Goal: Task Accomplishment & Management: Use online tool/utility

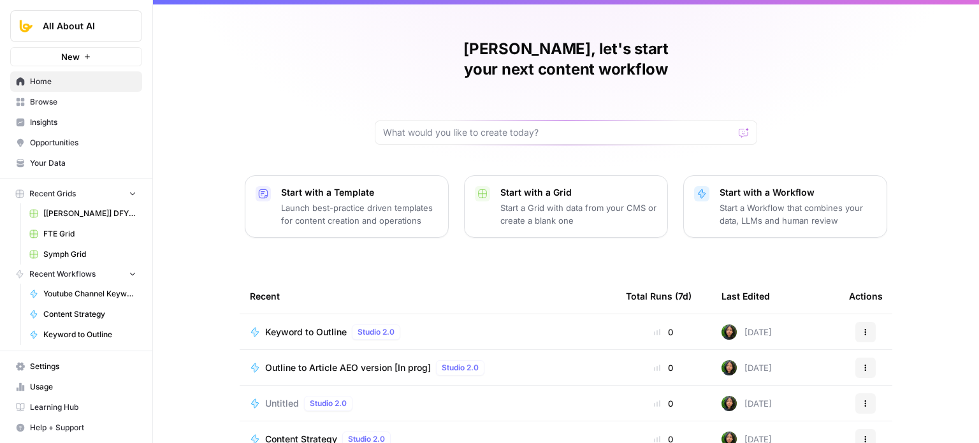
drag, startPoint x: 252, startPoint y: 142, endPoint x: 251, endPoint y: 166, distance: 23.7
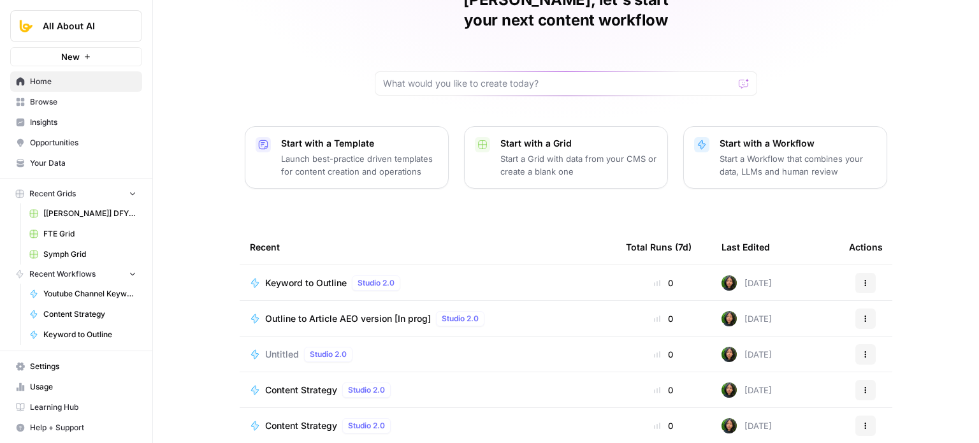
drag, startPoint x: 201, startPoint y: 128, endPoint x: 198, endPoint y: 207, distance: 79.2
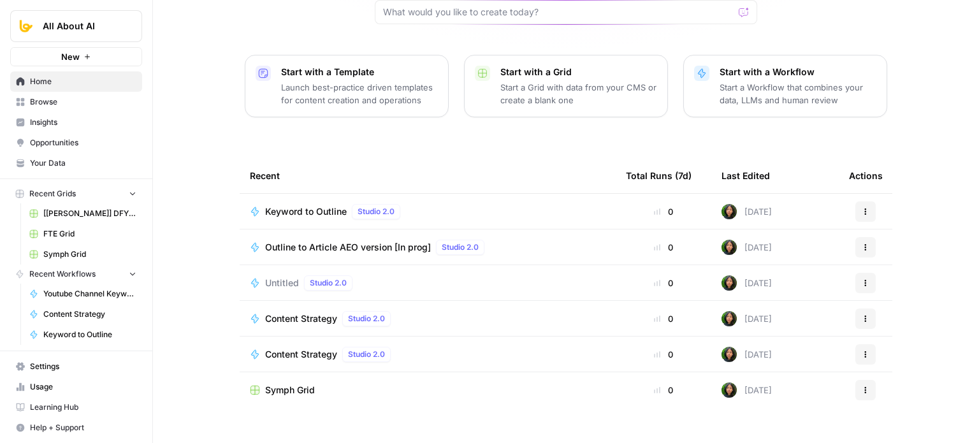
drag, startPoint x: 207, startPoint y: 145, endPoint x: 210, endPoint y: 254, distance: 108.4
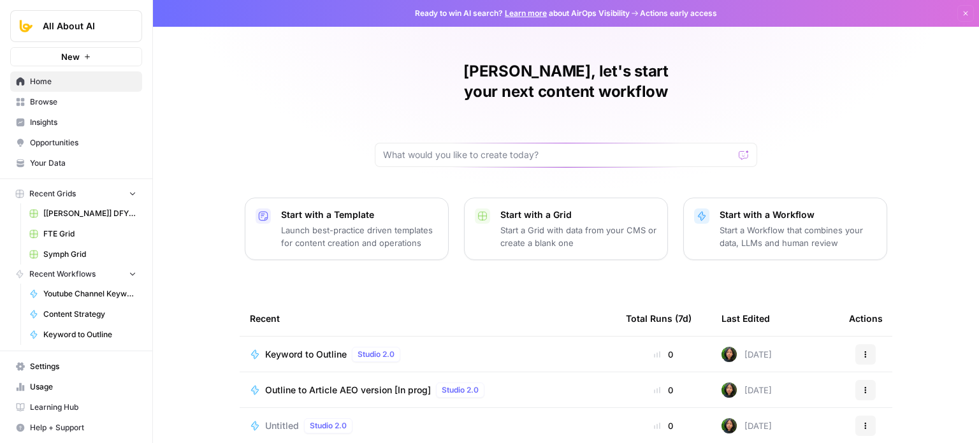
drag, startPoint x: 204, startPoint y: 288, endPoint x: 212, endPoint y: 182, distance: 106.2
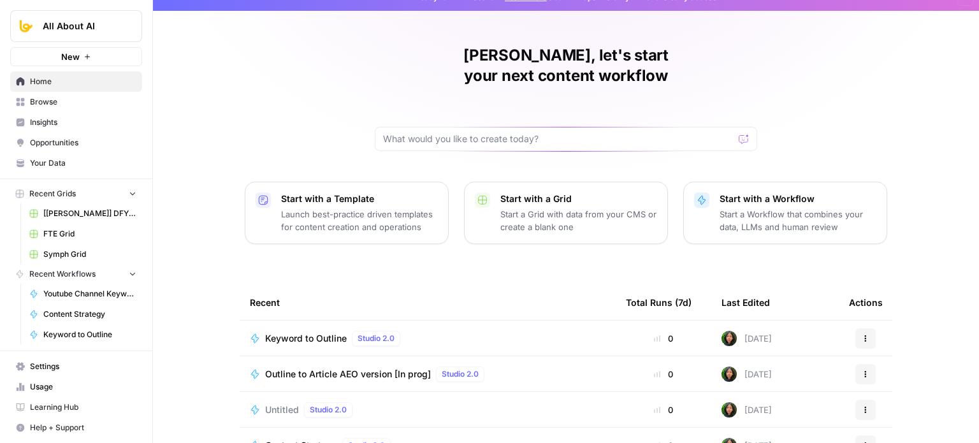
drag, startPoint x: 219, startPoint y: 314, endPoint x: 218, endPoint y: 228, distance: 86.1
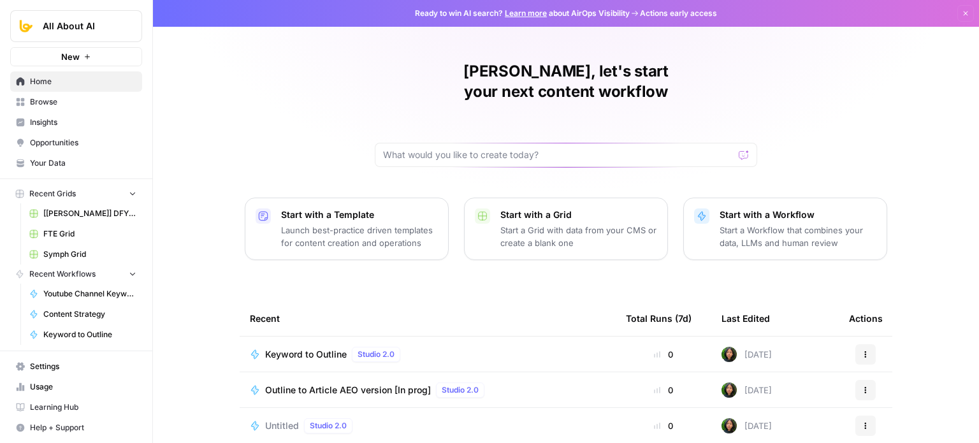
drag, startPoint x: 212, startPoint y: 293, endPoint x: 425, endPoint y: 2, distance: 360.0
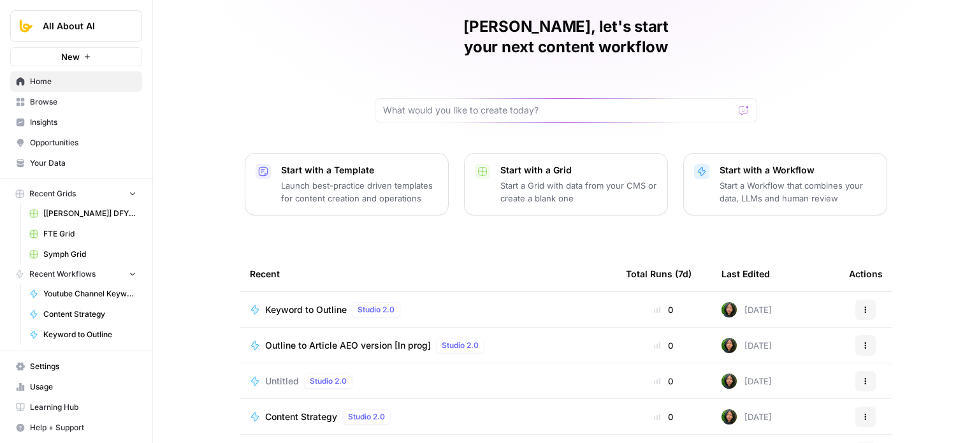
click at [57, 71] on link "Home" at bounding box center [76, 81] width 132 height 20
click at [75, 79] on span "Home" at bounding box center [83, 81] width 106 height 11
click at [74, 76] on span "Home" at bounding box center [83, 81] width 106 height 11
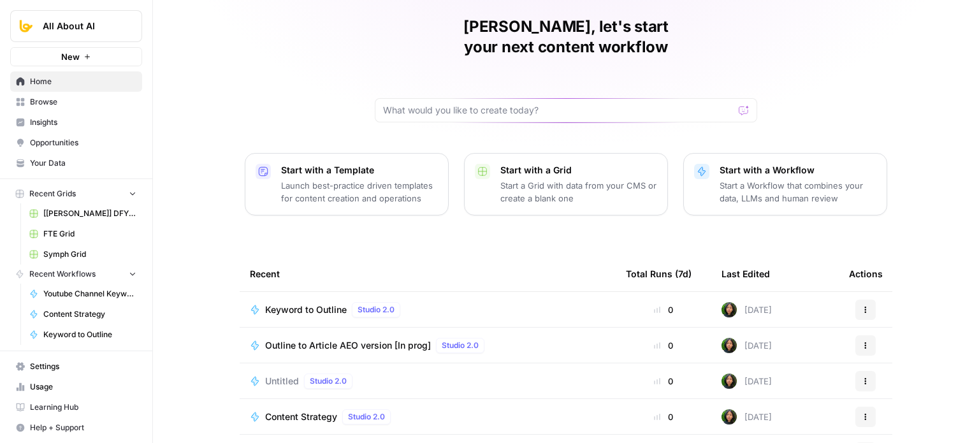
click at [74, 76] on span "Home" at bounding box center [83, 81] width 106 height 11
click at [77, 107] on span "Browse" at bounding box center [83, 101] width 106 height 11
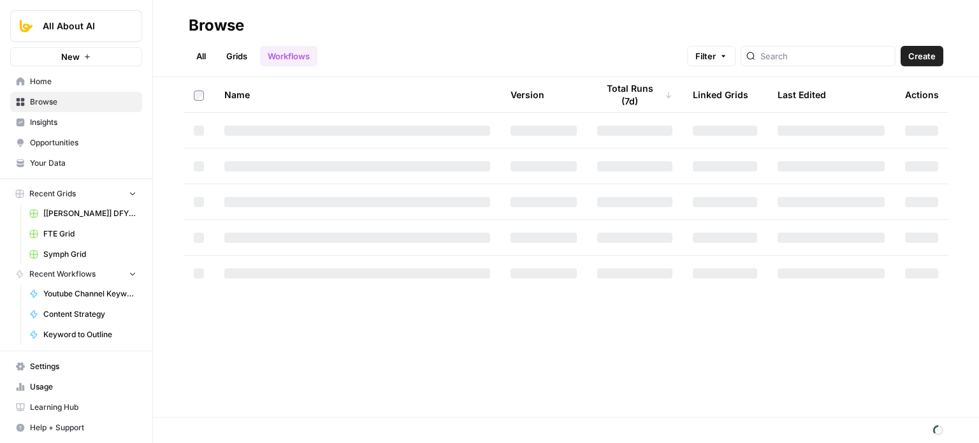
click at [79, 83] on span "Home" at bounding box center [83, 81] width 106 height 11
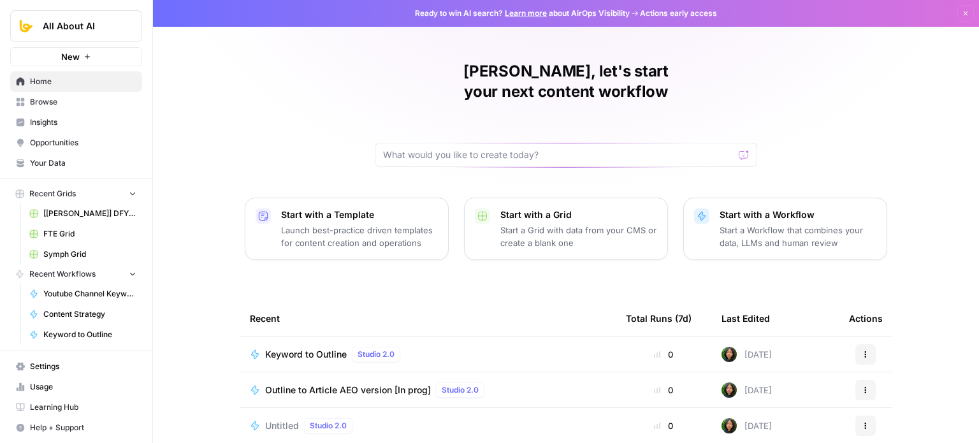
click at [79, 83] on span "Home" at bounding box center [83, 81] width 106 height 11
click at [77, 78] on span "Home" at bounding box center [83, 81] width 106 height 11
click at [76, 104] on span "Browse" at bounding box center [83, 101] width 106 height 11
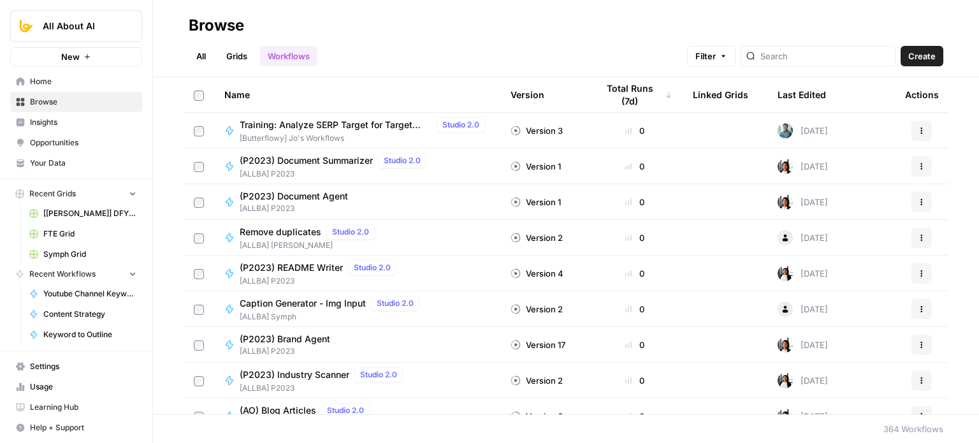
click at [240, 48] on link "Grids" at bounding box center [237, 56] width 36 height 20
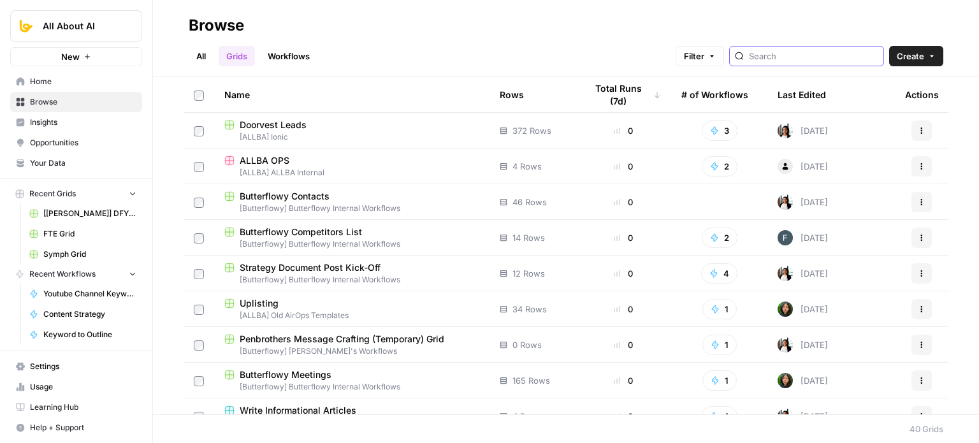
click at [804, 61] on input "search" at bounding box center [813, 56] width 129 height 13
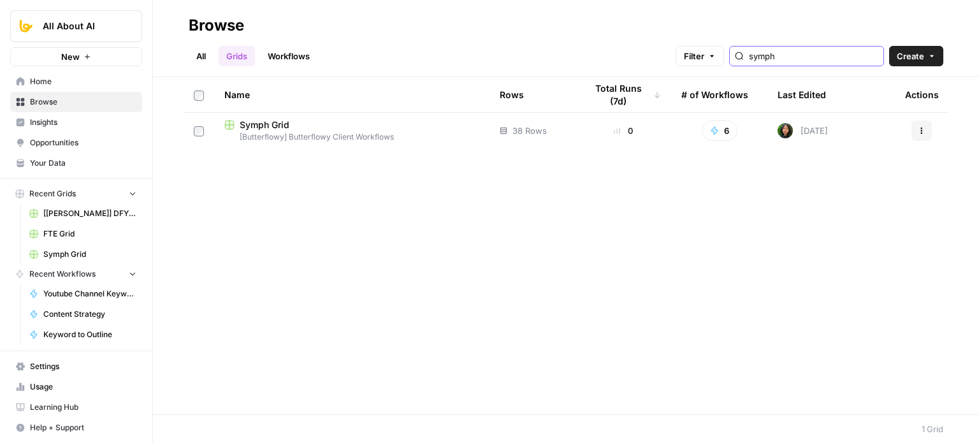
type input "symph"
click at [343, 221] on div "Name Rows Total Runs (7d) # of Workflows Last Edited Actions Symph Grid [Butter…" at bounding box center [566, 245] width 826 height 337
click at [107, 235] on span "FTE Grid" at bounding box center [89, 233] width 93 height 11
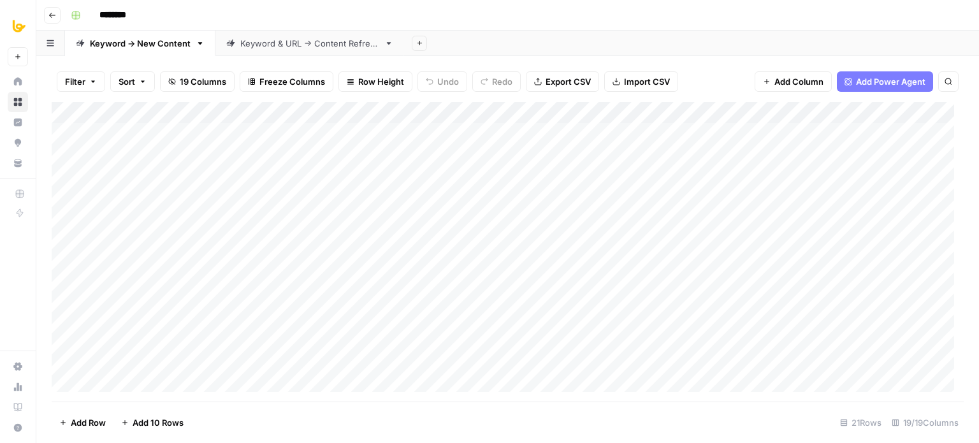
click at [51, 14] on icon "button" at bounding box center [52, 15] width 8 height 8
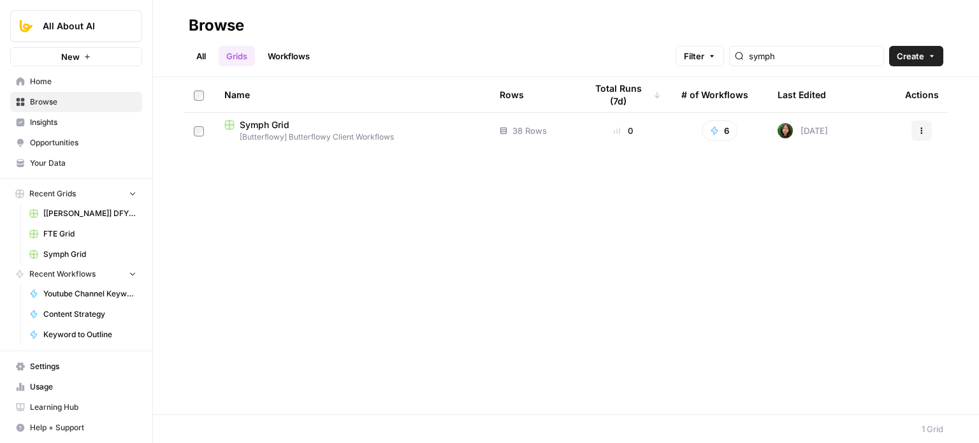
click at [46, 83] on span "Home" at bounding box center [83, 81] width 106 height 11
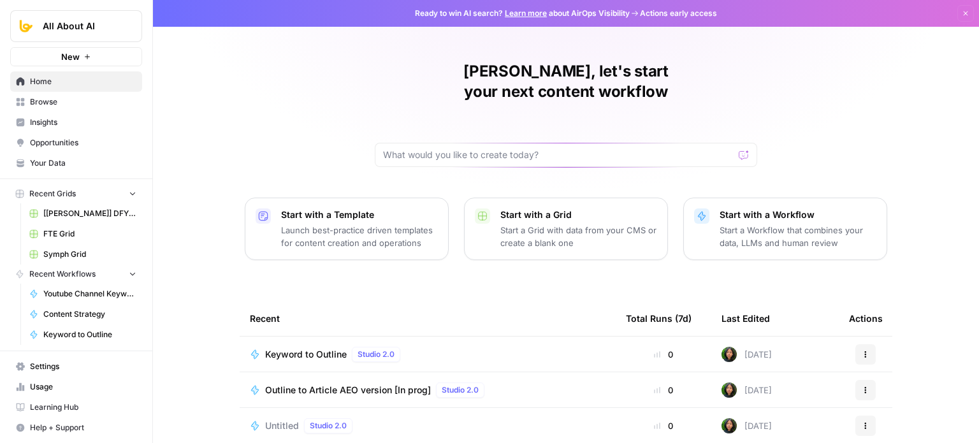
drag, startPoint x: 98, startPoint y: 224, endPoint x: 221, endPoint y: 89, distance: 183.7
click at [221, 89] on div "Jo Antonette, let's start your next content workflow Start with a Template Laun…" at bounding box center [566, 303] width 826 height 607
click at [58, 100] on span "Browse" at bounding box center [83, 101] width 106 height 11
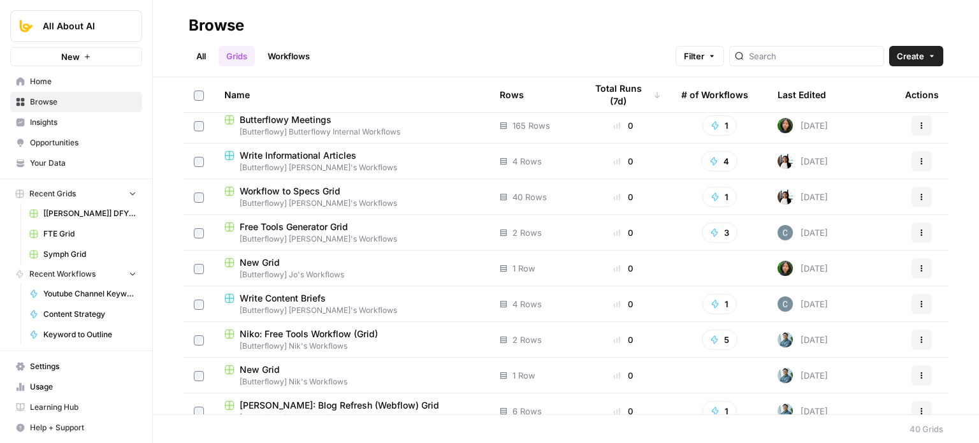
scroll to position [319, 0]
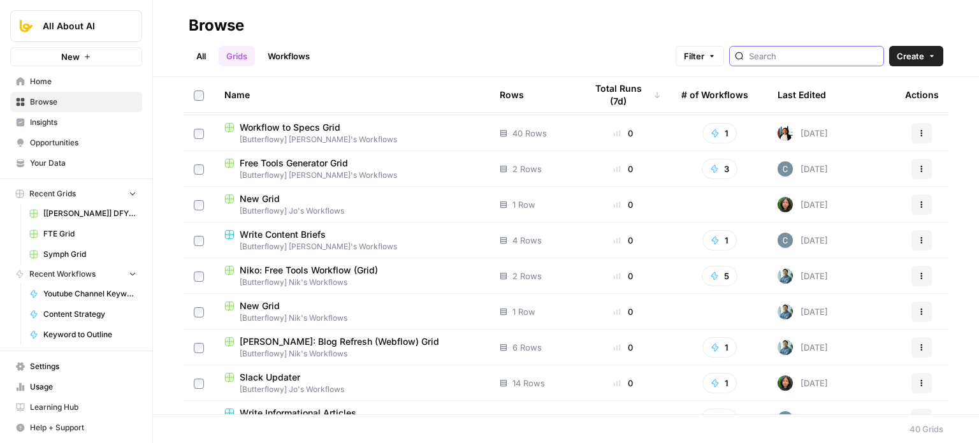
click at [836, 54] on input "search" at bounding box center [813, 56] width 129 height 13
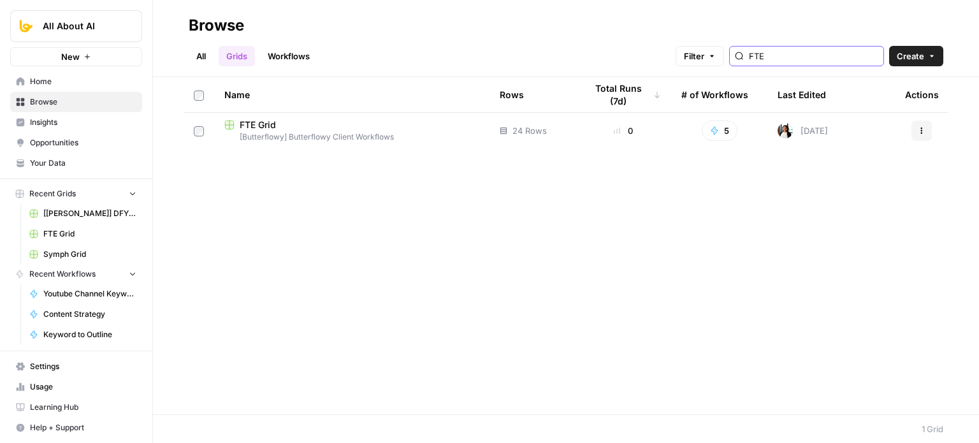
type input "FTE"
click at [764, 201] on div "Name Rows Total Runs (7d) # of Workflows Last Edited Actions FTE Grid [Butterfl…" at bounding box center [566, 245] width 826 height 337
click at [923, 129] on icon "button" at bounding box center [922, 131] width 8 height 8
click at [853, 159] on span "Duplicate" at bounding box center [865, 160] width 102 height 13
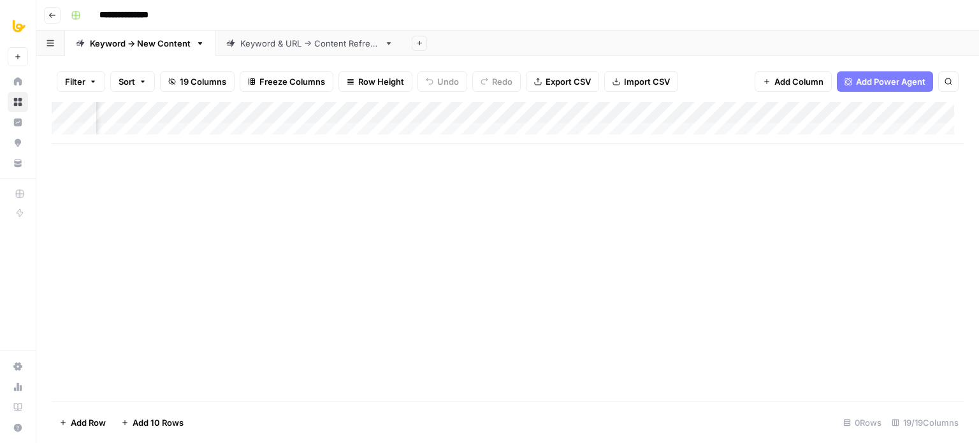
scroll to position [0, 630]
click at [434, 113] on div "Add Column" at bounding box center [508, 123] width 912 height 42
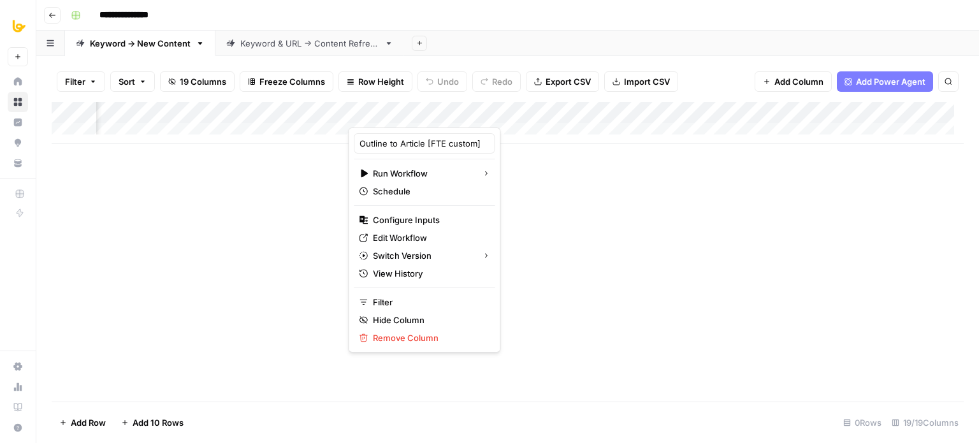
drag, startPoint x: 566, startPoint y: 180, endPoint x: 505, endPoint y: 167, distance: 62.7
click at [566, 180] on div "Add Column" at bounding box center [508, 252] width 912 height 300
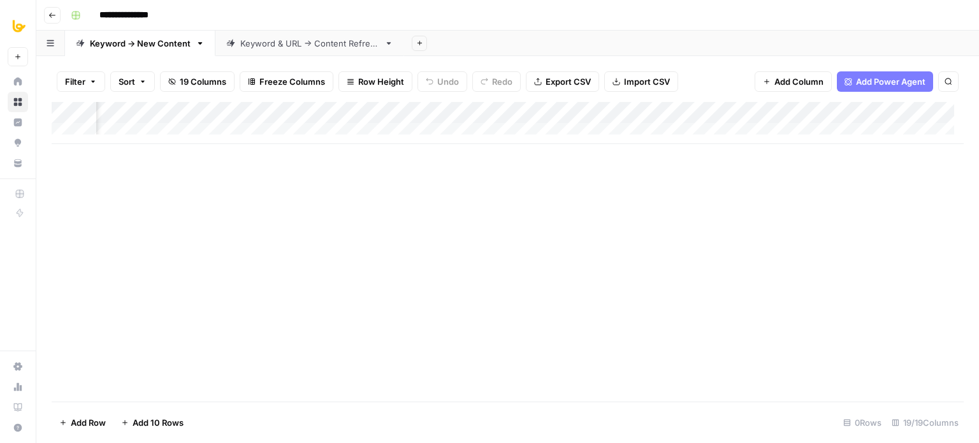
click at [438, 111] on div "Add Column" at bounding box center [508, 123] width 912 height 42
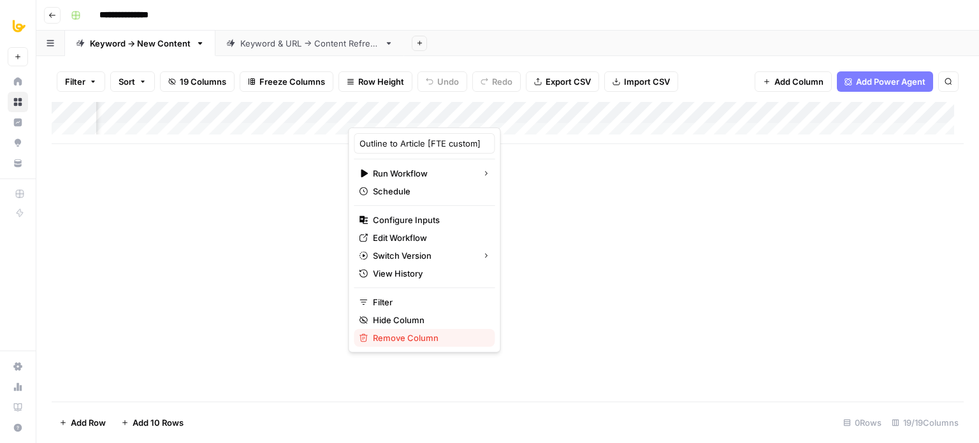
click at [406, 340] on span "Remove Column" at bounding box center [429, 338] width 112 height 13
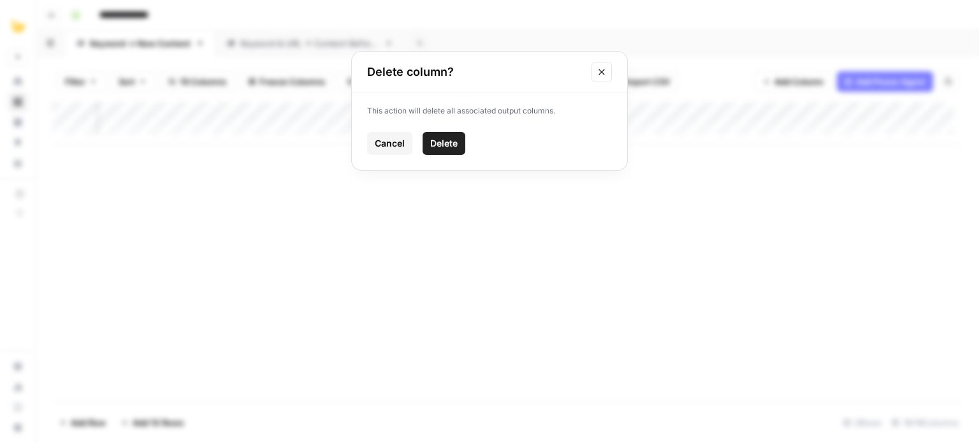
click at [438, 140] on span "Delete" at bounding box center [443, 143] width 27 height 13
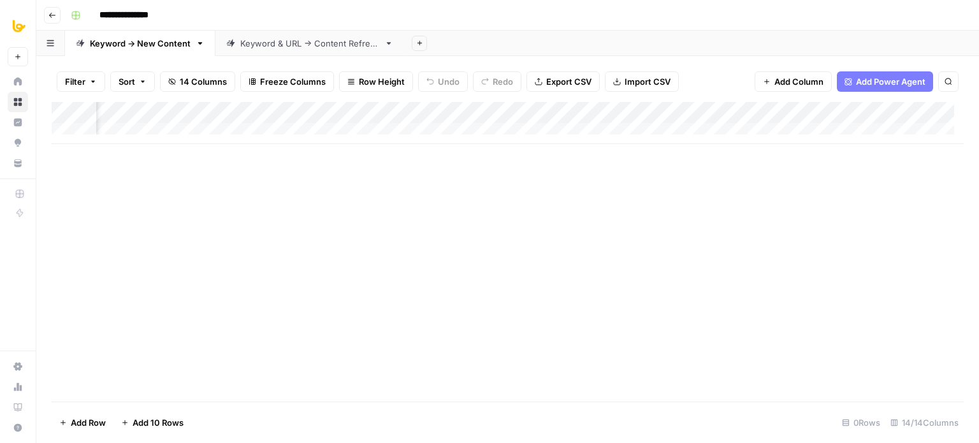
scroll to position [0, 0]
click at [134, 20] on input "**********" at bounding box center [134, 15] width 80 height 20
type input "******"
click at [247, 261] on div "Add Column" at bounding box center [508, 252] width 912 height 300
click at [212, 19] on input "**********" at bounding box center [157, 15] width 126 height 20
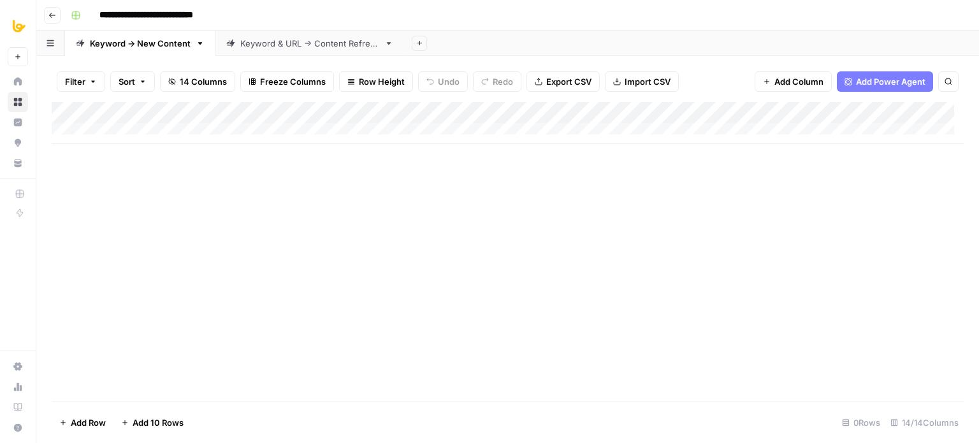
type input "**********"
click at [304, 242] on div "Add Column" at bounding box center [508, 252] width 912 height 300
click at [483, 224] on div "Add Column" at bounding box center [508, 252] width 912 height 300
click at [328, 108] on div "Add Column" at bounding box center [508, 123] width 912 height 42
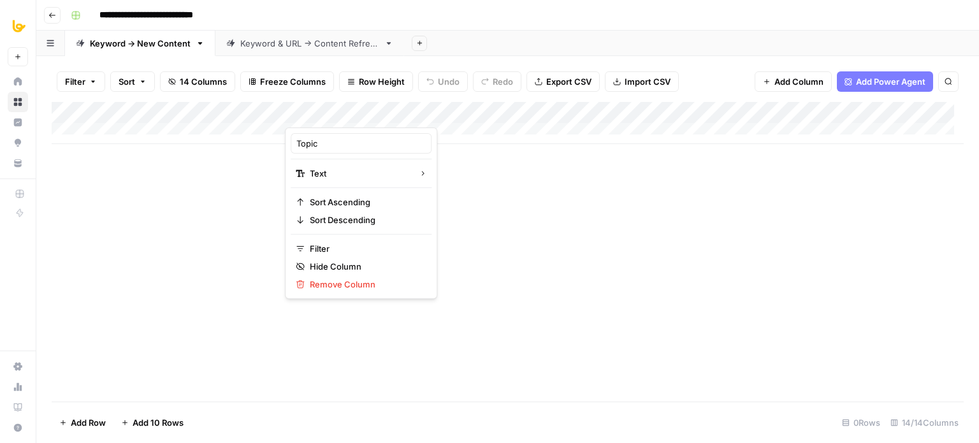
click at [328, 108] on div at bounding box center [342, 115] width 115 height 26
click at [325, 137] on input "Topic" at bounding box center [360, 143] width 129 height 13
drag, startPoint x: 337, startPoint y: 140, endPoint x: 242, endPoint y: 149, distance: 95.4
click at [245, 149] on body "**********" at bounding box center [489, 221] width 979 height 443
click at [321, 142] on input "Topic" at bounding box center [360, 143] width 129 height 13
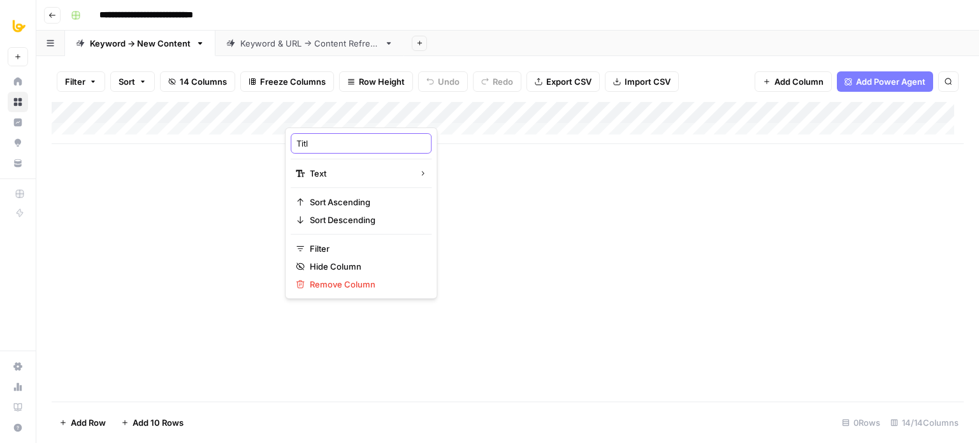
type input "Title"
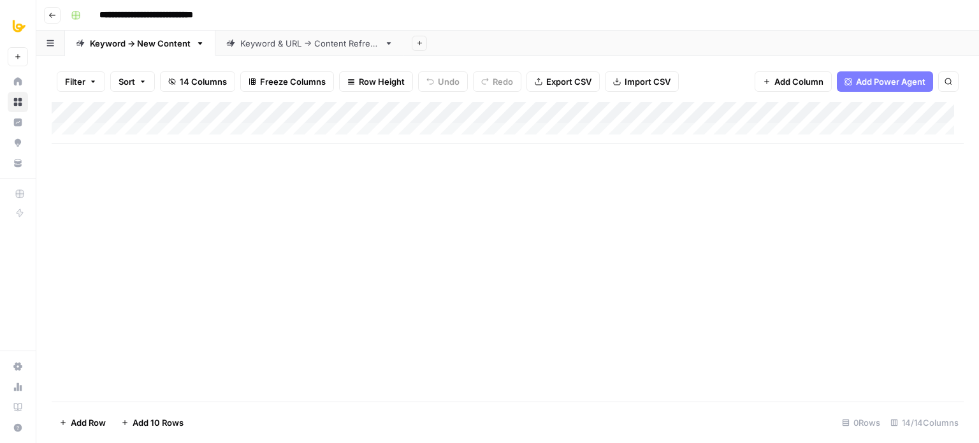
click at [356, 171] on div "Add Column" at bounding box center [508, 252] width 912 height 300
click at [245, 193] on div "Add Column" at bounding box center [508, 252] width 912 height 300
drag, startPoint x: 172, startPoint y: 114, endPoint x: 184, endPoint y: 111, distance: 12.5
click at [184, 111] on div "Add Column" at bounding box center [508, 123] width 912 height 42
click at [150, 130] on div "Add Column" at bounding box center [508, 123] width 912 height 42
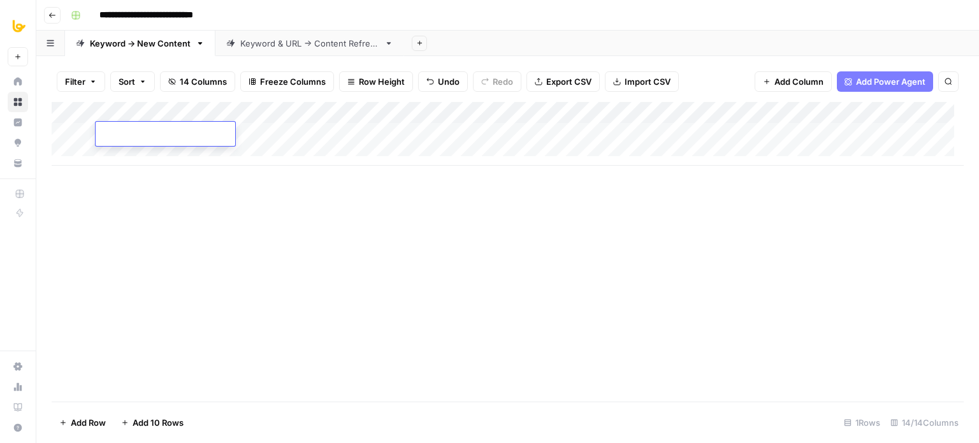
click at [145, 198] on div "Add Column" at bounding box center [508, 252] width 912 height 300
click at [143, 128] on div "Add Column" at bounding box center [508, 134] width 912 height 64
click at [143, 128] on div at bounding box center [166, 136] width 140 height 20
click at [133, 137] on input "text" at bounding box center [165, 135] width 129 height 13
type input "1"
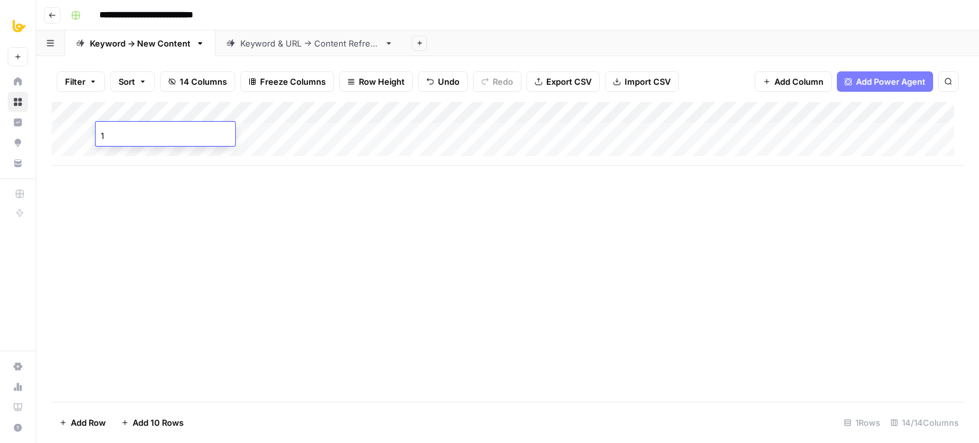
click at [156, 240] on div "Add Column" at bounding box center [508, 252] width 912 height 300
click at [134, 150] on div "Add Column" at bounding box center [508, 134] width 912 height 64
click at [136, 172] on div "Add Column" at bounding box center [508, 144] width 912 height 85
click at [172, 152] on div "Add Column" at bounding box center [508, 155] width 912 height 107
click at [129, 191] on div "Add Column" at bounding box center [508, 155] width 912 height 107
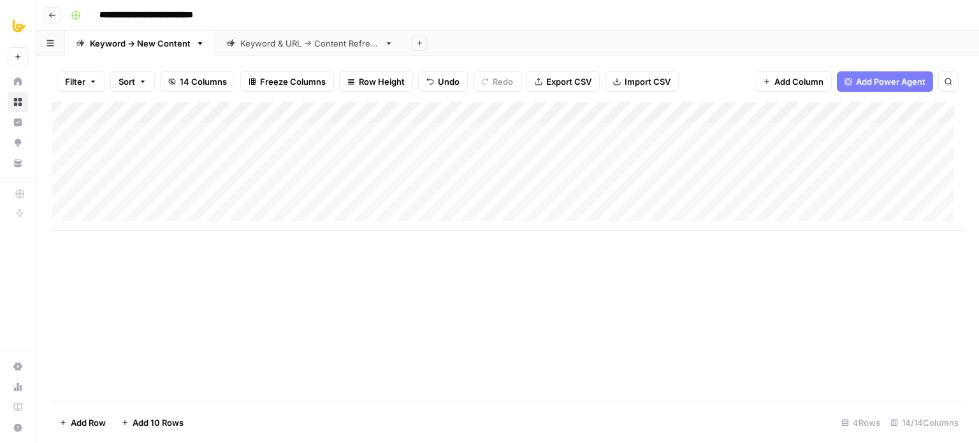
click at [131, 213] on div "Add Column" at bounding box center [508, 166] width 912 height 129
click at [130, 237] on div "Add Column" at bounding box center [508, 177] width 912 height 150
click at [187, 323] on div "Add Column" at bounding box center [508, 252] width 912 height 300
click at [120, 126] on div "Add Column" at bounding box center [508, 188] width 912 height 172
click at [119, 136] on div "Add Column" at bounding box center [508, 188] width 912 height 172
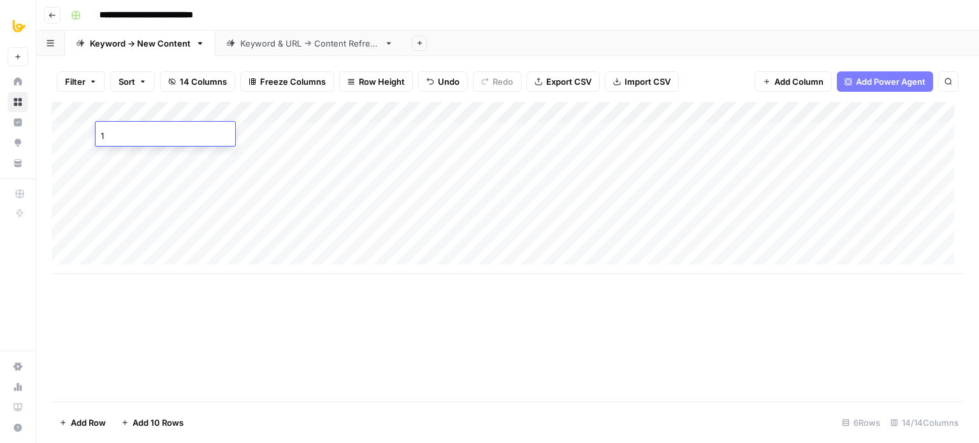
click at [119, 136] on input "1" at bounding box center [165, 135] width 129 height 13
click at [125, 157] on div "Add Column" at bounding box center [508, 188] width 912 height 172
type input "1"
click at [126, 175] on div "Add Column" at bounding box center [508, 188] width 912 height 172
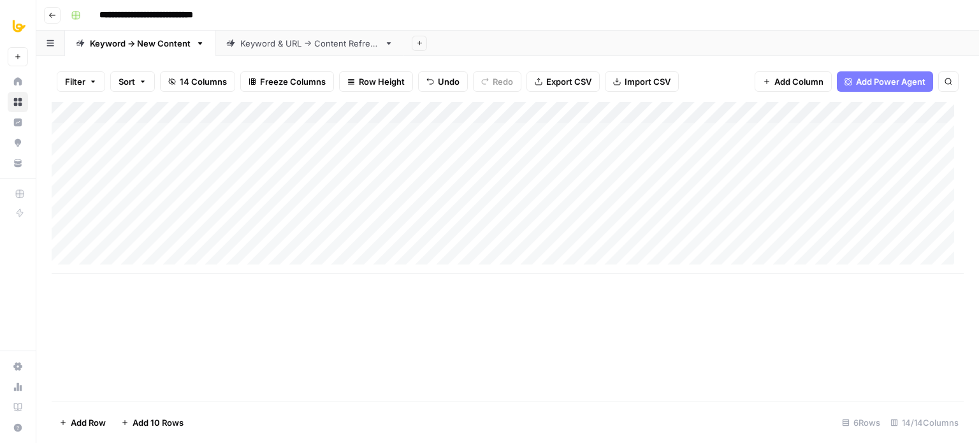
click at [126, 175] on div "Add Column" at bounding box center [508, 188] width 912 height 172
click at [126, 198] on div "Add Column" at bounding box center [508, 188] width 912 height 172
click at [125, 221] on div "Add Column" at bounding box center [508, 188] width 912 height 172
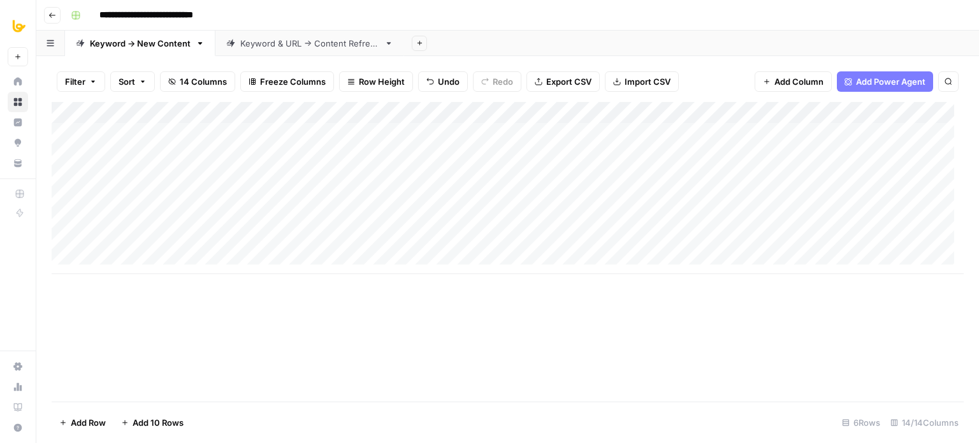
click at [129, 239] on div "Add Column" at bounding box center [508, 188] width 912 height 172
type input "1"
click at [166, 308] on div "Add Column" at bounding box center [508, 252] width 912 height 300
click at [329, 339] on div "Add Column" at bounding box center [508, 252] width 912 height 300
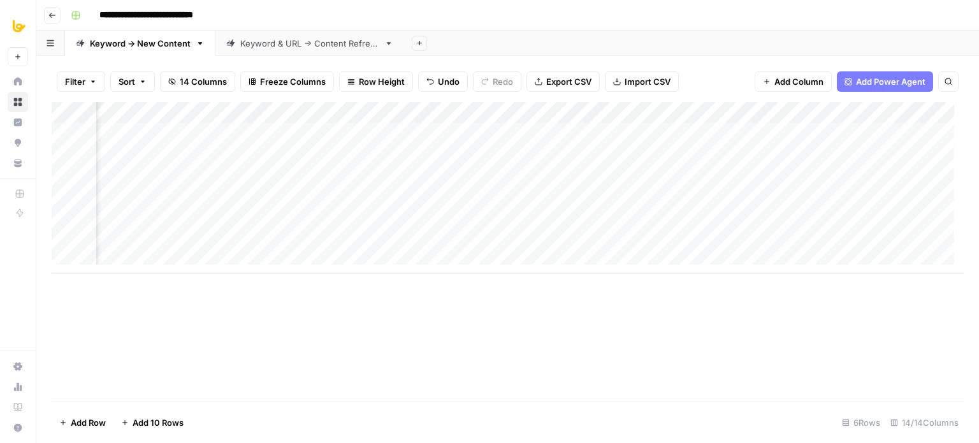
scroll to position [0, 477]
click at [602, 111] on div "Add Column" at bounding box center [508, 188] width 912 height 172
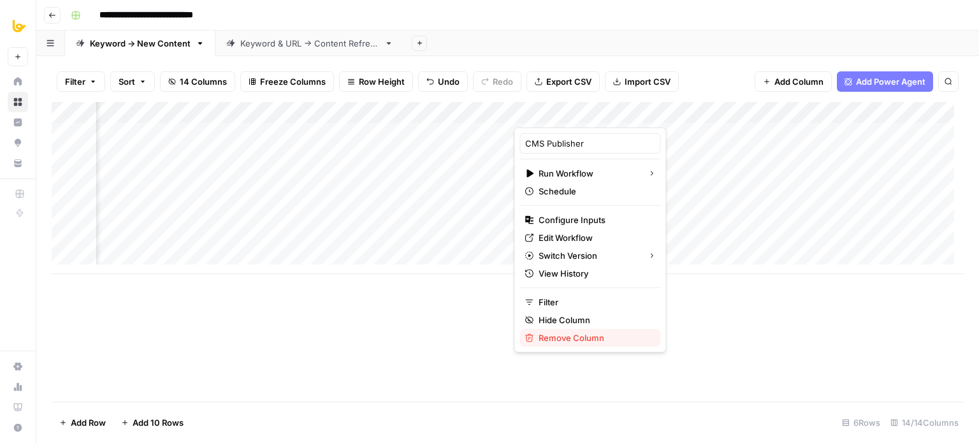
click at [593, 336] on span "Remove Column" at bounding box center [595, 338] width 112 height 13
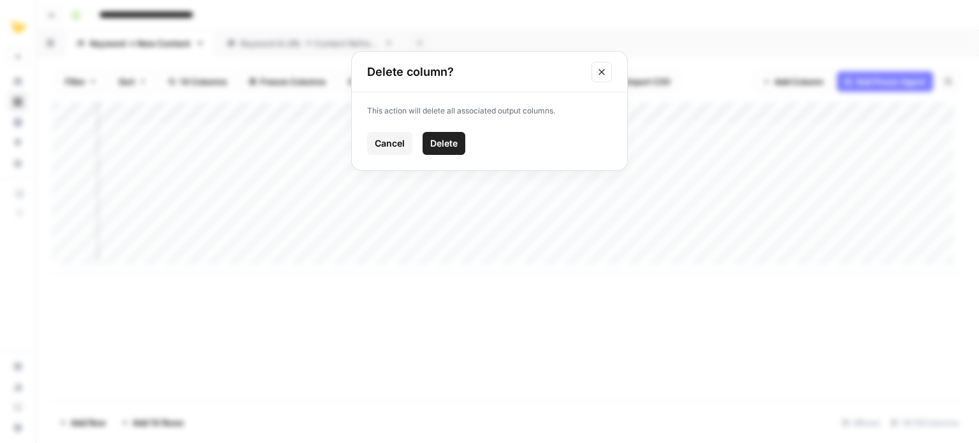
click at [446, 143] on span "Delete" at bounding box center [443, 143] width 27 height 13
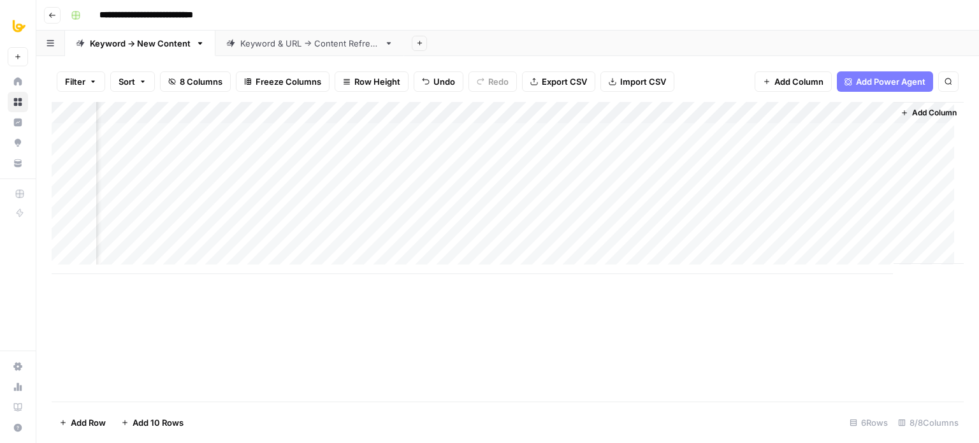
scroll to position [0, 0]
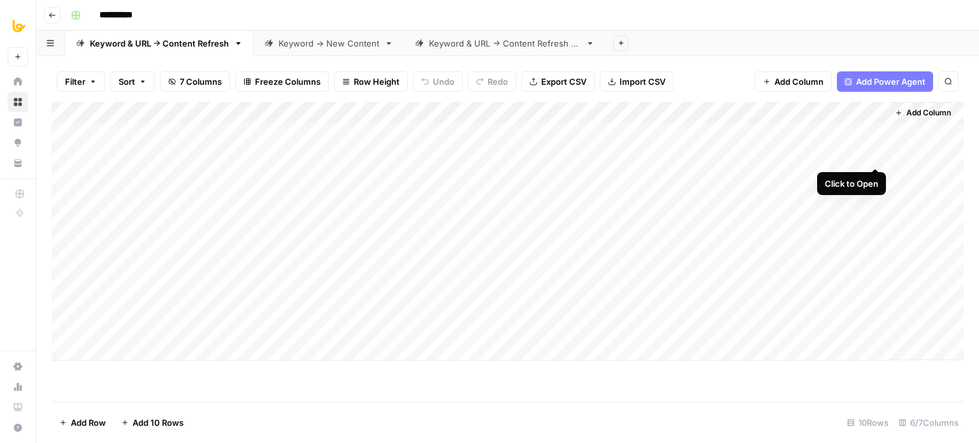
click at [872, 152] on div "Add Column" at bounding box center [508, 231] width 912 height 259
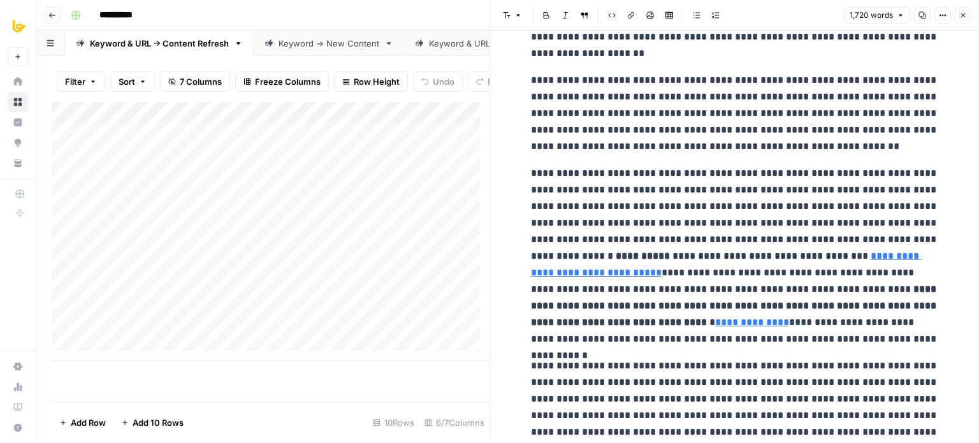
scroll to position [1211, 0]
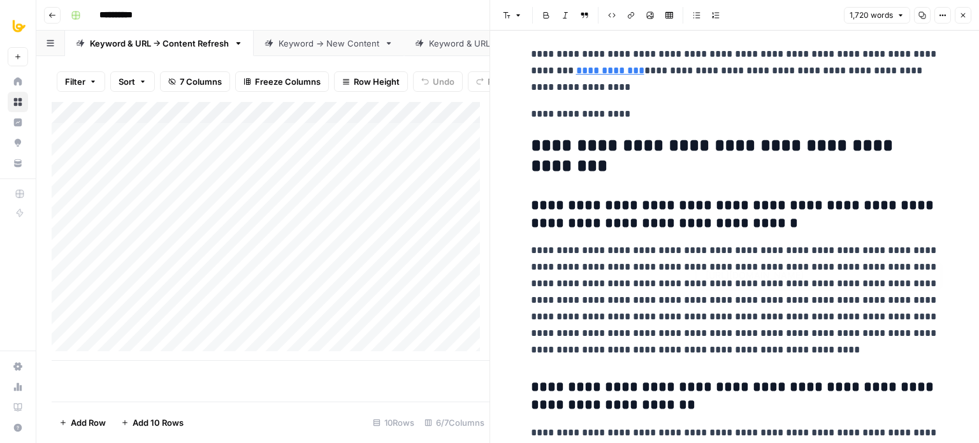
drag, startPoint x: 793, startPoint y: 254, endPoint x: 793, endPoint y: 305, distance: 51.6
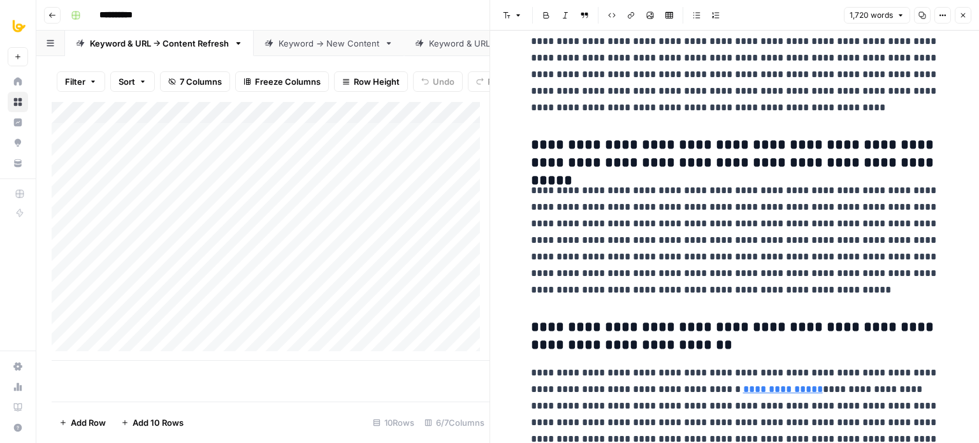
drag, startPoint x: 789, startPoint y: 119, endPoint x: 794, endPoint y: 252, distance: 134.0
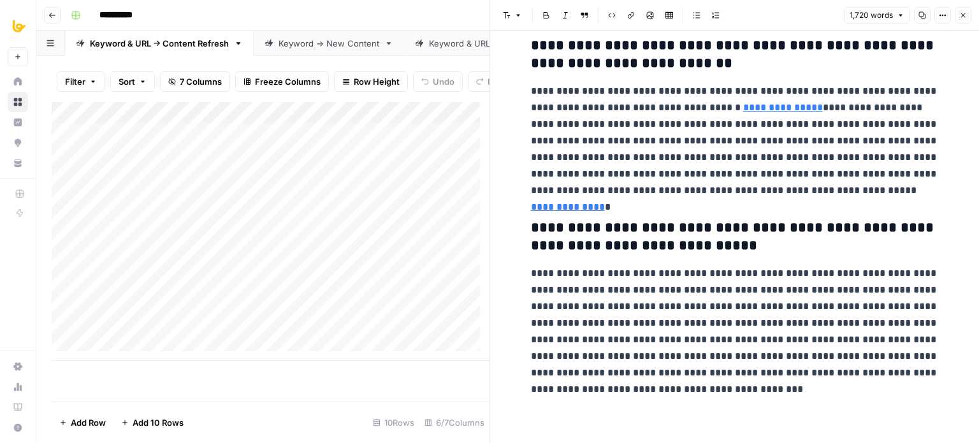
drag, startPoint x: 800, startPoint y: 110, endPoint x: 782, endPoint y: 288, distance: 178.8
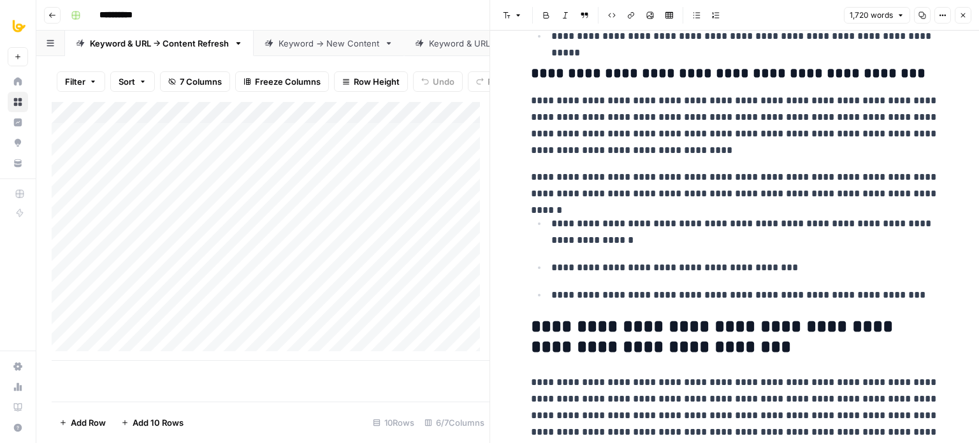
scroll to position [0, 0]
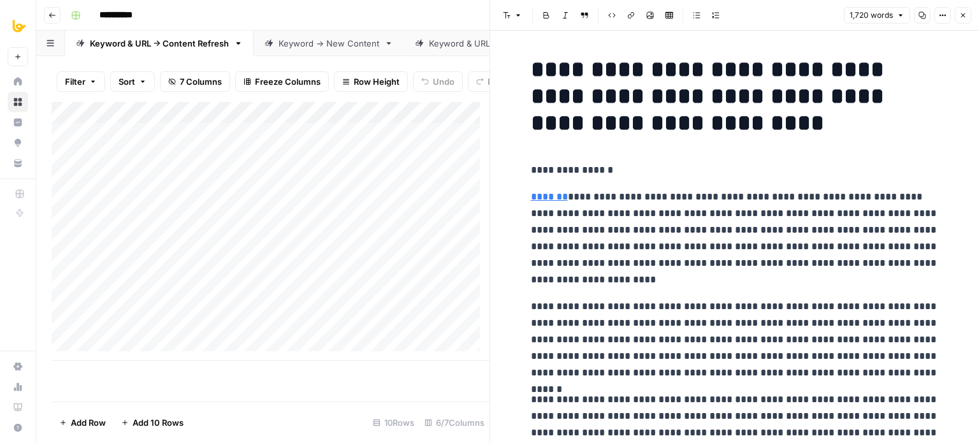
drag, startPoint x: 751, startPoint y: 361, endPoint x: 780, endPoint y: 8, distance: 353.7
click at [966, 4] on header "Font style Bold Italic Block quote Code block Link Image Insert Table Bulleted …" at bounding box center [734, 15] width 489 height 31
click at [965, 11] on icon "button" at bounding box center [964, 15] width 8 height 8
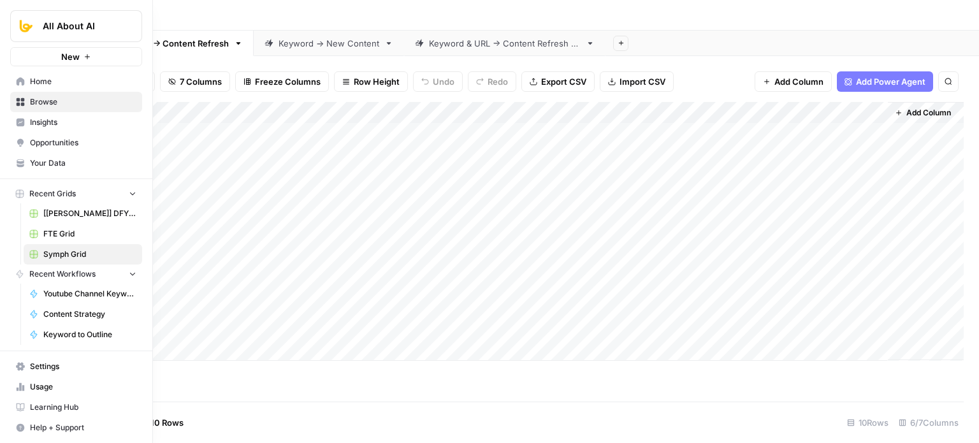
click at [20, 83] on icon at bounding box center [20, 81] width 9 height 9
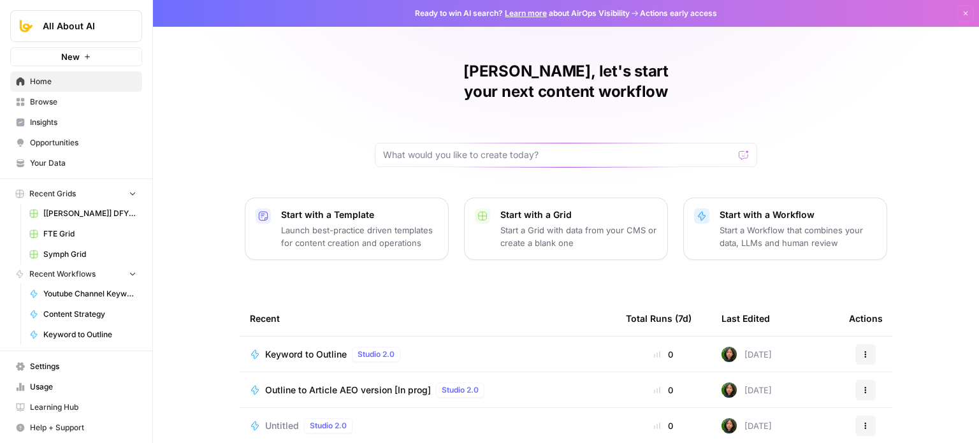
click at [27, 96] on link "Browse" at bounding box center [76, 102] width 132 height 20
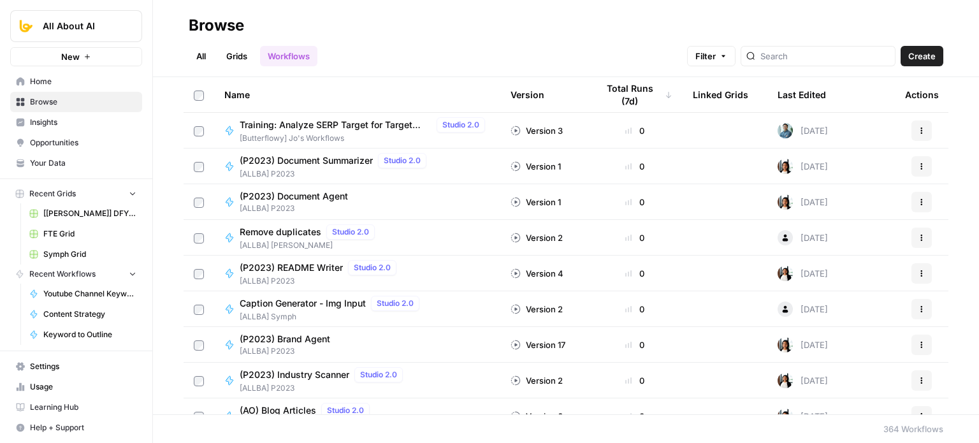
click at [52, 76] on span "Home" at bounding box center [83, 81] width 106 height 11
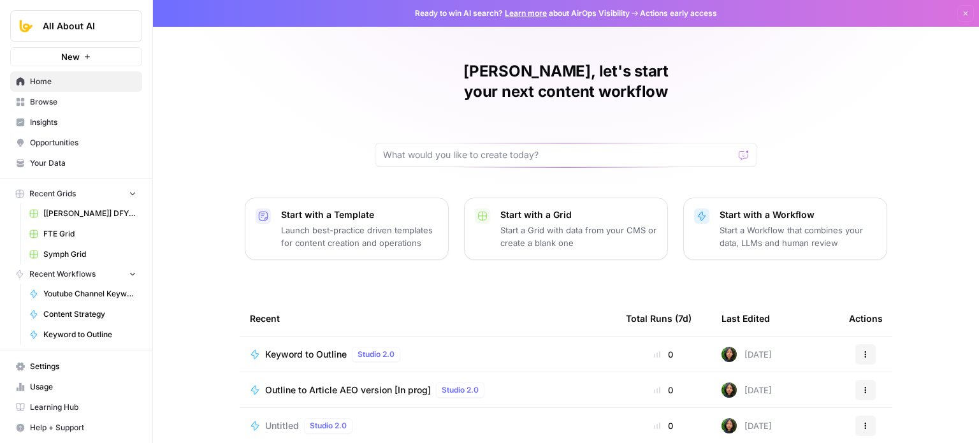
click at [81, 82] on span "Home" at bounding box center [83, 81] width 106 height 11
click at [73, 101] on span "Browse" at bounding box center [83, 101] width 106 height 11
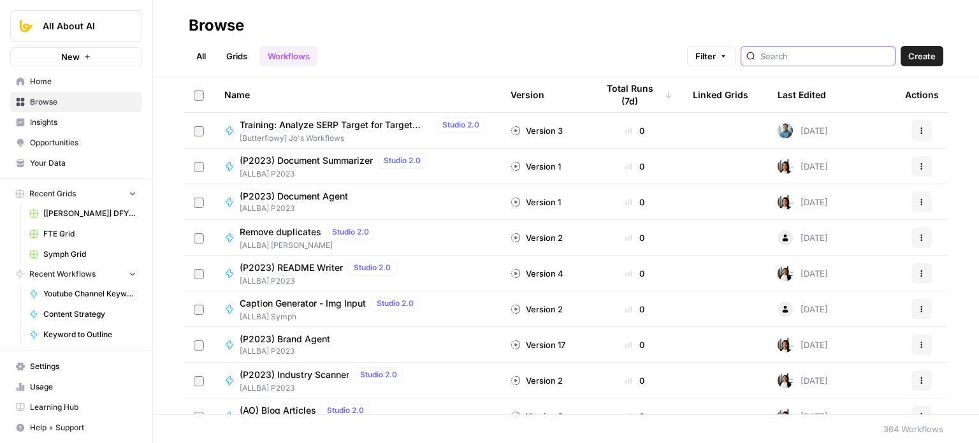
click at [823, 58] on input "search" at bounding box center [825, 56] width 129 height 13
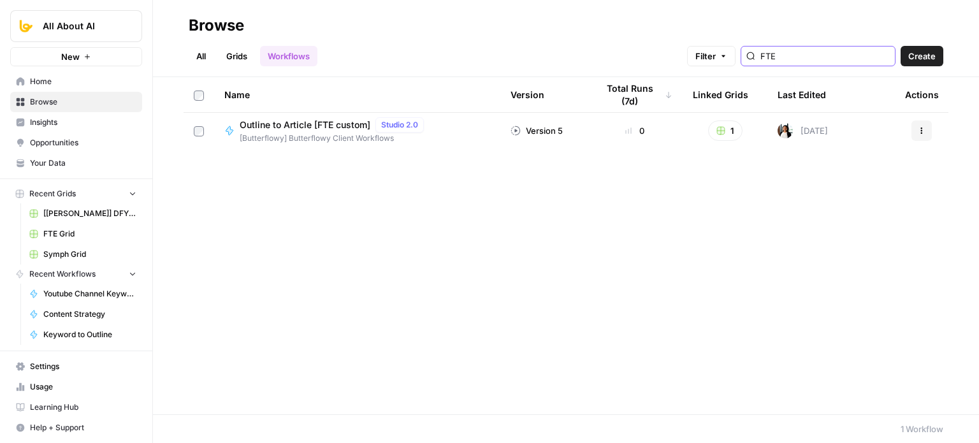
type input "FTE"
click at [235, 55] on link "Grids" at bounding box center [237, 56] width 36 height 20
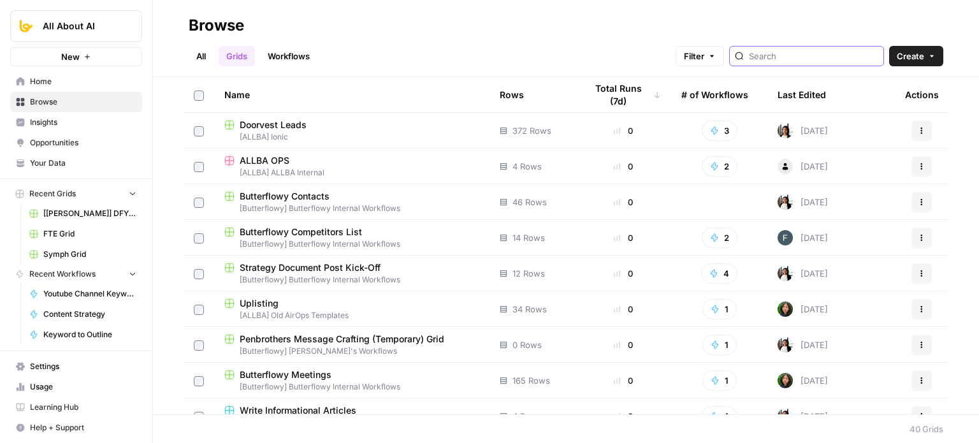
click at [815, 53] on input "search" at bounding box center [813, 56] width 129 height 13
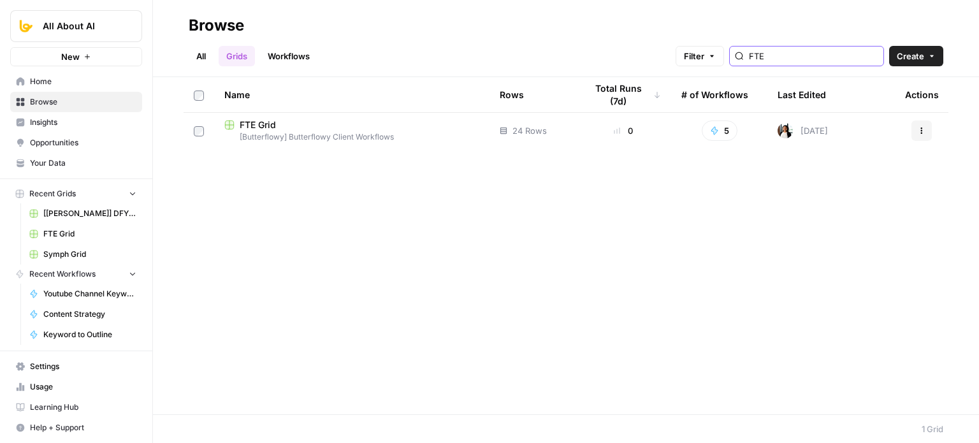
type input "FTE"
click at [271, 135] on span "[Butterflowy] Butterflowy Client Workflows" at bounding box center [351, 136] width 255 height 11
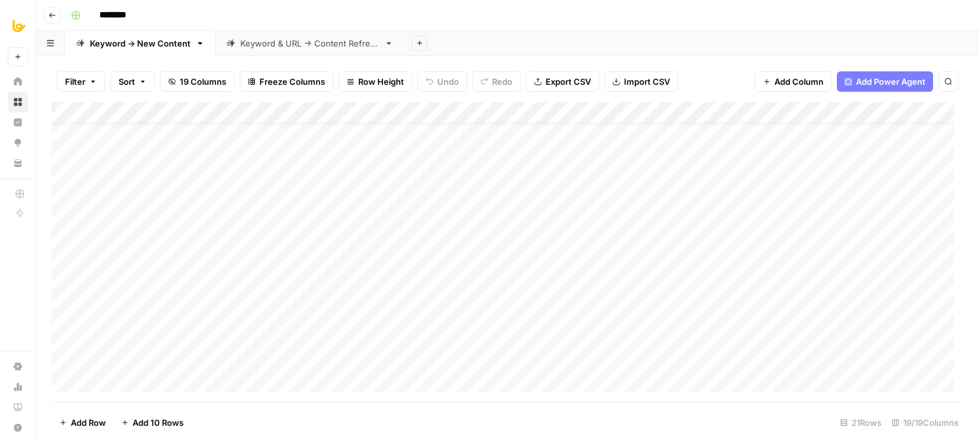
scroll to position [26, 0]
drag, startPoint x: 398, startPoint y: 391, endPoint x: 391, endPoint y: 365, distance: 27.1
click at [391, 365] on div "Add Column" at bounding box center [508, 252] width 912 height 300
click at [361, 340] on div "Add Column" at bounding box center [508, 252] width 912 height 300
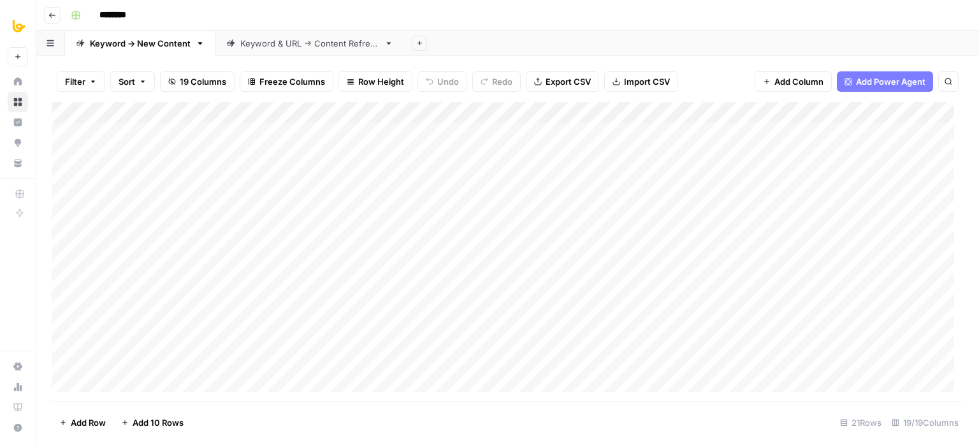
click at [365, 137] on div "Add Column" at bounding box center [508, 252] width 912 height 300
click at [461, 126] on div "Add Column" at bounding box center [508, 252] width 912 height 300
click at [541, 132] on div "Add Column" at bounding box center [508, 252] width 912 height 300
click at [604, 134] on div "Add Column" at bounding box center [508, 252] width 912 height 300
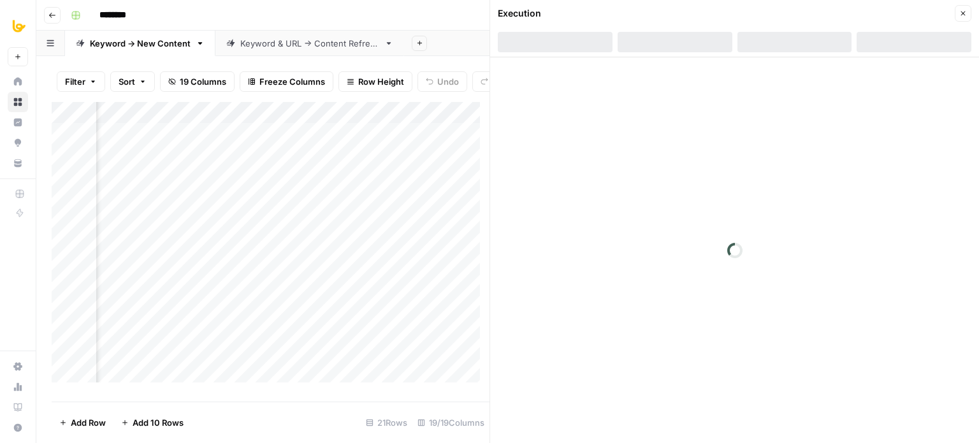
scroll to position [0, 455]
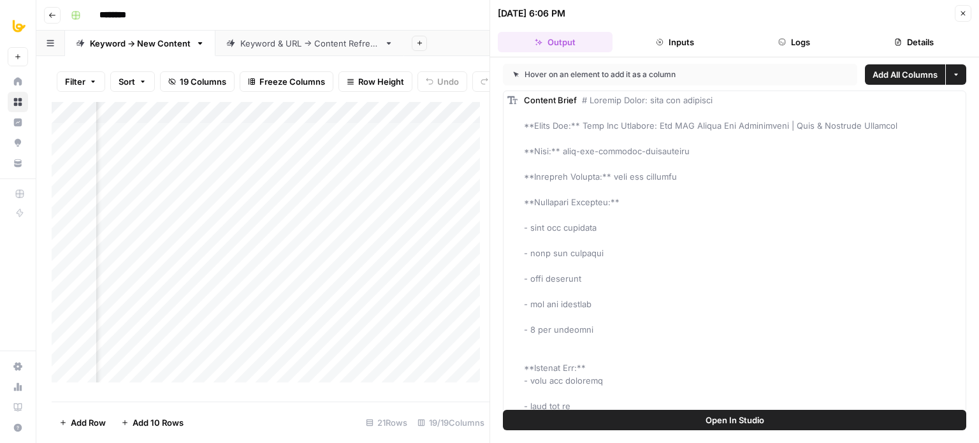
click at [807, 43] on button "Logs" at bounding box center [795, 42] width 115 height 20
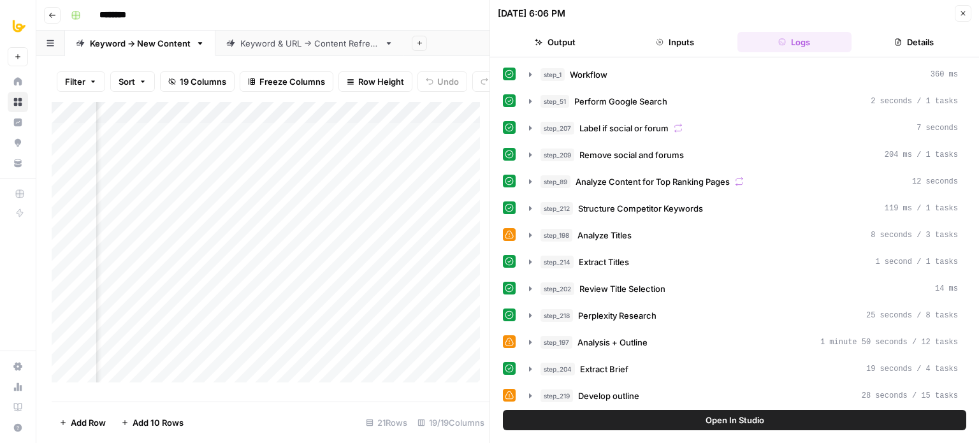
click at [957, 13] on button "Close" at bounding box center [963, 13] width 17 height 17
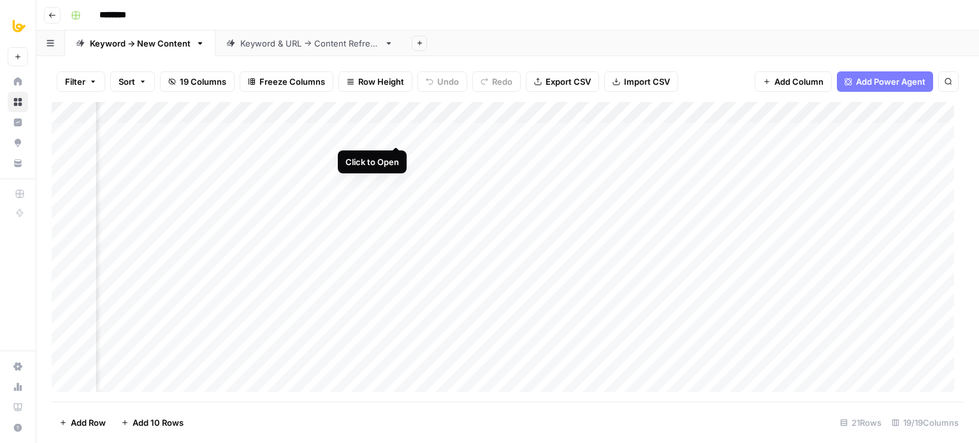
click at [392, 130] on div "Add Column" at bounding box center [508, 252] width 912 height 300
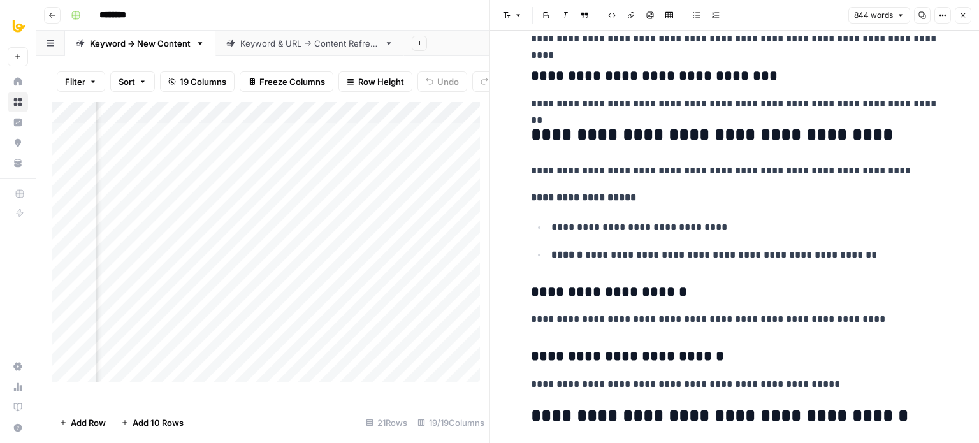
scroll to position [1785, 0]
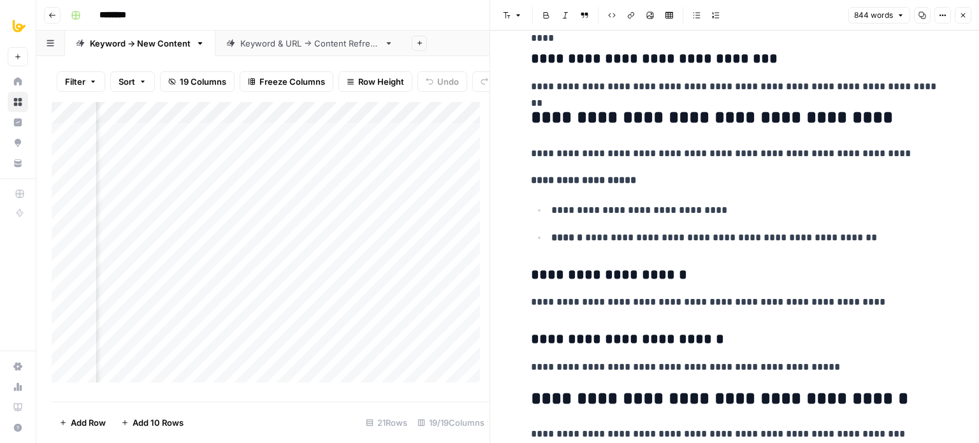
click at [961, 15] on icon "button" at bounding box center [964, 15] width 8 height 8
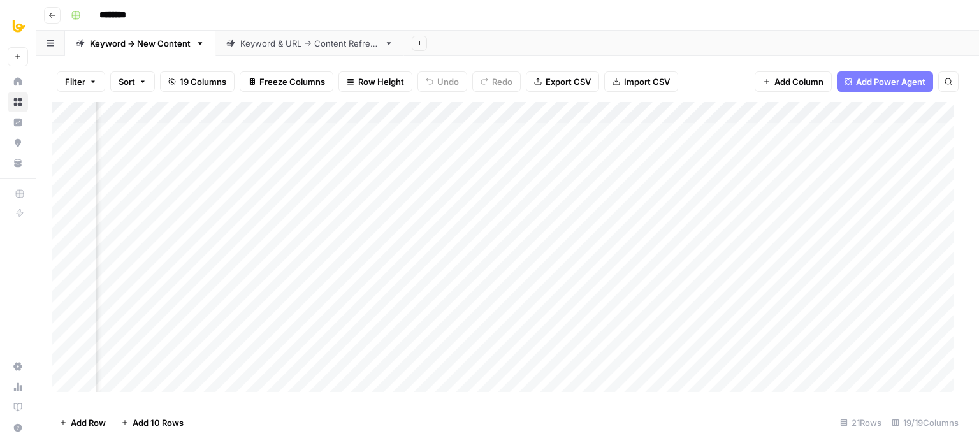
scroll to position [0, 622]
click at [441, 111] on div "Add Column" at bounding box center [508, 252] width 912 height 300
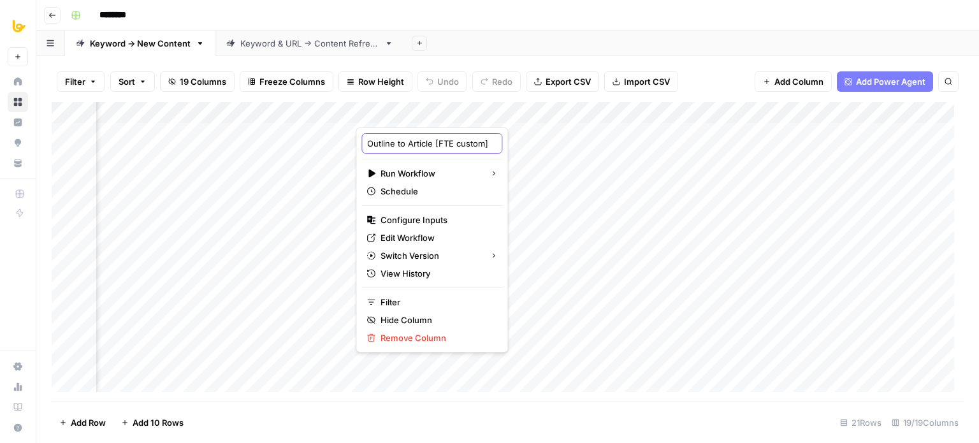
click at [442, 146] on input "Outline to Article [FTE custom]" at bounding box center [431, 143] width 129 height 13
click at [491, 34] on div "Add Sheet" at bounding box center [691, 44] width 575 height 26
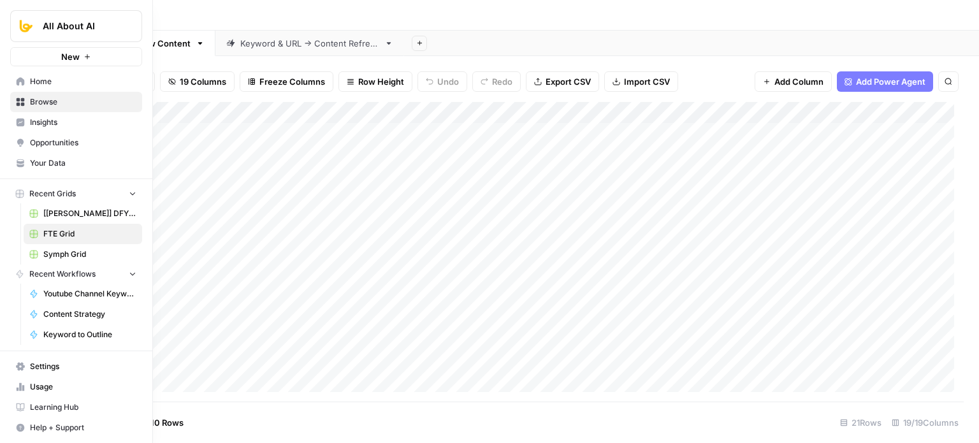
click at [21, 81] on icon at bounding box center [21, 81] width 8 height 8
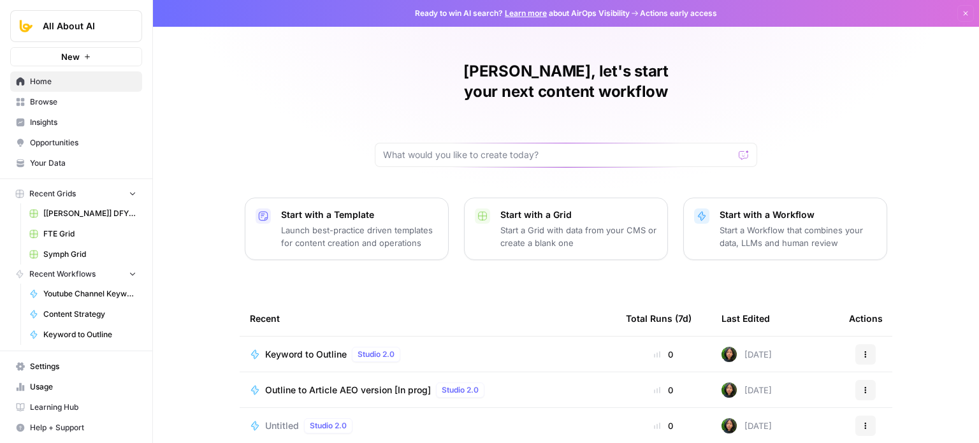
click at [196, 99] on div "Jo Antonette, let's start your next content workflow Start with a Template Laun…" at bounding box center [566, 303] width 826 height 607
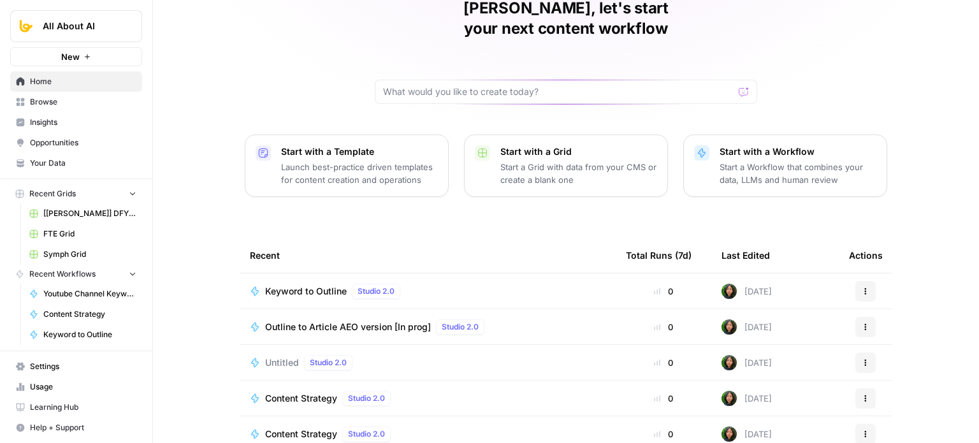
scroll to position [64, 0]
click at [36, 101] on span "Browse" at bounding box center [83, 101] width 106 height 11
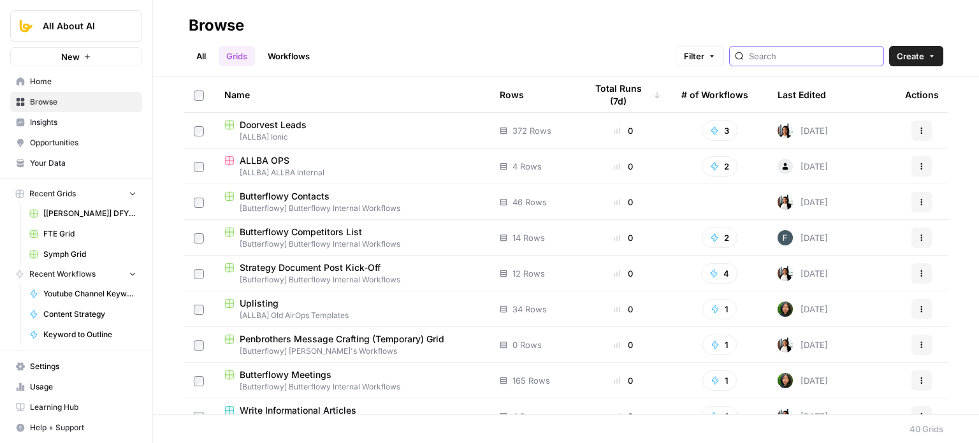
click at [793, 56] on input "search" at bounding box center [813, 56] width 129 height 13
click at [307, 57] on link "Workflows" at bounding box center [288, 56] width 57 height 20
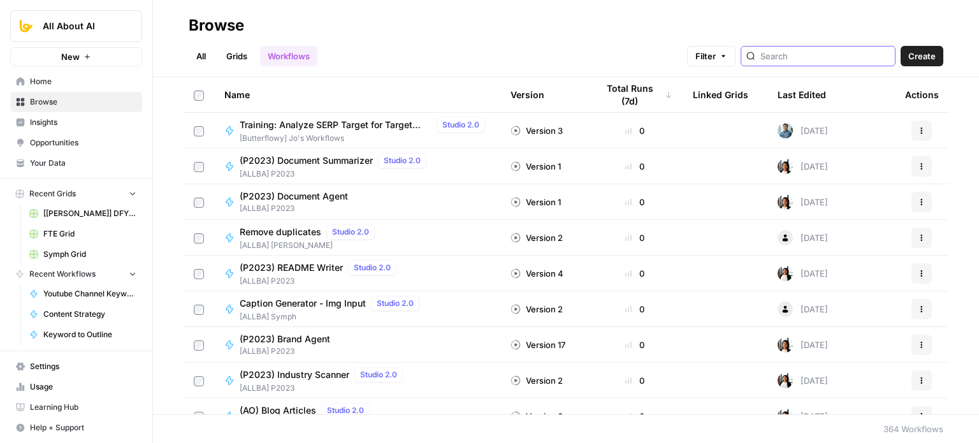
click at [794, 57] on input "search" at bounding box center [825, 56] width 129 height 13
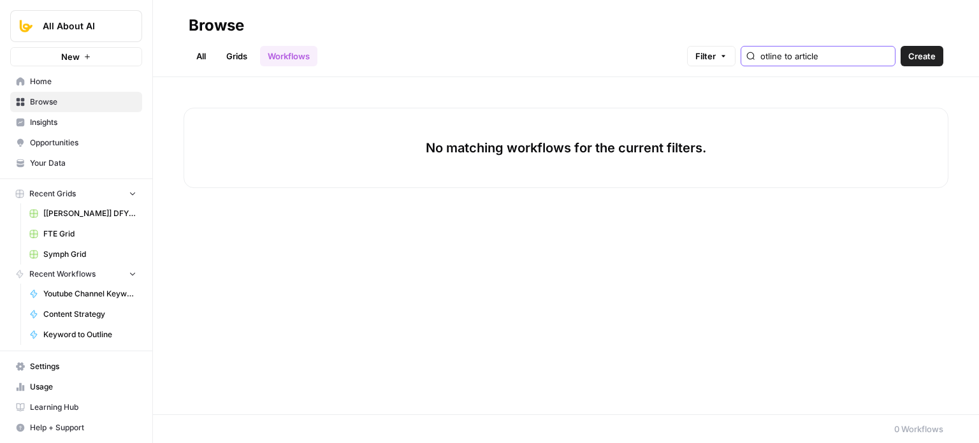
click at [785, 61] on input "otline to article" at bounding box center [825, 56] width 129 height 13
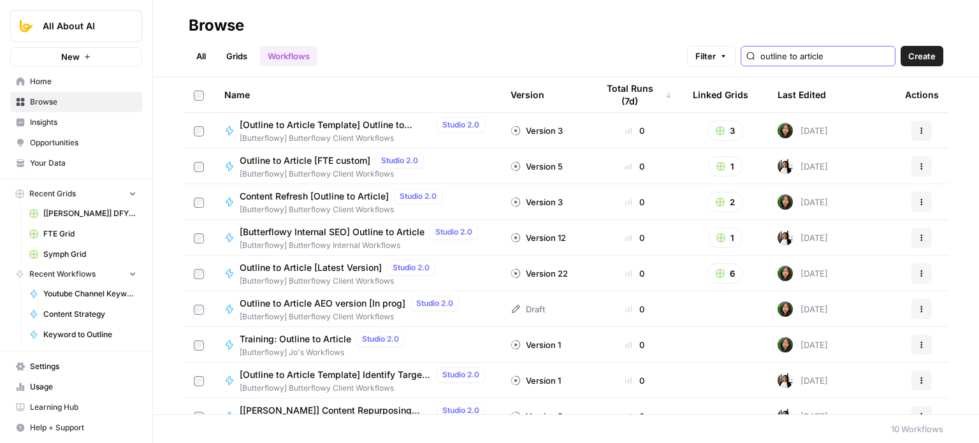
type input "outline to article"
click at [516, 45] on div "All Grids Workflows Filter outline to article Create" at bounding box center [566, 51] width 755 height 31
click at [77, 382] on span "Usage" at bounding box center [83, 386] width 106 height 11
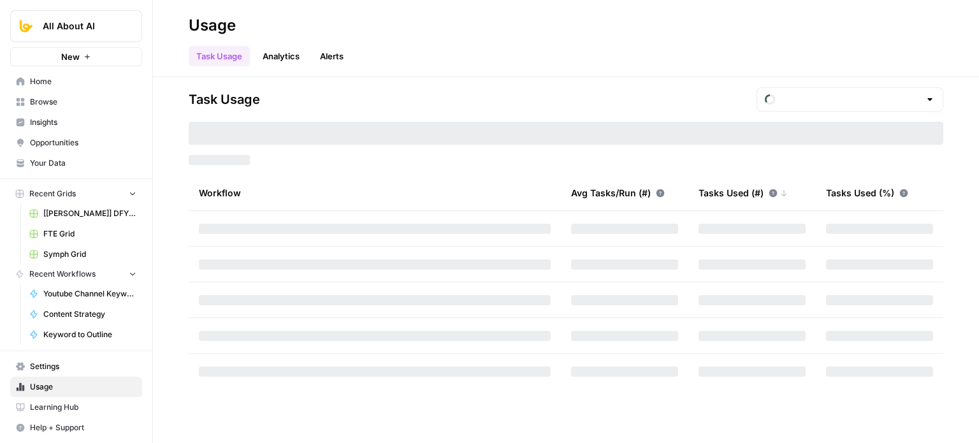
type input "October Included Tasks"
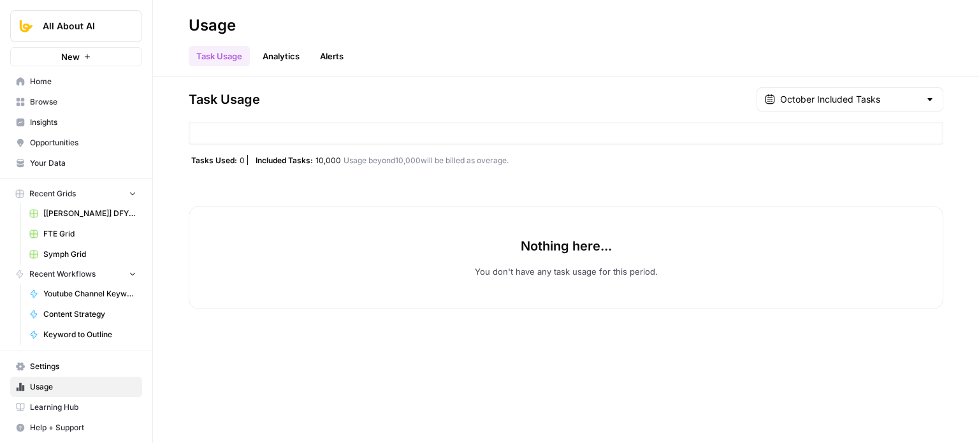
click at [79, 78] on span "Home" at bounding box center [83, 81] width 106 height 11
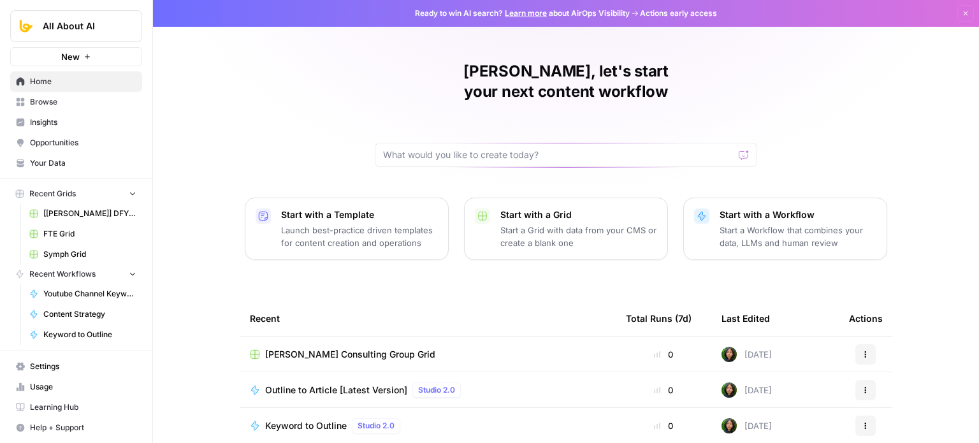
click at [82, 49] on button "New" at bounding box center [76, 56] width 132 height 19
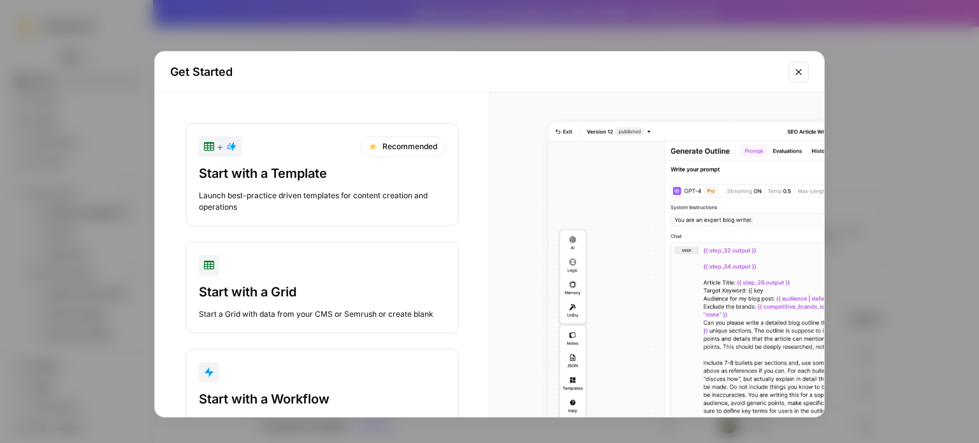
click at [278, 364] on div "button" at bounding box center [322, 372] width 247 height 20
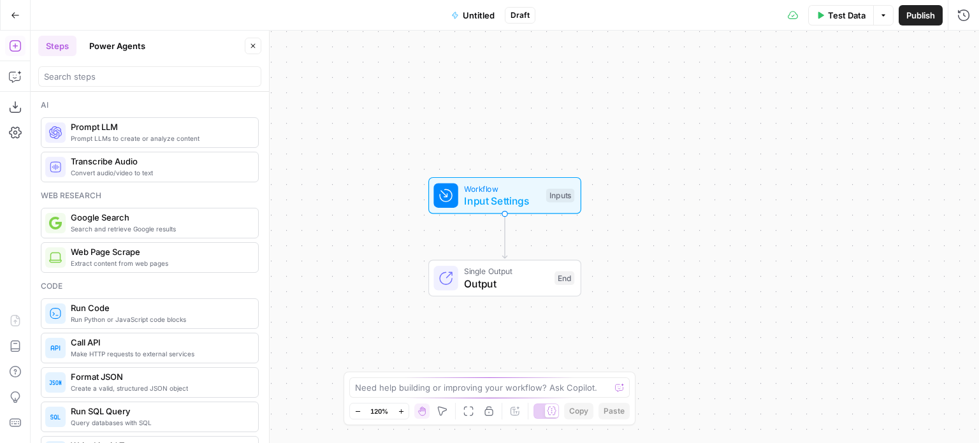
drag, startPoint x: 477, startPoint y: 104, endPoint x: 478, endPoint y: 177, distance: 72.7
click at [446, 96] on div "Workflow Input Settings Inputs Single Output Output End" at bounding box center [505, 237] width 949 height 413
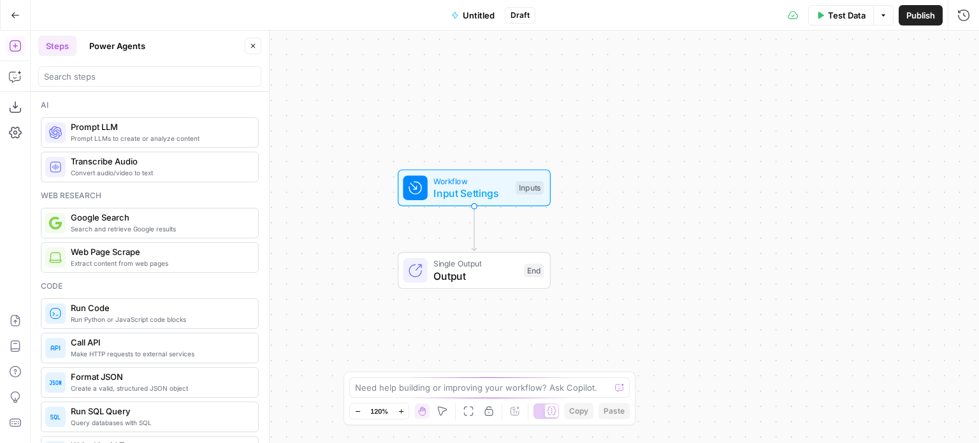
click at [485, 196] on span "Input Settings" at bounding box center [472, 193] width 76 height 15
click at [701, 85] on button "Add Field" at bounding box center [782, 87] width 331 height 20
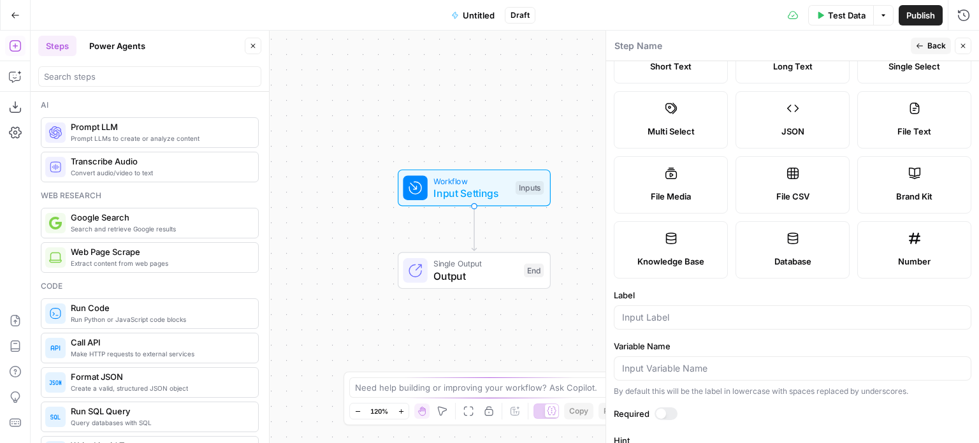
scroll to position [64, 0]
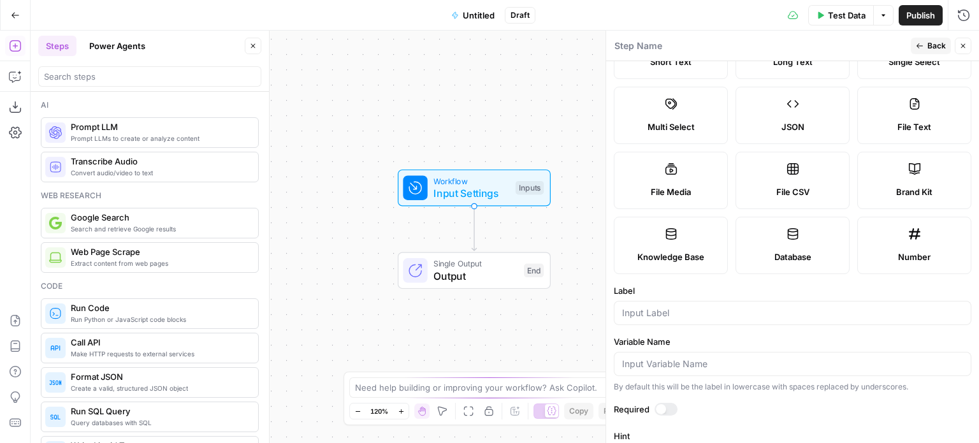
click at [812, 189] on div "File CSV" at bounding box center [793, 192] width 92 height 13
type textarea "Supports .csv file type"
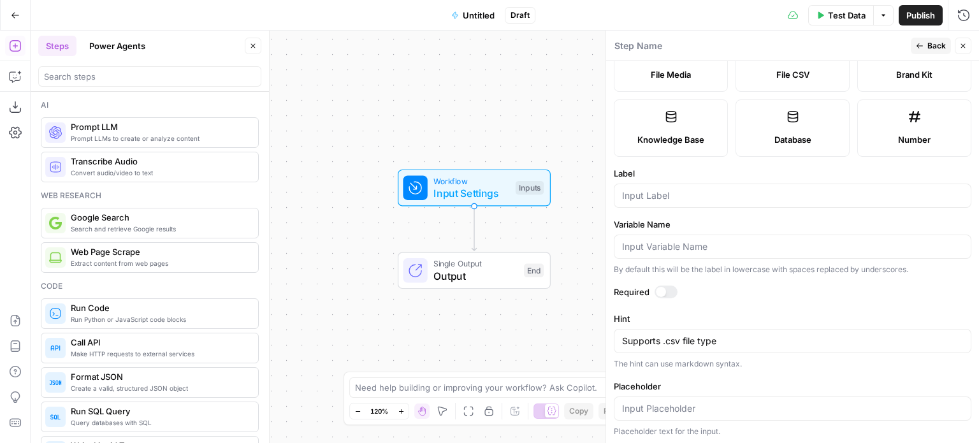
scroll to position [117, 0]
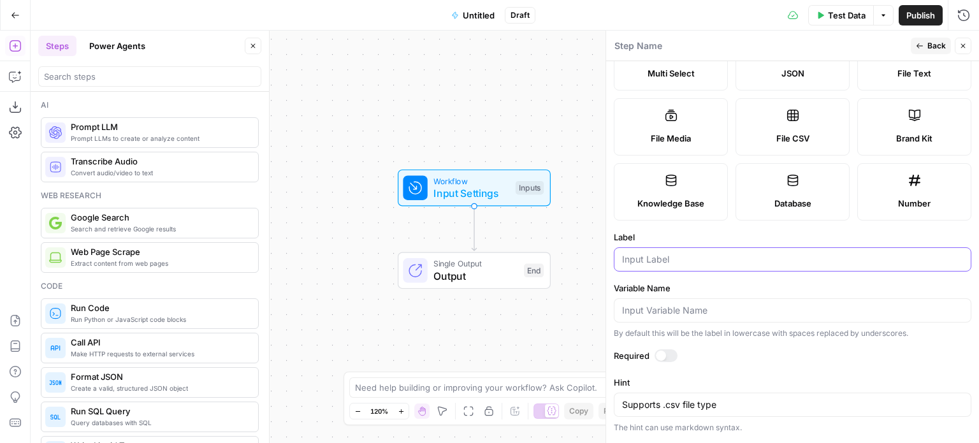
click at [678, 253] on input "Label" at bounding box center [792, 259] width 341 height 13
drag, startPoint x: 530, startPoint y: 76, endPoint x: 504, endPoint y: 96, distance: 33.3
click at [504, 96] on div "Workflow Input Settings Inputs Single Output Output End" at bounding box center [505, 237] width 949 height 413
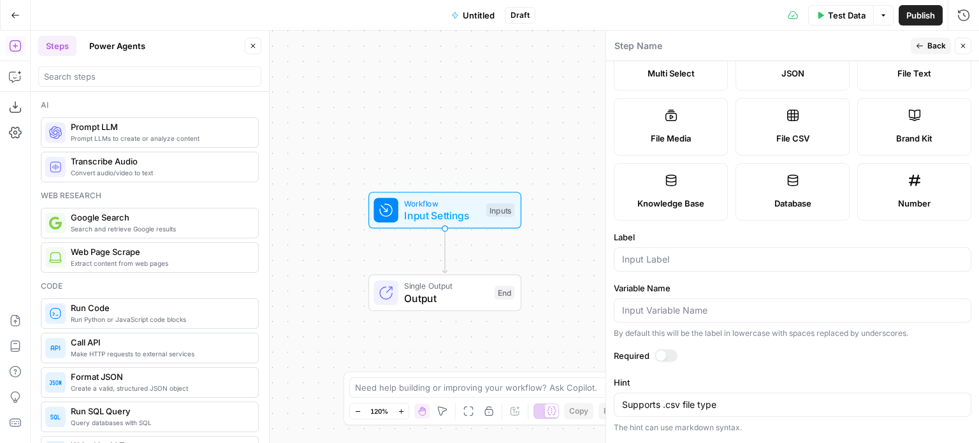
click at [486, 19] on span "Untitled" at bounding box center [479, 15] width 32 height 13
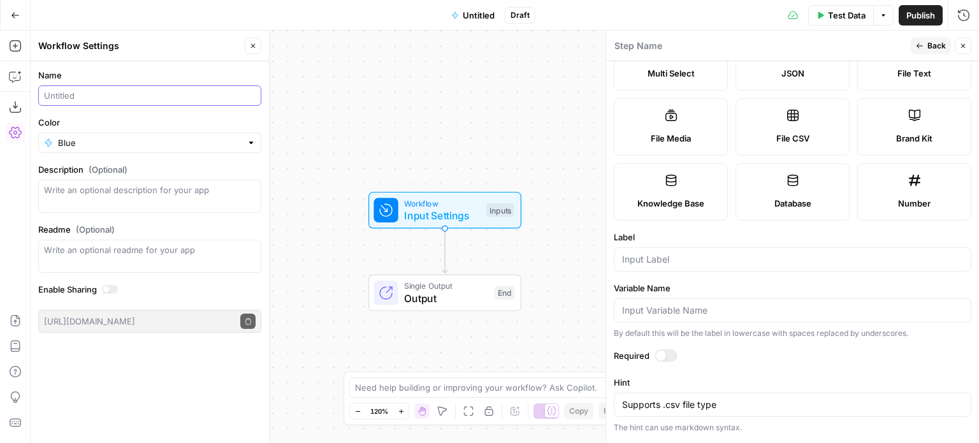
click at [110, 96] on input "Name" at bounding box center [150, 95] width 212 height 13
type input "Extract"
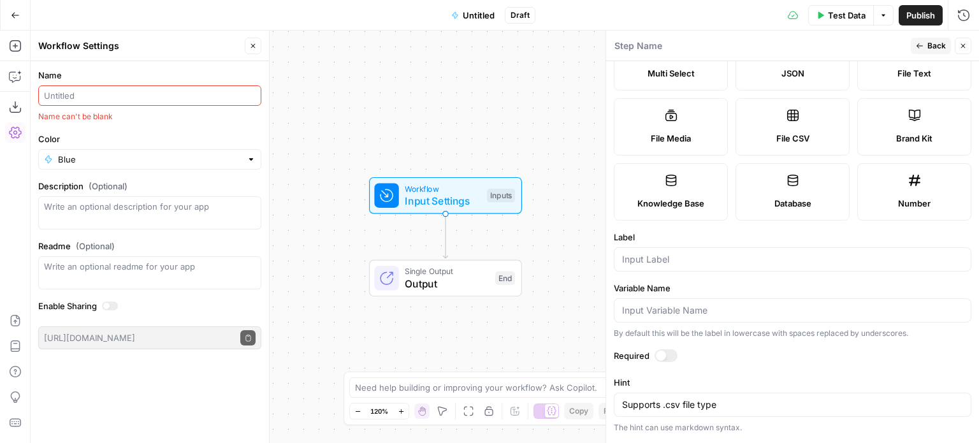
drag, startPoint x: 500, startPoint y: 110, endPoint x: 541, endPoint y: 103, distance: 40.7
click at [540, 104] on div "Workflow Input Settings Inputs Single Output Output End" at bounding box center [505, 237] width 949 height 413
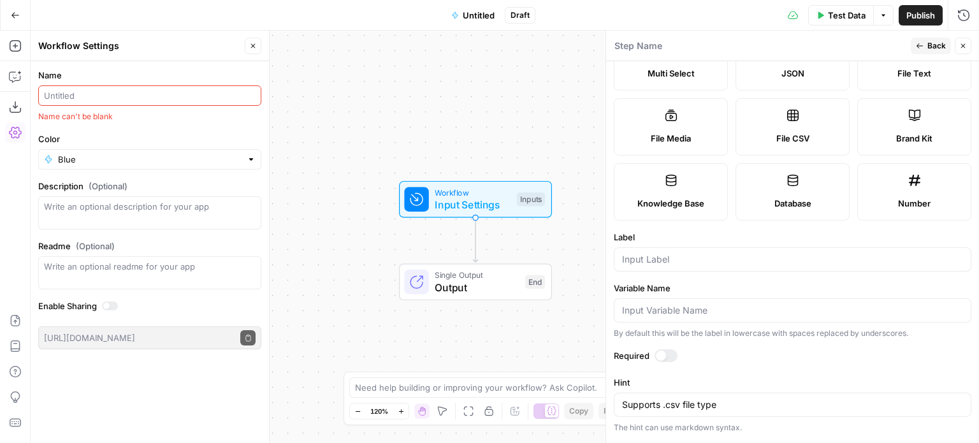
click at [254, 40] on button "Close" at bounding box center [253, 46] width 17 height 17
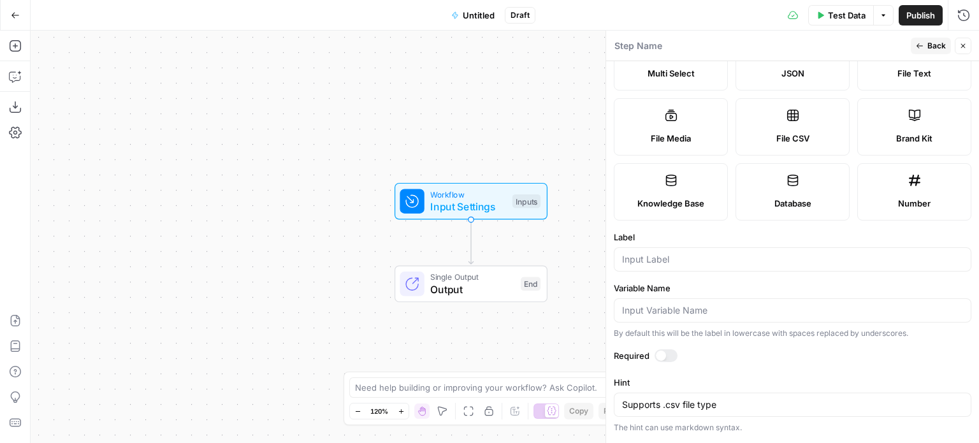
drag, startPoint x: 485, startPoint y: 89, endPoint x: 445, endPoint y: 95, distance: 39.9
click at [445, 95] on div "Workflow Input Settings Inputs Single Output Output End" at bounding box center [505, 237] width 949 height 413
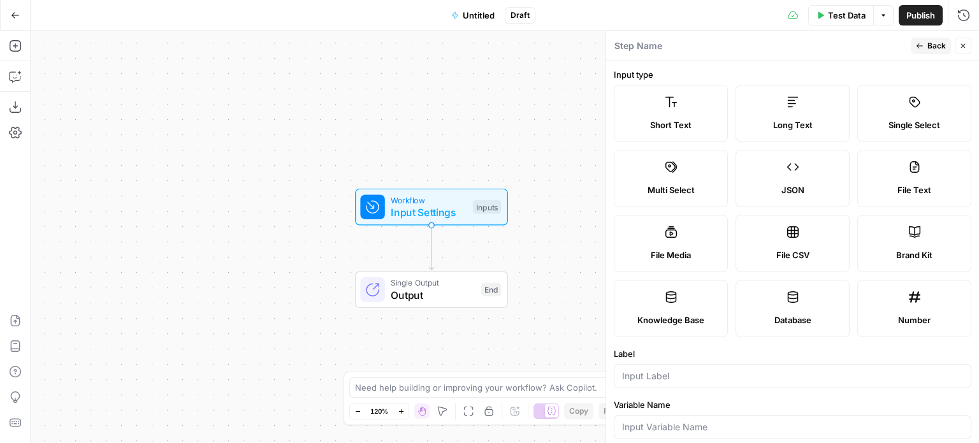
scroll to position [0, 0]
click at [913, 177] on label "File Text" at bounding box center [915, 178] width 114 height 57
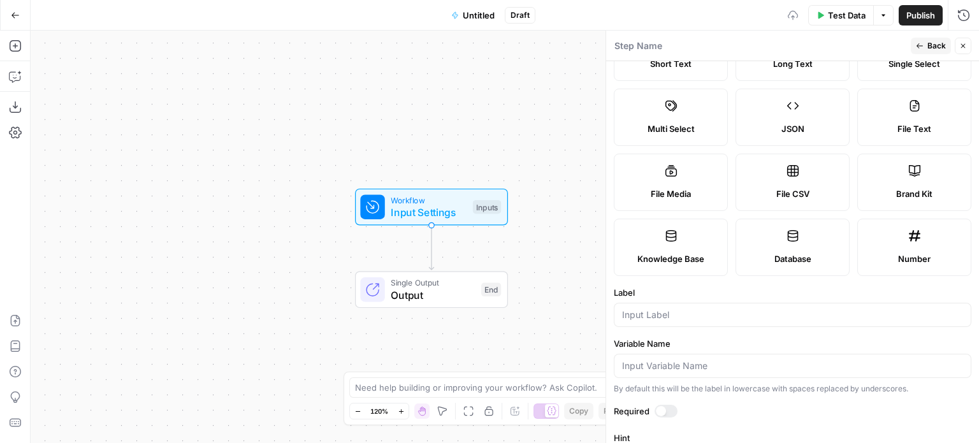
scroll to position [64, 0]
click at [683, 170] on label "File Media" at bounding box center [671, 180] width 114 height 57
type textarea "Supports .mp4, .mp3, .wav, .jpg, .png, .webp, .wma, .m4a file types"
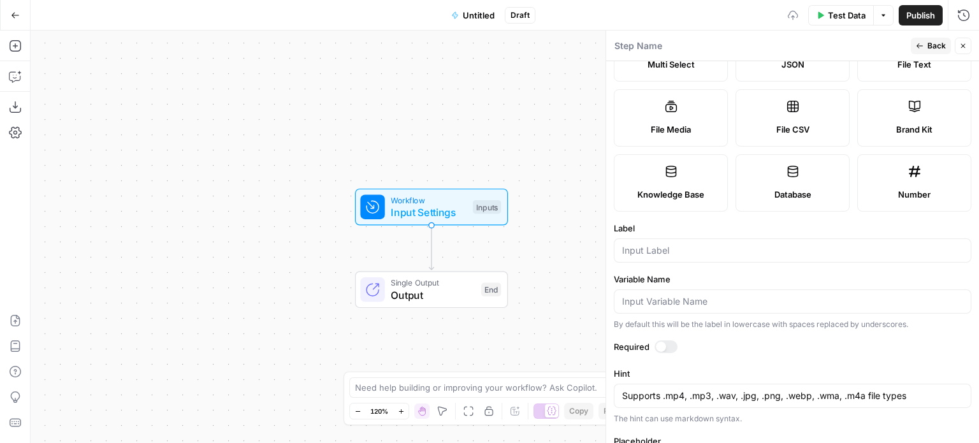
scroll to position [128, 0]
click at [927, 45] on button "Back" at bounding box center [931, 46] width 40 height 17
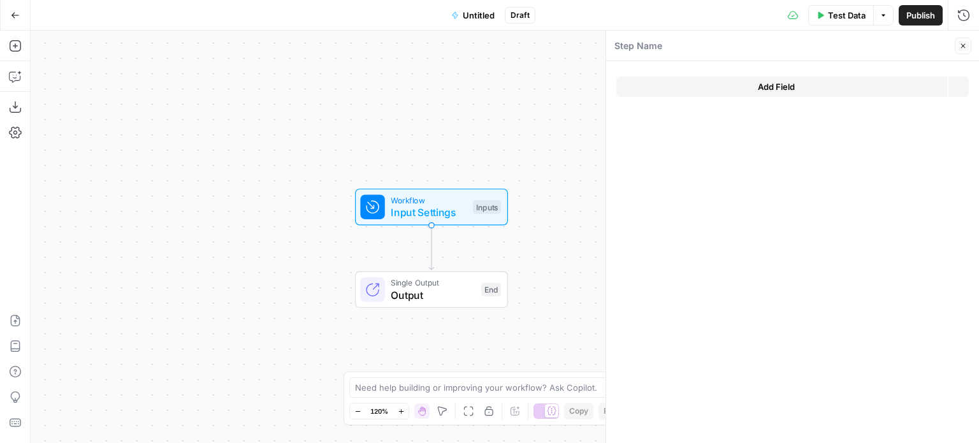
click at [963, 50] on button "Close" at bounding box center [963, 46] width 17 height 17
drag, startPoint x: 463, startPoint y: 136, endPoint x: 479, endPoint y: 132, distance: 16.4
click at [477, 121] on div "Workflow Input Settings Inputs Single Output Output End" at bounding box center [505, 237] width 949 height 413
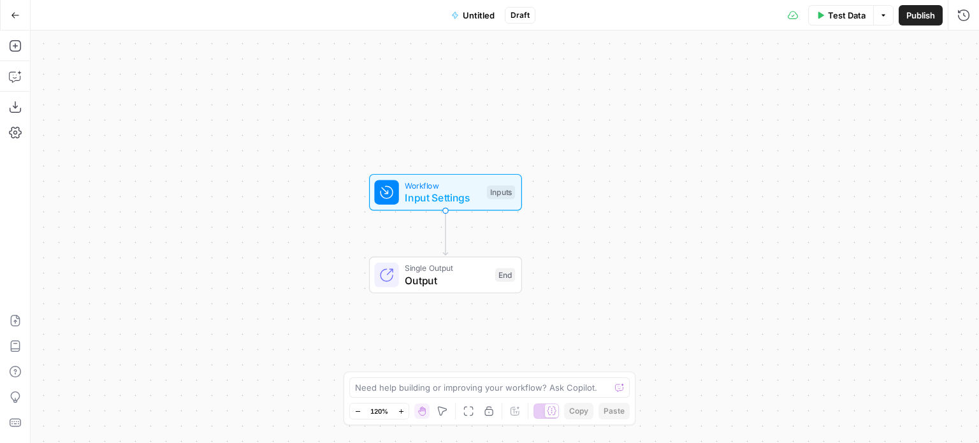
click at [460, 188] on span "Workflow" at bounding box center [443, 185] width 76 height 12
click at [773, 86] on span "Add Field" at bounding box center [776, 86] width 37 height 13
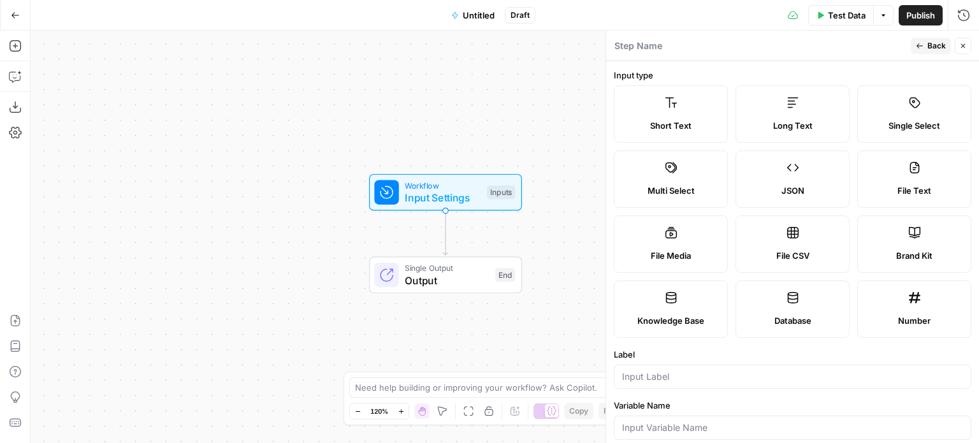
click at [691, 247] on label "File Media" at bounding box center [671, 244] width 114 height 57
type textarea "Supports .mp4, .mp3, .wav, .jpg, .png, .webp, .wma, .m4a file types"
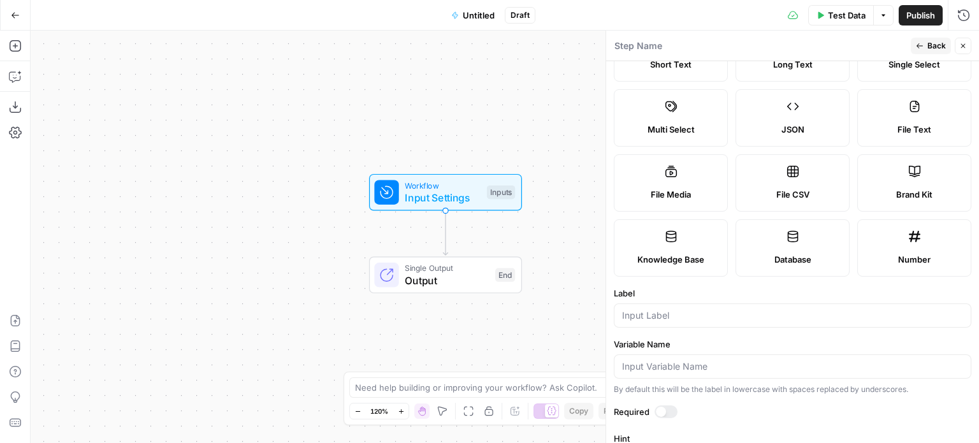
scroll to position [64, 0]
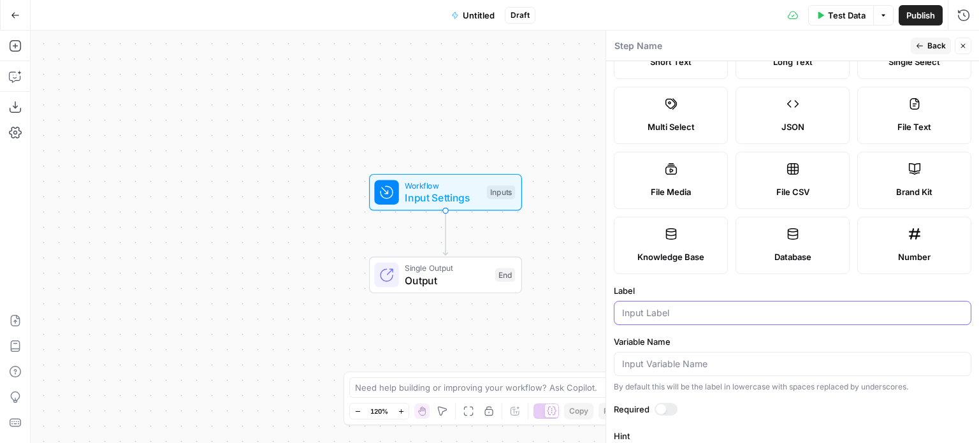
click at [737, 308] on input "Label" at bounding box center [792, 313] width 341 height 13
type input "Email PDF"
click at [942, 50] on span "Back" at bounding box center [937, 45] width 18 height 11
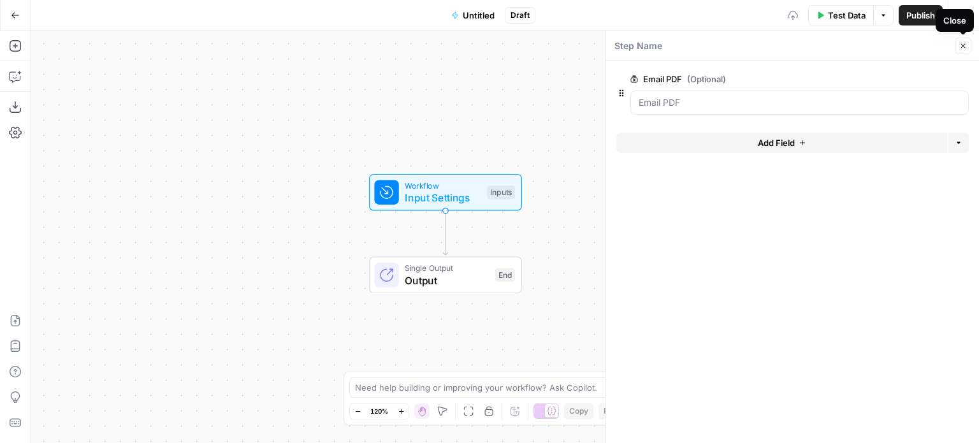
click at [962, 48] on icon "button" at bounding box center [964, 46] width 8 height 8
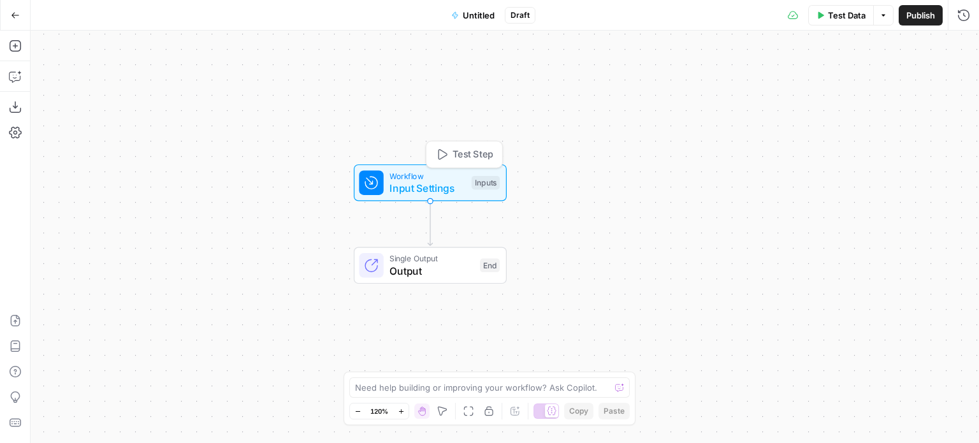
drag, startPoint x: 480, startPoint y: 188, endPoint x: 458, endPoint y: 187, distance: 21.7
click at [472, 188] on div "Inputs" at bounding box center [486, 183] width 28 height 14
click at [451, 186] on div "Workflow Input Settings Inputs Test Step" at bounding box center [416, 183] width 141 height 26
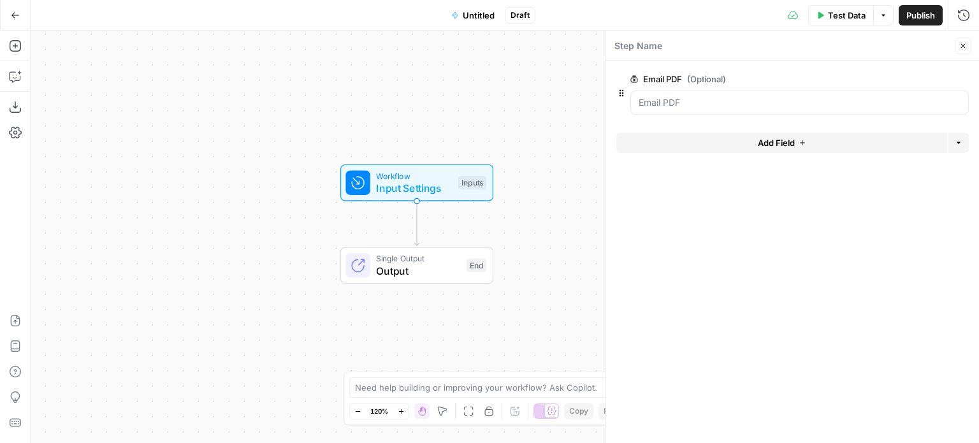
click at [964, 78] on icon "button" at bounding box center [961, 79] width 7 height 7
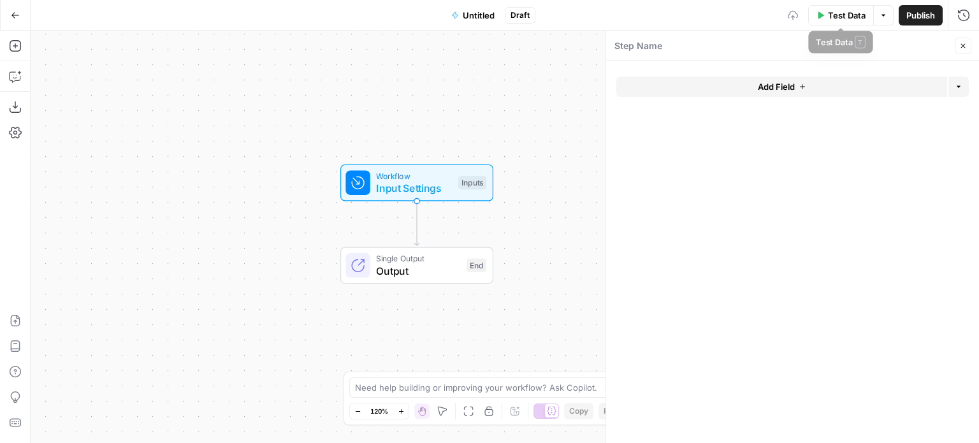
click at [839, 17] on span "Test Data" at bounding box center [847, 15] width 38 height 13
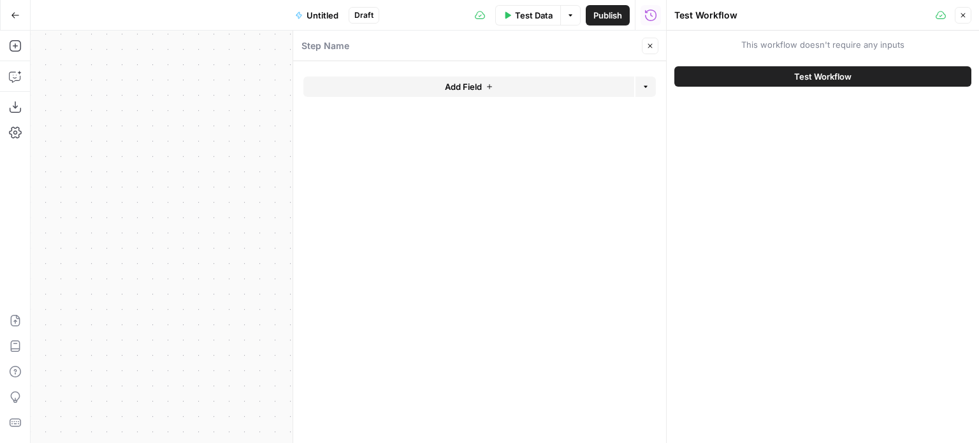
click at [653, 45] on icon "button" at bounding box center [651, 46] width 8 height 8
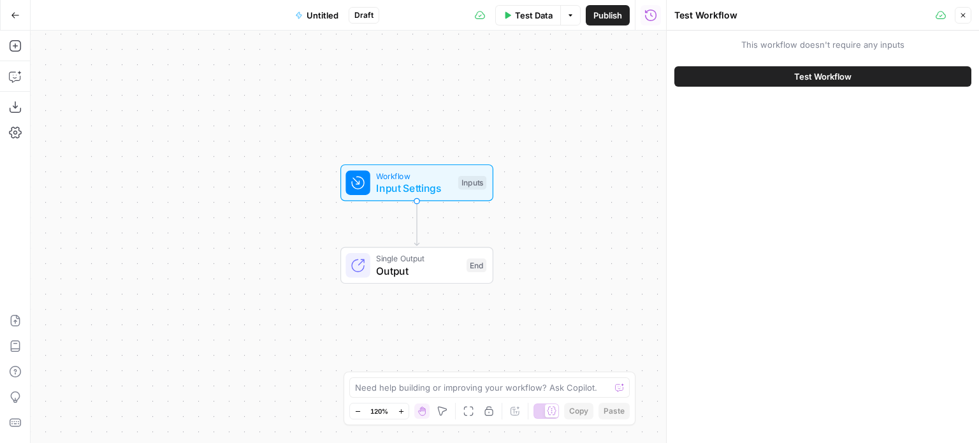
click at [959, 15] on button "Close" at bounding box center [963, 15] width 17 height 17
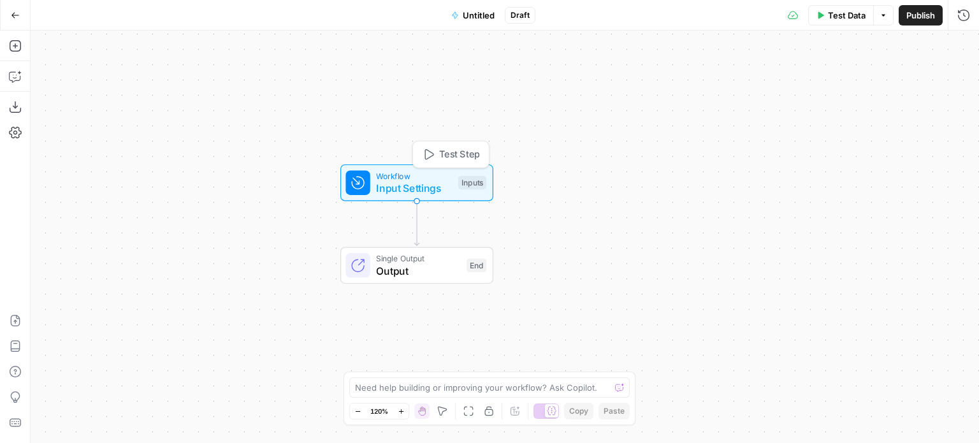
click at [441, 178] on span "Workflow" at bounding box center [414, 176] width 76 height 12
click at [956, 41] on button "Close" at bounding box center [963, 46] width 17 height 17
click at [437, 185] on span "Input Settings" at bounding box center [414, 187] width 76 height 15
click at [743, 92] on button "Add Field" at bounding box center [782, 87] width 331 height 20
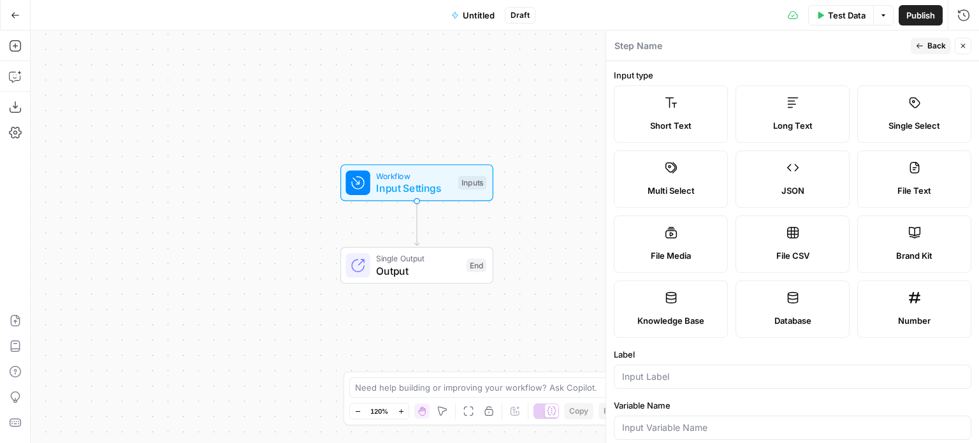
click at [689, 244] on label "File Media" at bounding box center [671, 244] width 114 height 57
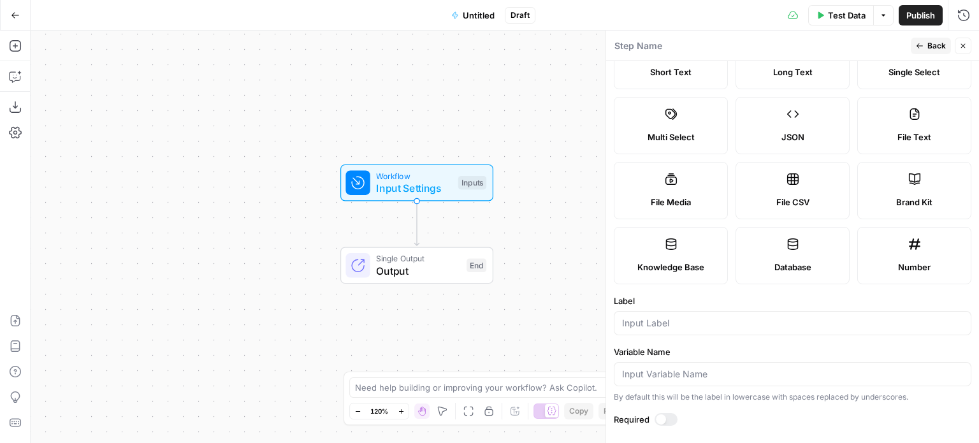
click at [919, 102] on label "File Text" at bounding box center [915, 125] width 114 height 57
type textarea "Supports .pdf, .txt, .docx, .md file types"
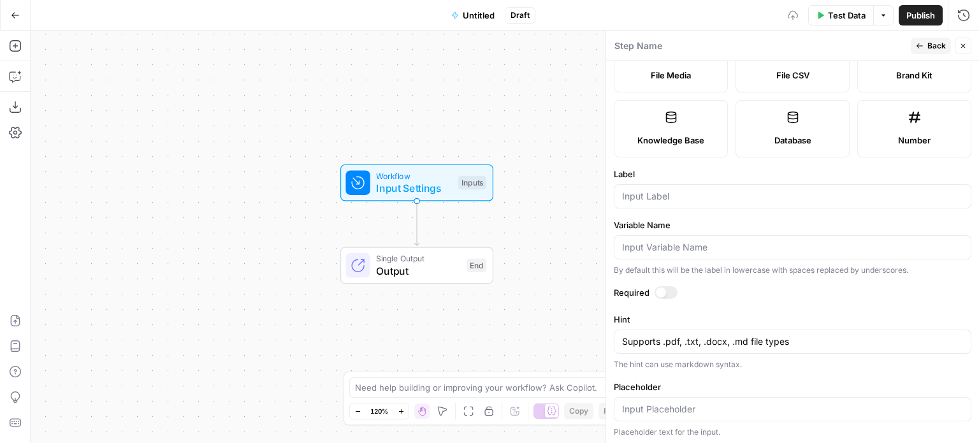
scroll to position [181, 0]
click at [682, 200] on input "Label" at bounding box center [792, 195] width 341 height 13
type input "Email PDF"
click at [798, 224] on label "Variable Name" at bounding box center [793, 224] width 358 height 13
click at [798, 240] on input "Variable Name" at bounding box center [792, 246] width 341 height 13
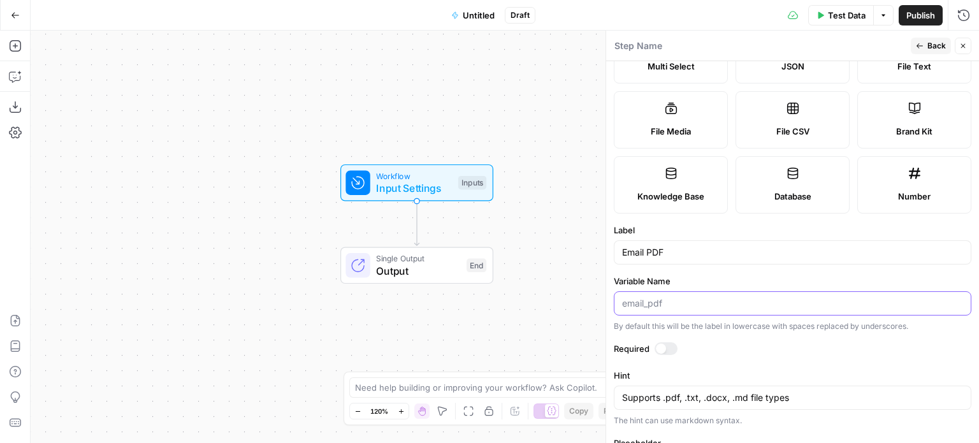
scroll to position [128, 0]
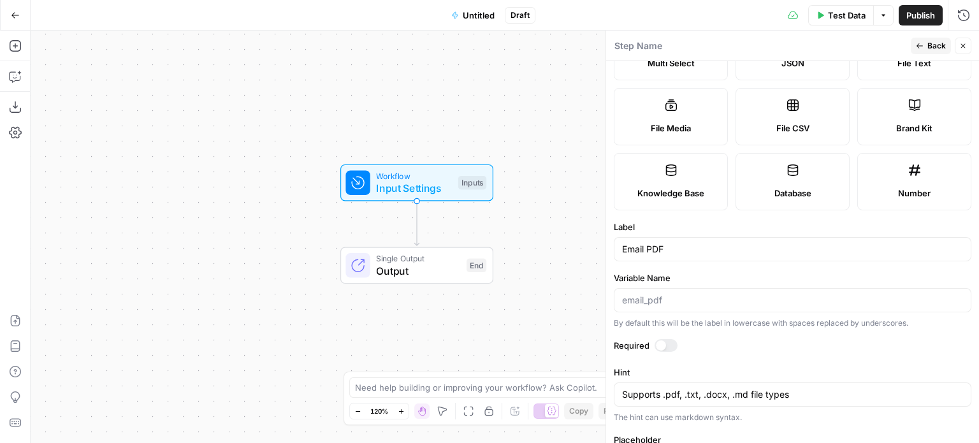
click at [711, 223] on label "Label" at bounding box center [793, 227] width 358 height 13
click at [711, 243] on input "Email PDF" at bounding box center [792, 249] width 341 height 13
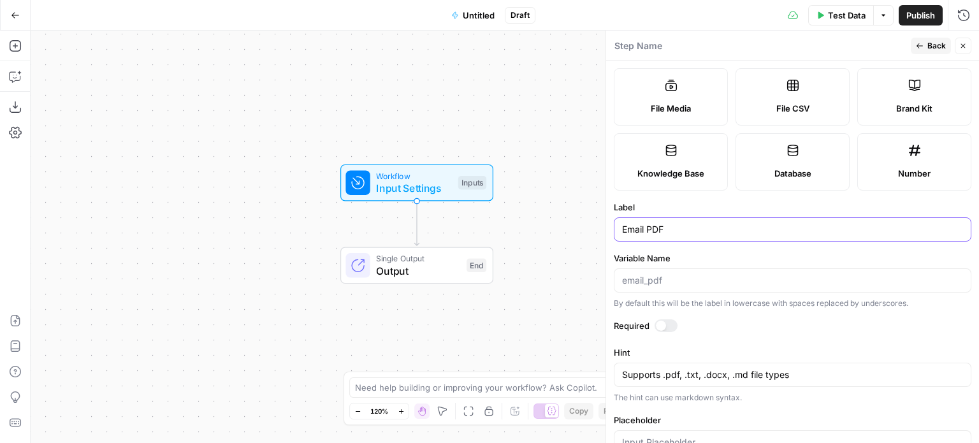
scroll to position [181, 0]
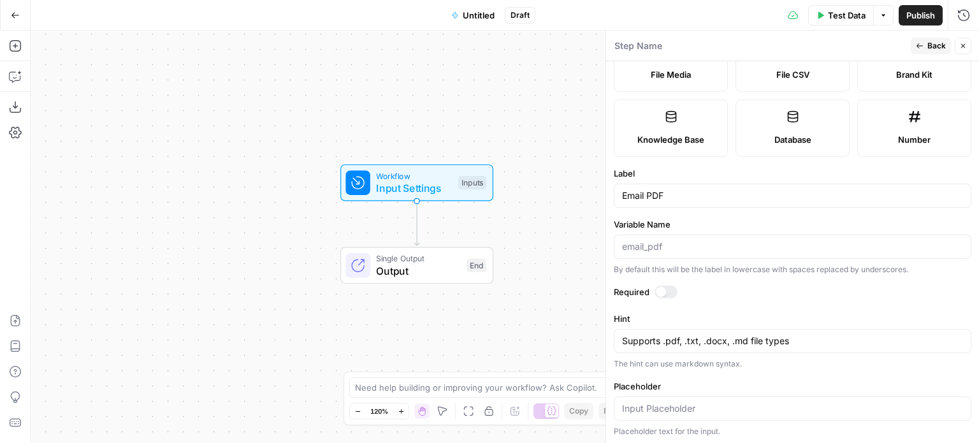
click at [671, 291] on div at bounding box center [666, 292] width 23 height 13
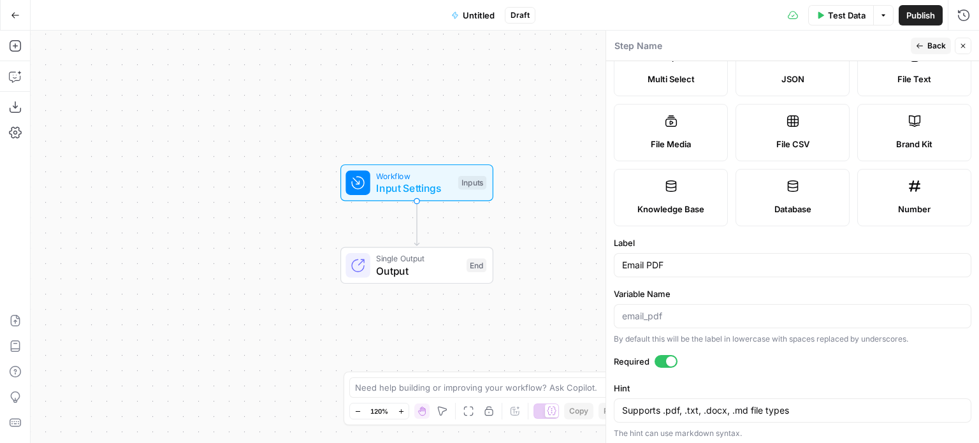
scroll to position [117, 0]
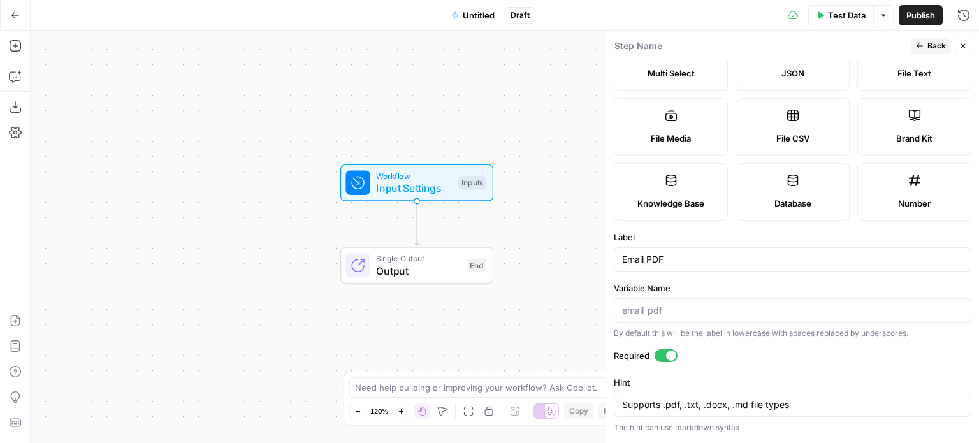
click at [926, 46] on button "Back" at bounding box center [931, 46] width 40 height 17
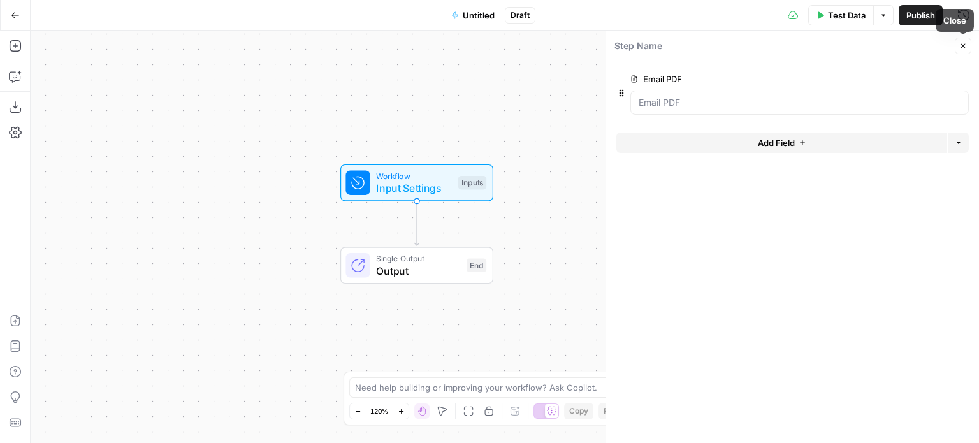
click at [958, 45] on button "Close" at bounding box center [963, 46] width 17 height 17
click at [448, 180] on span "Input Settings" at bounding box center [414, 187] width 76 height 15
click at [960, 47] on icon "button" at bounding box center [964, 46] width 8 height 8
click at [434, 157] on icon "button" at bounding box center [428, 155] width 12 height 12
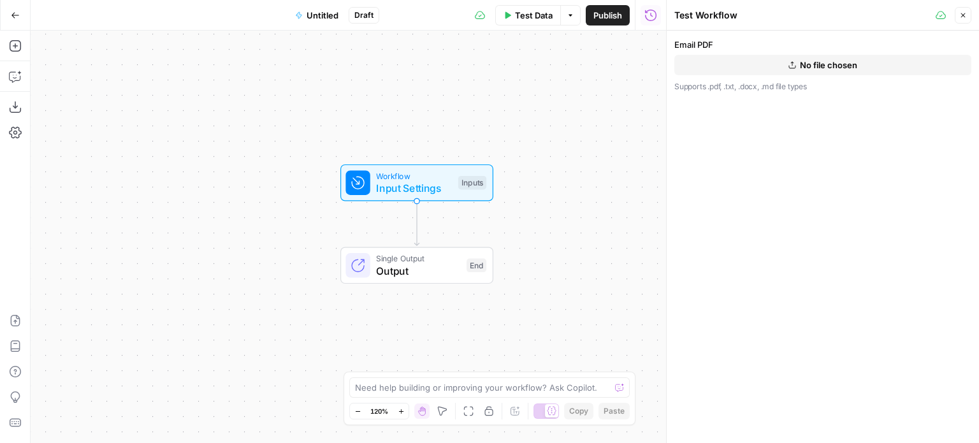
click at [784, 71] on button "No file chosen" at bounding box center [823, 65] width 297 height 20
click at [811, 147] on div "Email PDF Butterflowy Mail - [TEST] Final content heading to production — Schmi…" at bounding box center [823, 237] width 312 height 413
drag, startPoint x: 584, startPoint y: 134, endPoint x: 546, endPoint y: 108, distance: 46.0
click at [546, 108] on div "Workflow Input Settings Inputs Single Output Output End" at bounding box center [349, 237] width 636 height 413
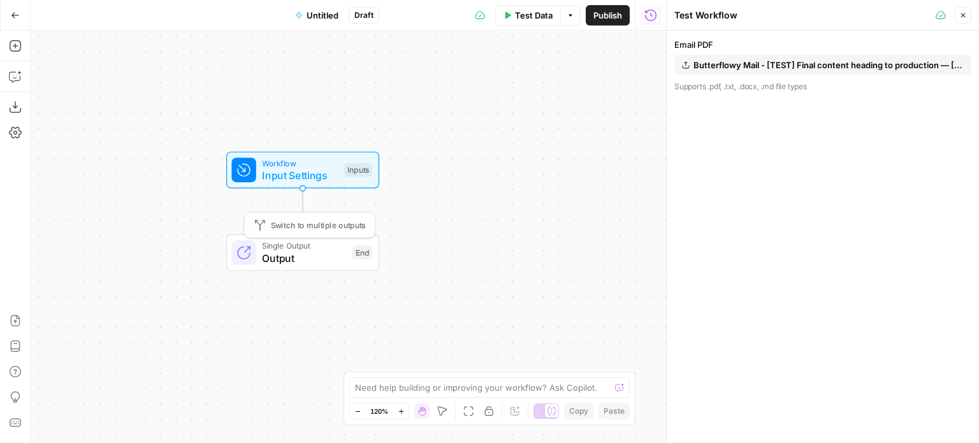
drag, startPoint x: 157, startPoint y: 254, endPoint x: 105, endPoint y: 243, distance: 52.9
click at [99, 246] on div "Workflow Input Settings Inputs Single Output Output End Switch to multiple outp…" at bounding box center [349, 237] width 636 height 413
drag, startPoint x: 111, startPoint y: 172, endPoint x: 168, endPoint y: 198, distance: 63.1
click at [162, 203] on div "Workflow Input Settings Inputs Single Output Output End" at bounding box center [349, 237] width 636 height 413
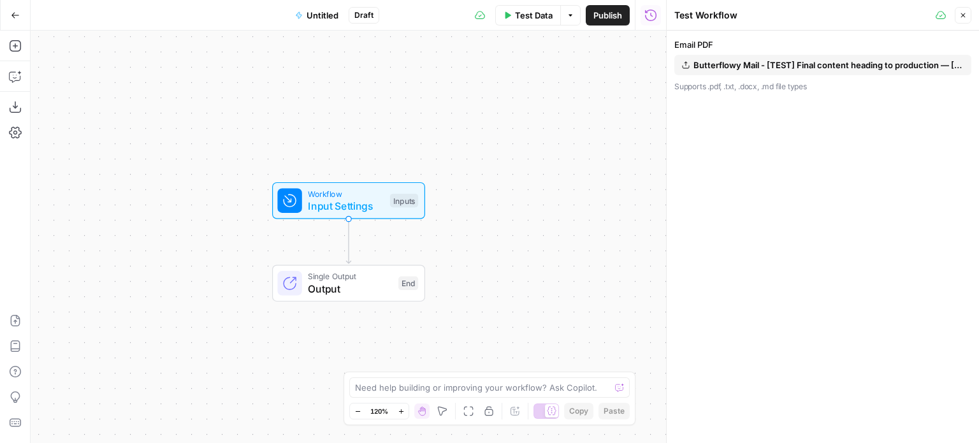
click at [968, 15] on button "Close" at bounding box center [963, 15] width 17 height 17
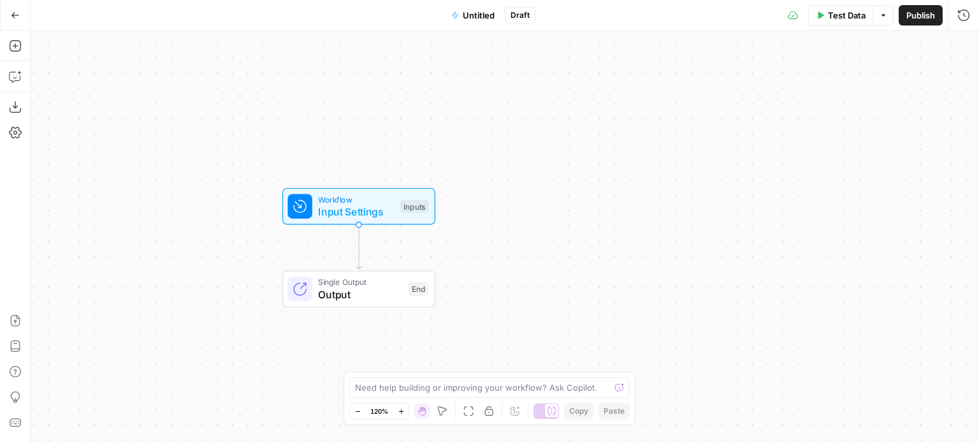
drag, startPoint x: 233, startPoint y: 63, endPoint x: 377, endPoint y: 55, distance: 145.0
click at [436, 52] on div "Workflow Input Settings Inputs Single Output Output End" at bounding box center [505, 237] width 949 height 413
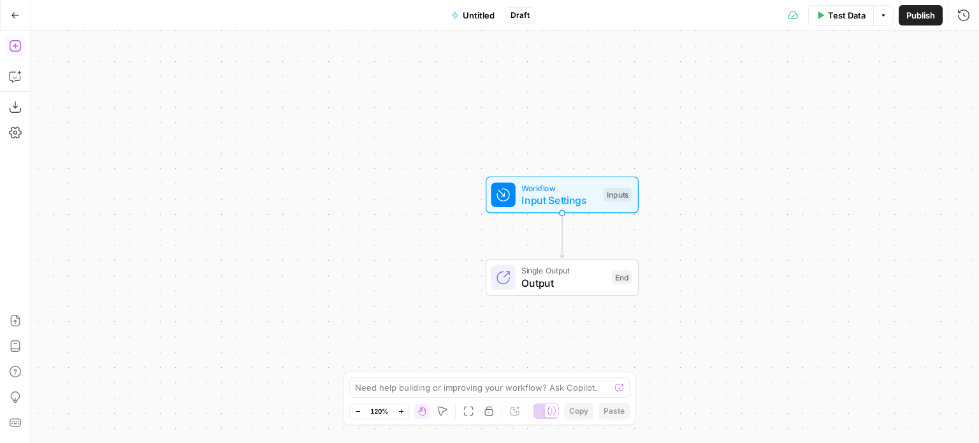
click at [20, 45] on icon "button" at bounding box center [15, 46] width 13 height 13
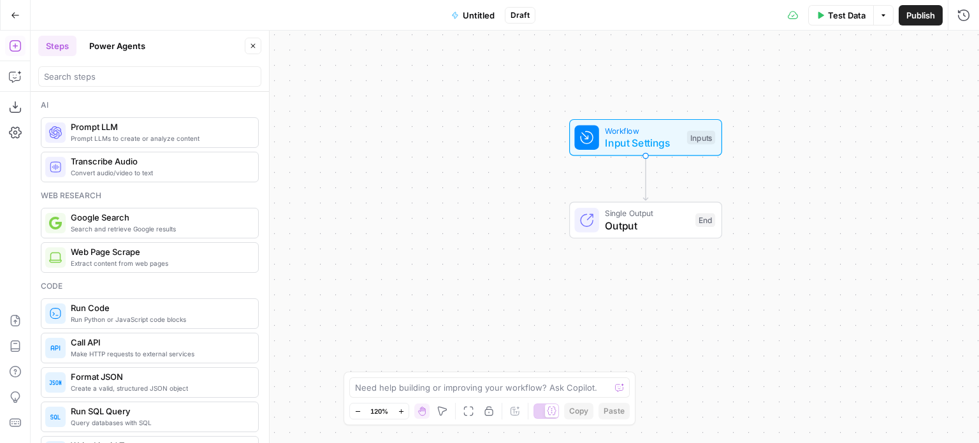
drag, startPoint x: 464, startPoint y: 84, endPoint x: 493, endPoint y: 58, distance: 38.4
click at [493, 58] on div "Workflow Input Settings Inputs Single Output Output End" at bounding box center [505, 237] width 949 height 413
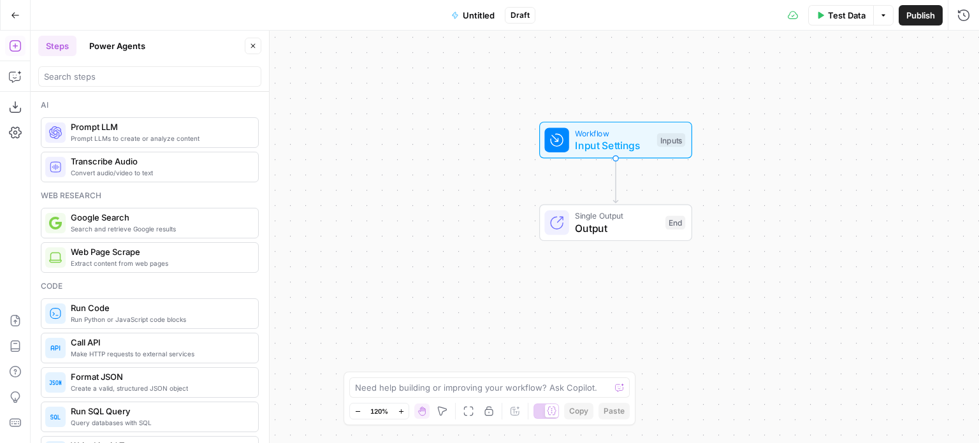
drag, startPoint x: 409, startPoint y: 109, endPoint x: 431, endPoint y: 97, distance: 25.4
click at [430, 97] on div "Workflow Input Settings Inputs Single Output Output End" at bounding box center [505, 237] width 949 height 413
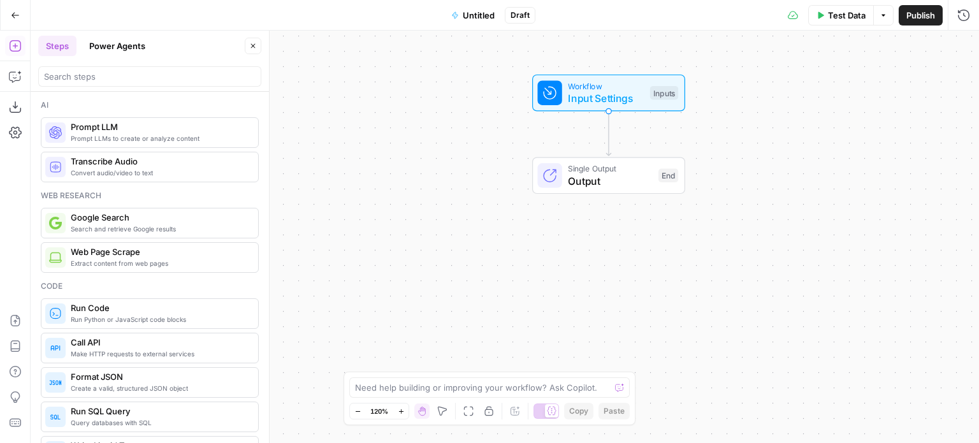
drag, startPoint x: 357, startPoint y: 115, endPoint x: 352, endPoint y: 69, distance: 45.6
click at [352, 69] on div "Workflow Input Settings Inputs Single Output Output End" at bounding box center [505, 237] width 949 height 413
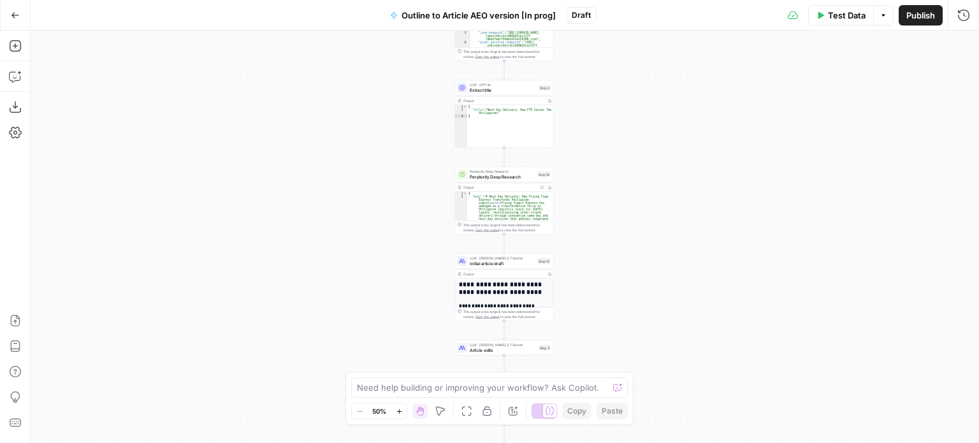
drag, startPoint x: 336, startPoint y: 110, endPoint x: 333, endPoint y: 86, distance: 24.4
click at [333, 67] on div "Workflow Input Settings Inputs Workflow Workflow Step 1 Output Copy 1 2 3 4 5 {…" at bounding box center [505, 237] width 949 height 413
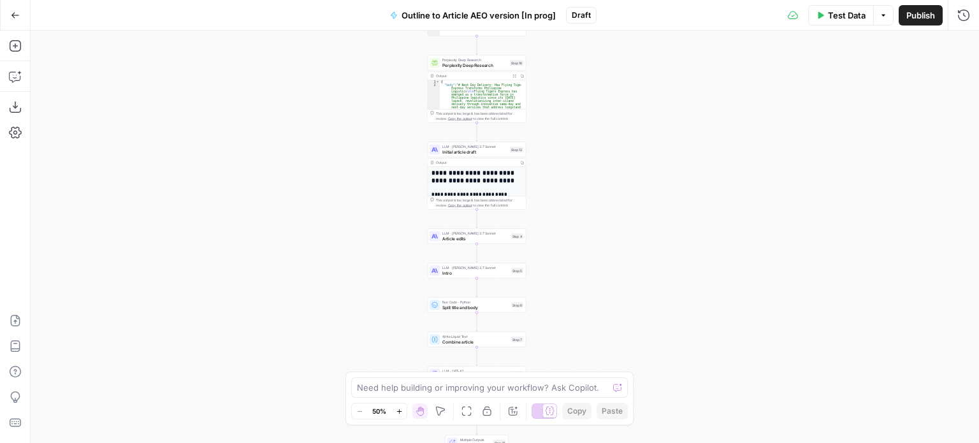
drag, startPoint x: 319, startPoint y: 155, endPoint x: 312, endPoint y: 87, distance: 68.5
click at [302, 113] on div "Workflow Input Settings Inputs Workflow Workflow Step 1 Output Copy 1 2 3 4 5 {…" at bounding box center [505, 237] width 949 height 413
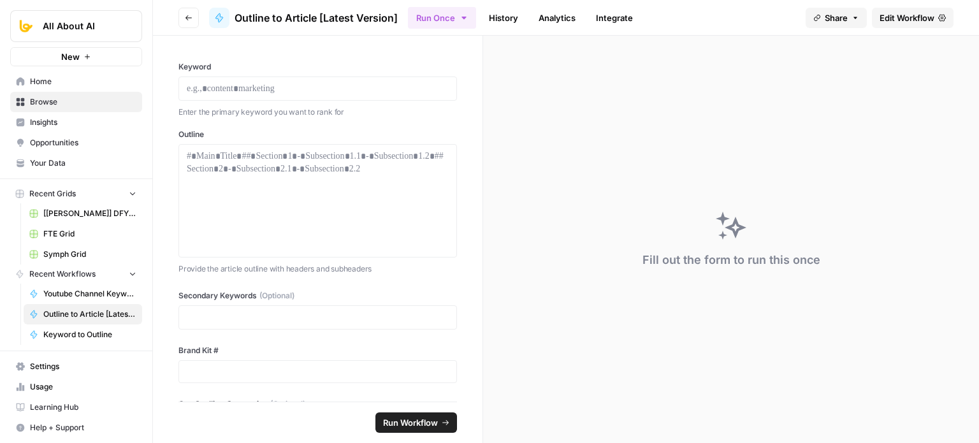
click at [930, 15] on span "Edit Workflow" at bounding box center [907, 17] width 55 height 13
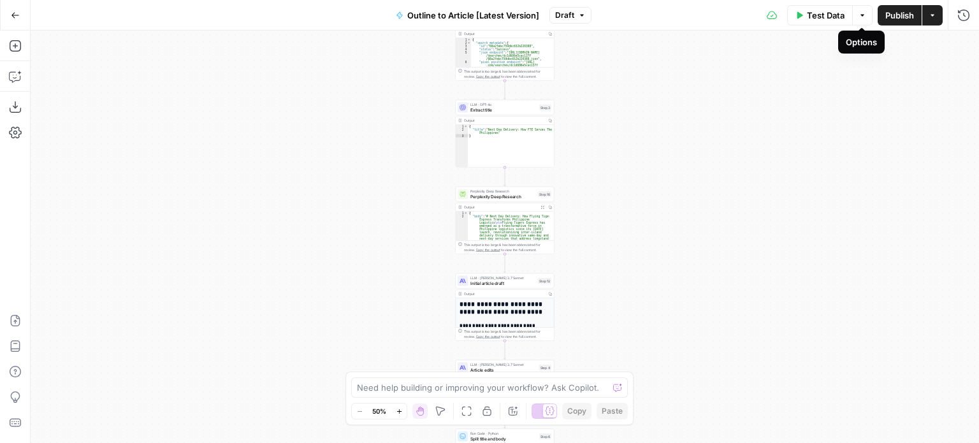
click at [859, 18] on icon "button" at bounding box center [863, 15] width 8 height 8
click at [676, 80] on div "Workflow Input Settings Inputs Workflow Workflow Step 1 Output Copy 1 2 3 4 5 {…" at bounding box center [505, 237] width 949 height 413
click at [8, 12] on button "Go Back" at bounding box center [15, 15] width 23 height 23
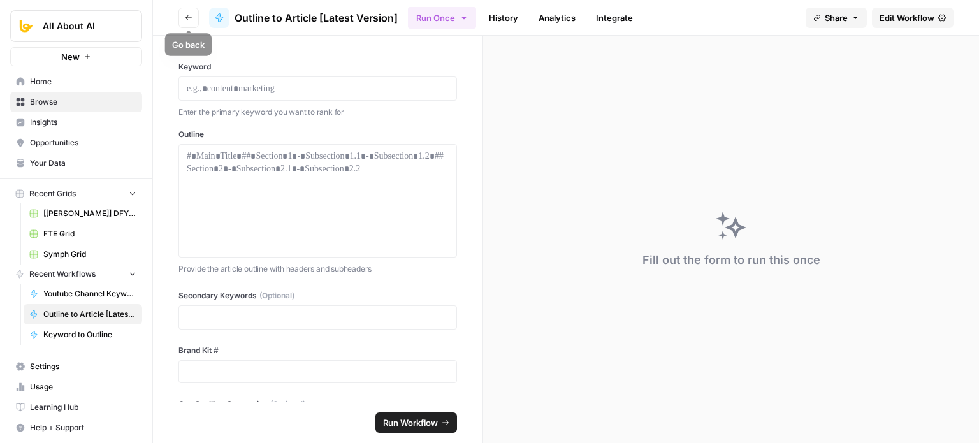
click at [189, 12] on button "Go back" at bounding box center [189, 18] width 20 height 20
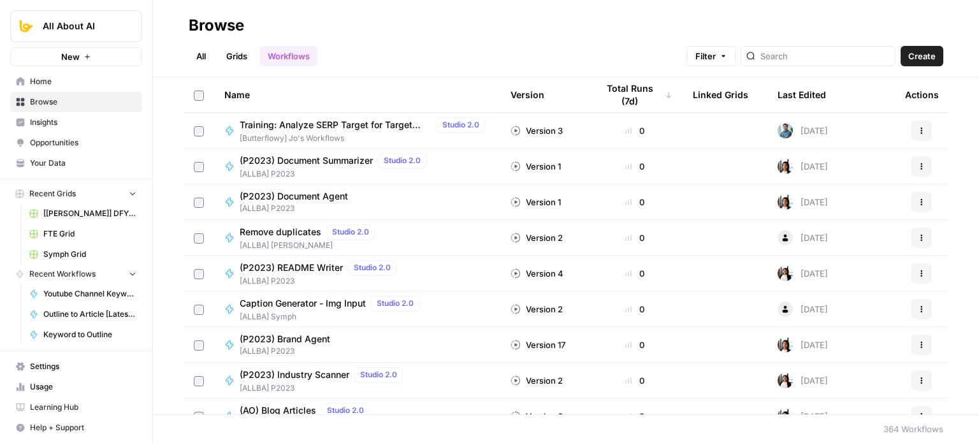
click at [204, 56] on link "All" at bounding box center [201, 56] width 25 height 20
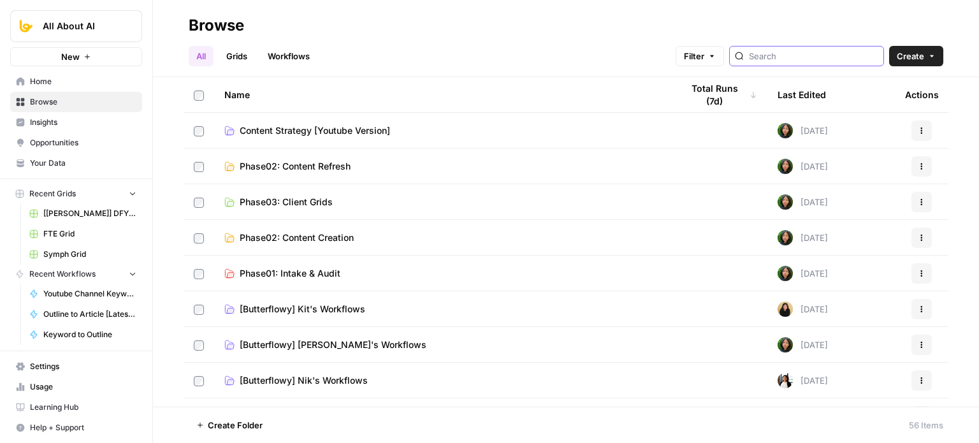
click at [793, 52] on input "search" at bounding box center [813, 56] width 129 height 13
click at [277, 58] on link "Workflows" at bounding box center [288, 56] width 57 height 20
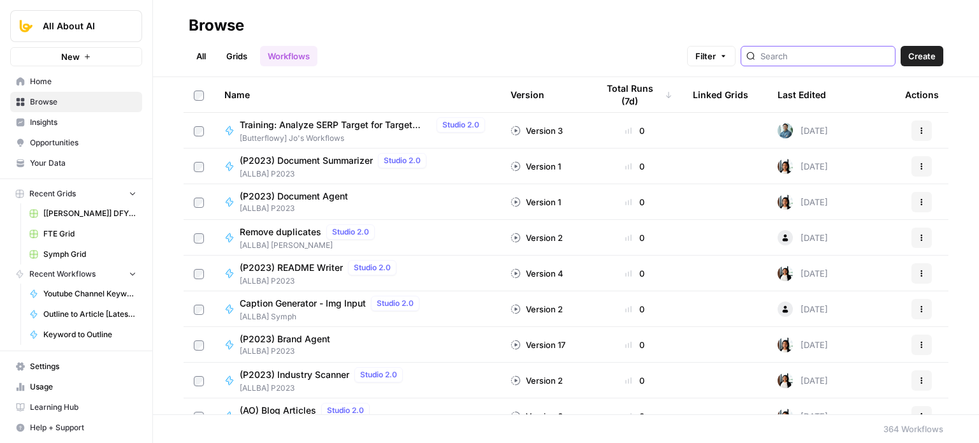
click at [806, 59] on input "search" at bounding box center [825, 56] width 129 height 13
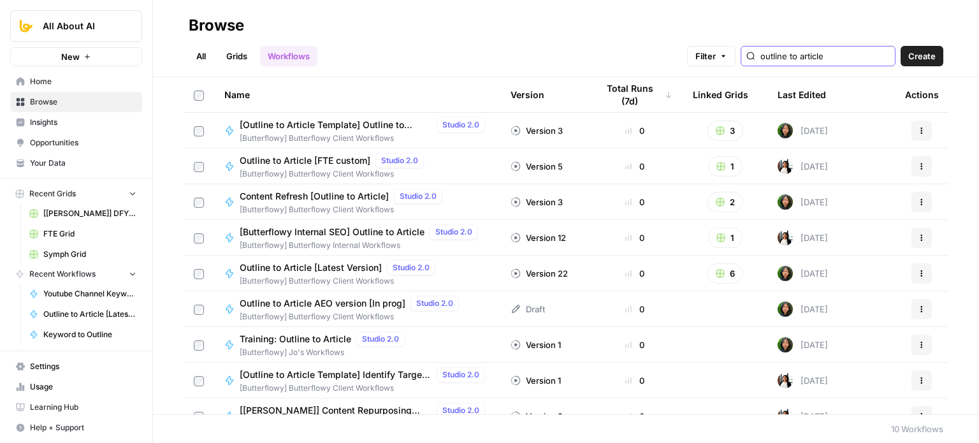
type input "outline to article"
click at [409, 58] on div "All Grids Workflows Filter outline to article Create" at bounding box center [566, 51] width 755 height 31
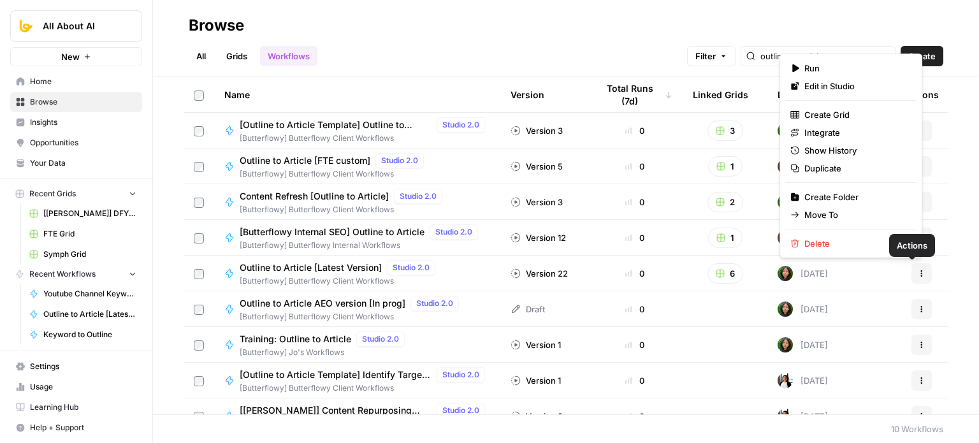
click at [918, 271] on icon "button" at bounding box center [922, 274] width 8 height 8
click at [840, 163] on span "Duplicate" at bounding box center [856, 168] width 102 height 13
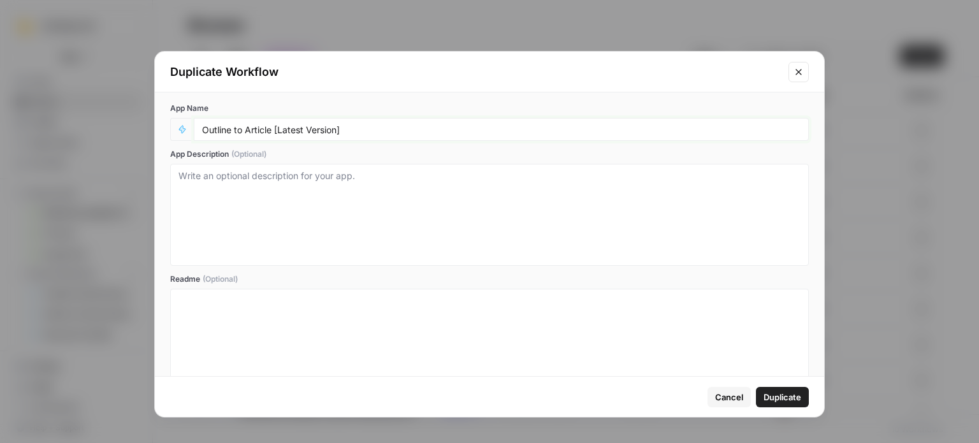
click at [435, 128] on input "Outline to Article [Latest Version]" at bounding box center [501, 129] width 599 height 11
click at [801, 71] on icon "Close modal" at bounding box center [799, 72] width 10 height 10
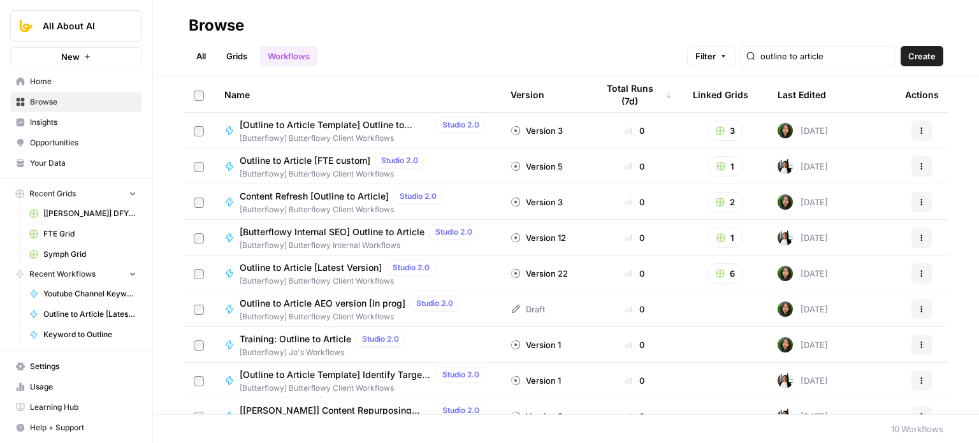
click at [346, 272] on span "Outline to Article [Latest Version]" at bounding box center [311, 267] width 142 height 13
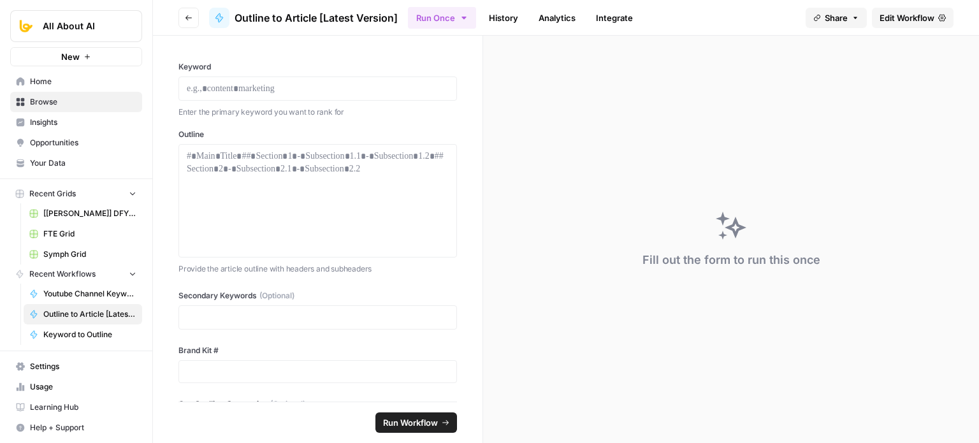
click at [909, 26] on link "Edit Workflow" at bounding box center [913, 18] width 82 height 20
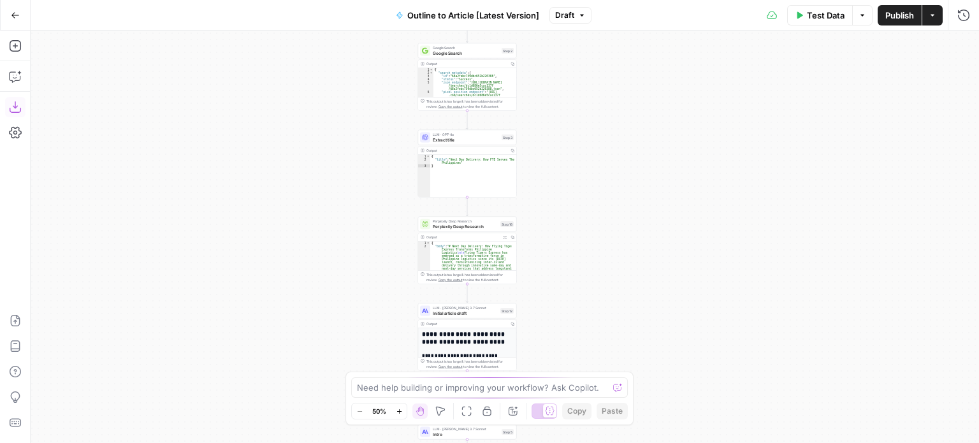
drag, startPoint x: 329, startPoint y: 258, endPoint x: 288, endPoint y: 301, distance: 60.0
click at [288, 301] on div "Workflow Input Settings Inputs Workflow Workflow Step 1 Output Copy 1 2 3 4 5 {…" at bounding box center [505, 237] width 949 height 413
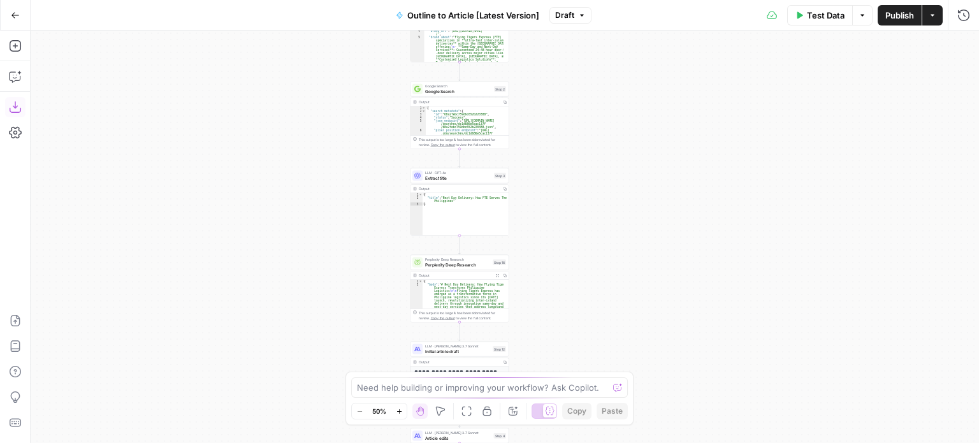
drag, startPoint x: 281, startPoint y: 237, endPoint x: 277, endPoint y: 259, distance: 23.2
click at [277, 259] on div "Workflow Input Settings Inputs Workflow Workflow Step 1 Output Copy 1 2 3 4 5 {…" at bounding box center [505, 237] width 949 height 413
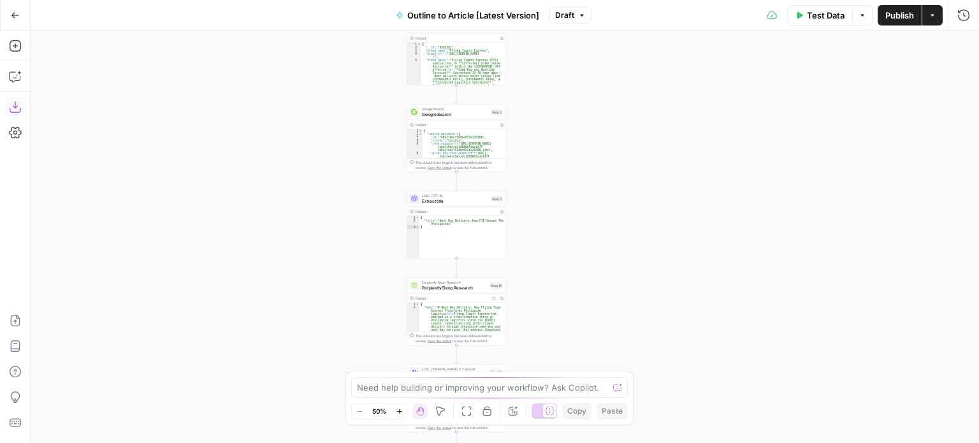
drag, startPoint x: 338, startPoint y: 277, endPoint x: 333, endPoint y: 109, distance: 168.4
click at [334, 110] on div "Workflow Input Settings Inputs Workflow Workflow Step 1 Output Copy 1 2 3 4 5 {…" at bounding box center [505, 237] width 949 height 413
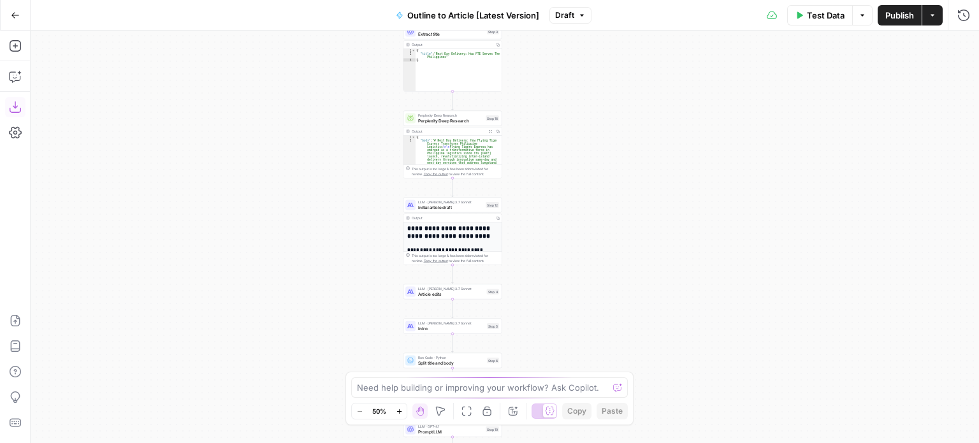
drag, startPoint x: 321, startPoint y: 245, endPoint x: 321, endPoint y: 173, distance: 72.0
click at [321, 173] on div "Workflow Input Settings Inputs Workflow Workflow Step 1 Output Copy 1 2 3 4 5 {…" at bounding box center [505, 237] width 949 height 413
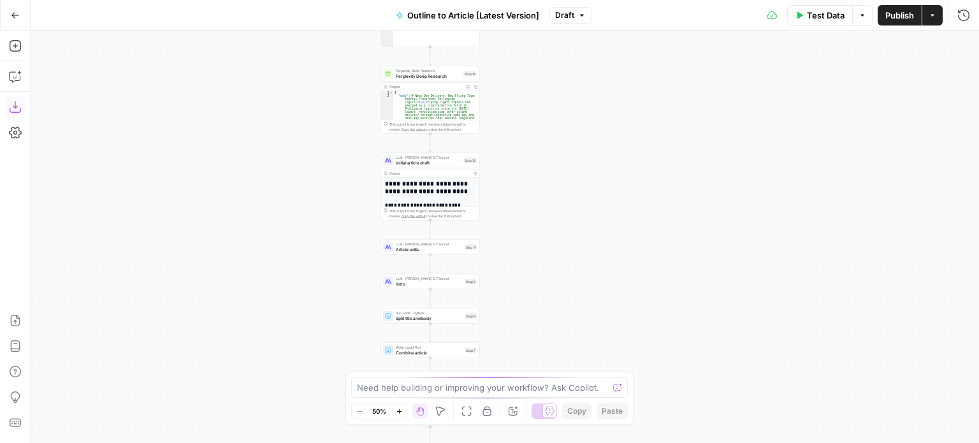
drag, startPoint x: 323, startPoint y: 236, endPoint x: 303, endPoint y: 259, distance: 30.8
click at [303, 259] on div "Workflow Input Settings Inputs Workflow Workflow Step 1 Output Copy 1 2 3 4 5 {…" at bounding box center [505, 237] width 949 height 413
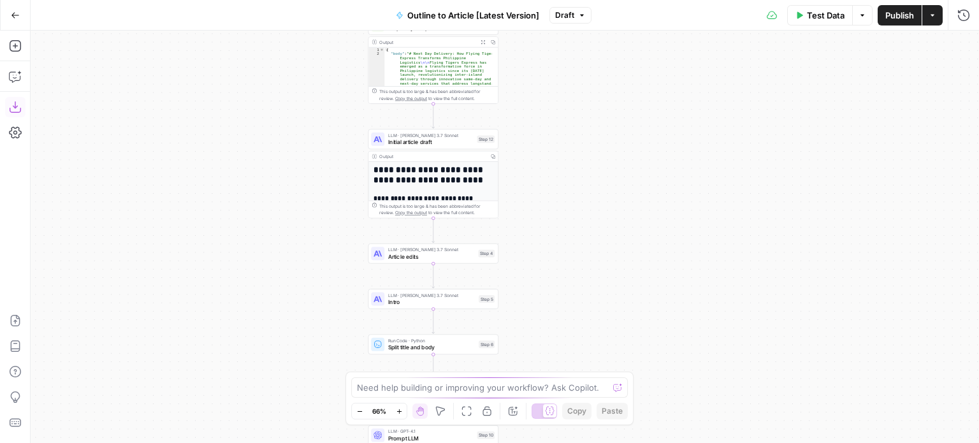
drag, startPoint x: 323, startPoint y: 207, endPoint x: 281, endPoint y: 200, distance: 43.4
click at [281, 200] on div "Workflow Input Settings Inputs Workflow Workflow Step 1 Output Copy 1 2 3 4 5 {…" at bounding box center [505, 237] width 949 height 413
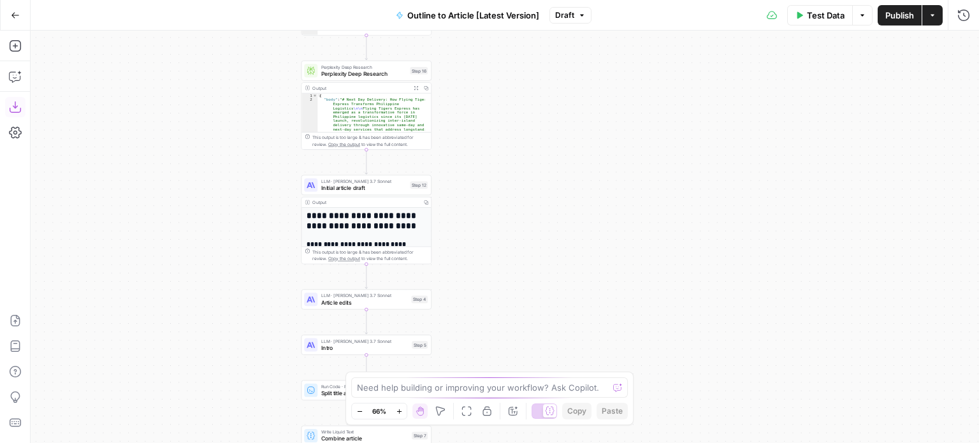
click at [241, 208] on div "Workflow Input Settings Inputs Workflow Workflow Step 1 Output Copy 1 2 3 4 5 {…" at bounding box center [505, 237] width 949 height 413
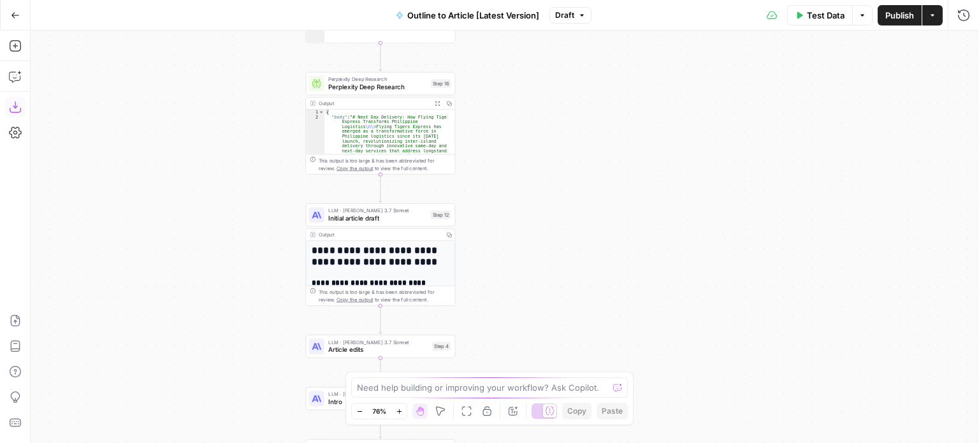
drag, startPoint x: 223, startPoint y: 184, endPoint x: 221, endPoint y: 217, distance: 33.2
click at [221, 217] on div "Workflow Input Settings Inputs Workflow Workflow Step 1 Output Copy 1 2 3 4 5 {…" at bounding box center [505, 237] width 949 height 413
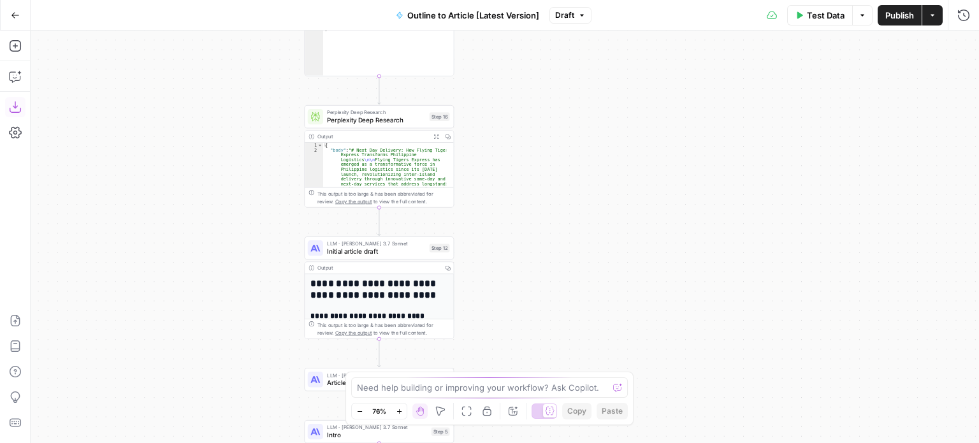
click at [196, 344] on div "Workflow Input Settings Inputs Workflow Workflow Step 1 Output Copy 1 2 3 4 5 {…" at bounding box center [505, 237] width 949 height 413
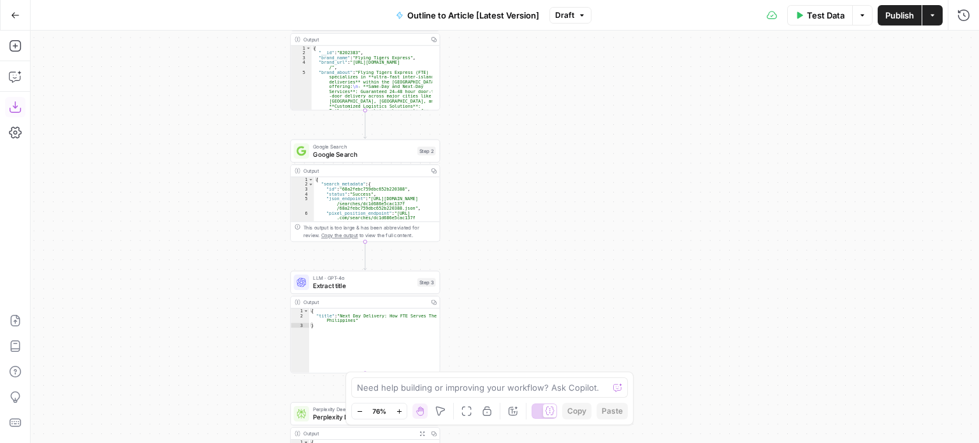
drag, startPoint x: 188, startPoint y: 265, endPoint x: 179, endPoint y: 200, distance: 65.6
click at [191, 321] on div "Workflow Input Settings Inputs Workflow Workflow Step 1 Output Copy 1 2 3 4 5 {…" at bounding box center [505, 237] width 949 height 413
click at [184, 262] on div "Workflow Input Settings Inputs Workflow Workflow Step 1 Output Copy 1 2 3 4 5 {…" at bounding box center [505, 237] width 949 height 413
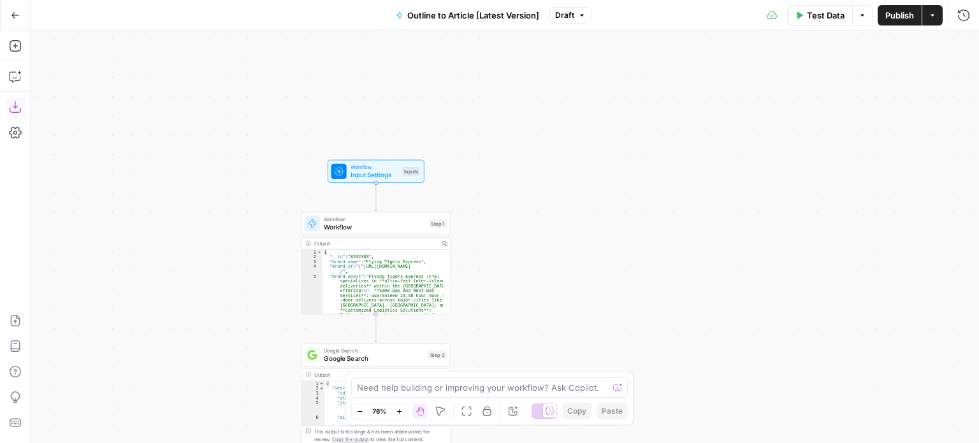
drag, startPoint x: 180, startPoint y: 245, endPoint x: 180, endPoint y: 157, distance: 88.0
click at [179, 251] on div "Workflow Input Settings Inputs Workflow Workflow Step 1 Output Copy 1 2 3 4 5 {…" at bounding box center [505, 237] width 949 height 413
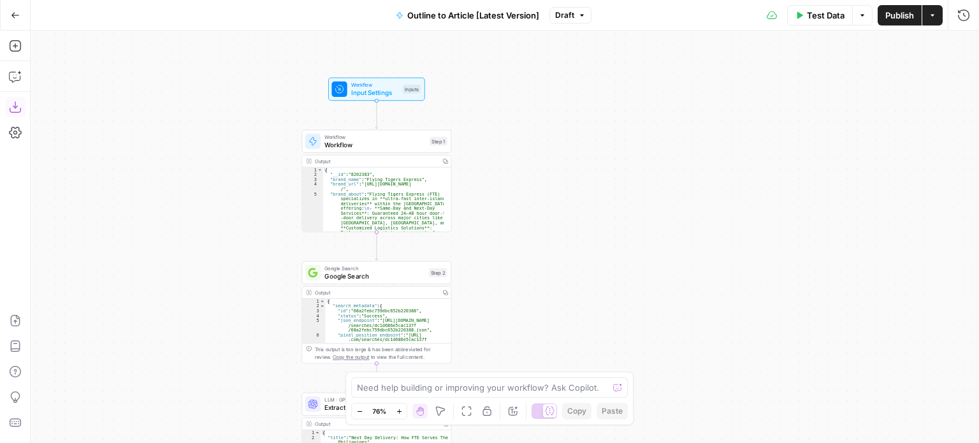
click at [174, 149] on div "Workflow Input Settings Inputs Workflow Workflow Step 1 Output Copy 1 2 3 4 5 {…" at bounding box center [505, 237] width 949 height 413
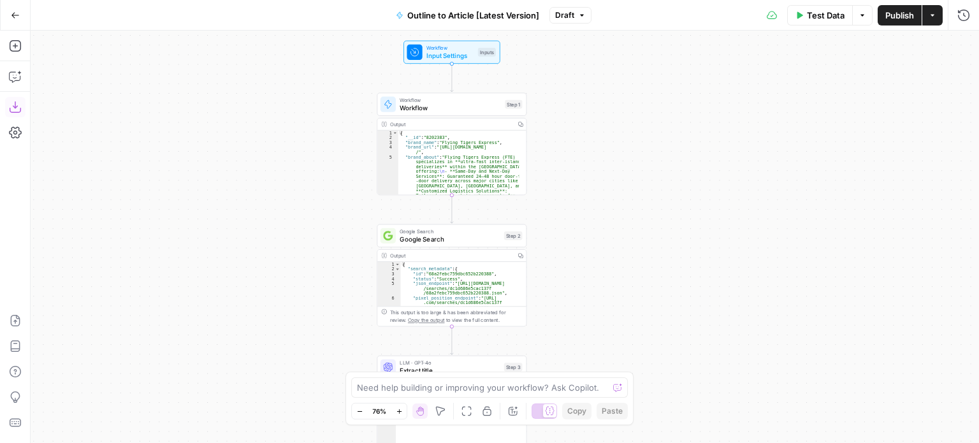
drag, startPoint x: 167, startPoint y: 166, endPoint x: 233, endPoint y: 124, distance: 78.9
click at [233, 124] on div "Workflow Input Settings Inputs Workflow Workflow Step 1 Output Copy 1 2 3 4 5 {…" at bounding box center [505, 237] width 949 height 413
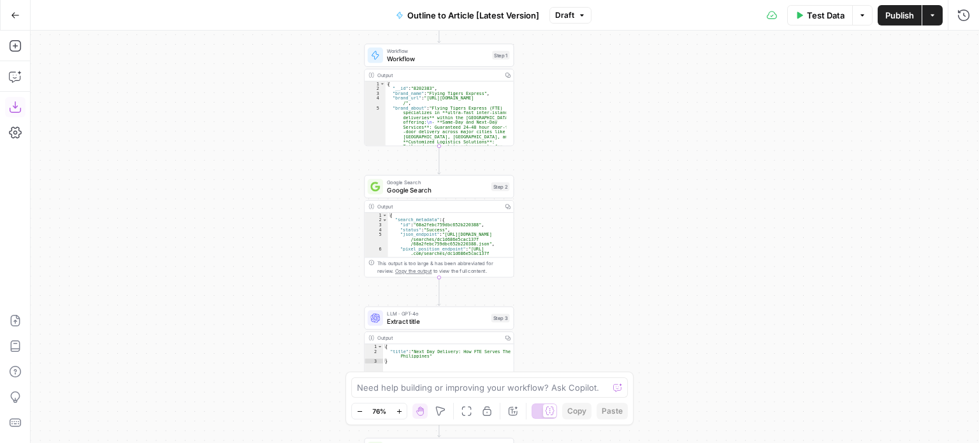
drag, startPoint x: 226, startPoint y: 247, endPoint x: 211, endPoint y: 253, distance: 16.0
click at [211, 253] on div "Workflow Input Settings Inputs Workflow Workflow Step 1 Output Copy 1 2 3 4 5 {…" at bounding box center [505, 237] width 949 height 413
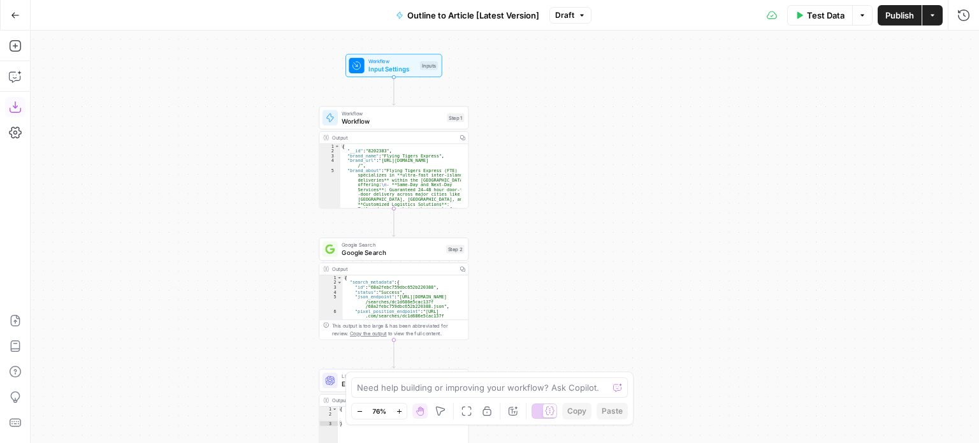
drag, startPoint x: 247, startPoint y: 183, endPoint x: 214, endPoint y: 205, distance: 40.5
click at [214, 205] on div "Workflow Input Settings Inputs Workflow Workflow Step 1 Output Copy 1 2 3 4 5 {…" at bounding box center [505, 237] width 949 height 413
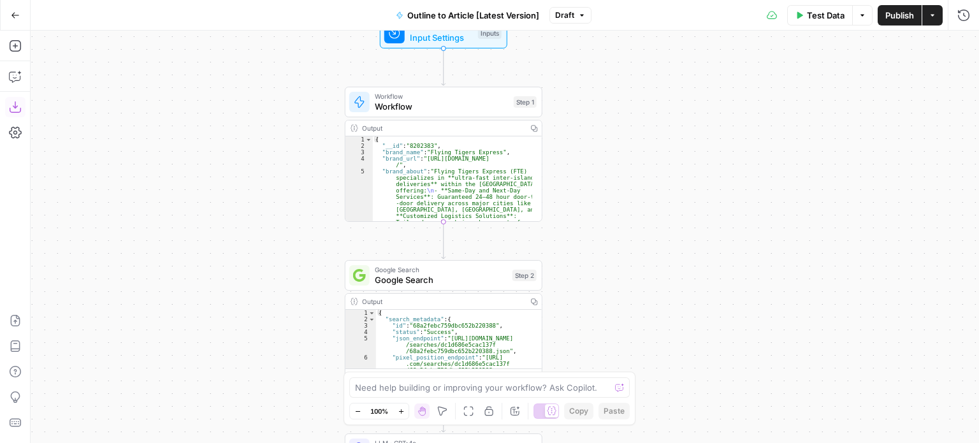
drag, startPoint x: 242, startPoint y: 179, endPoint x: 240, endPoint y: 170, distance: 9.1
click at [240, 170] on div "Workflow Input Settings Inputs Workflow Workflow Step 1 Output Copy 1 2 3 4 5 {…" at bounding box center [505, 237] width 949 height 413
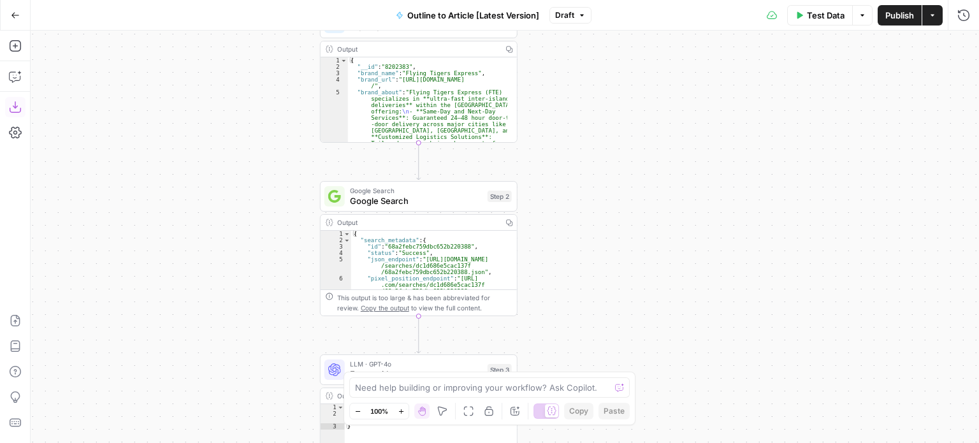
drag, startPoint x: 255, startPoint y: 259, endPoint x: 263, endPoint y: 201, distance: 59.2
click at [228, 215] on div "Workflow Input Settings Inputs Workflow Workflow Step 1 Output Copy 1 2 3 4 5 {…" at bounding box center [505, 237] width 949 height 413
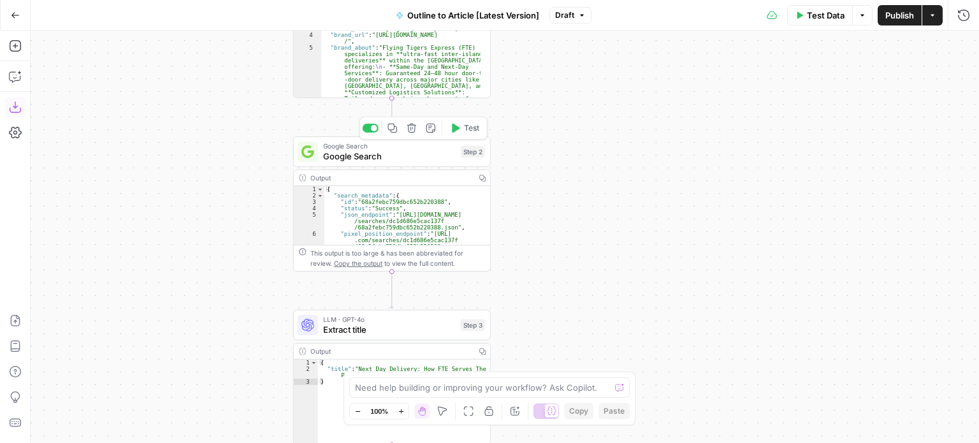
click at [374, 156] on span "Google Search" at bounding box center [389, 156] width 133 height 13
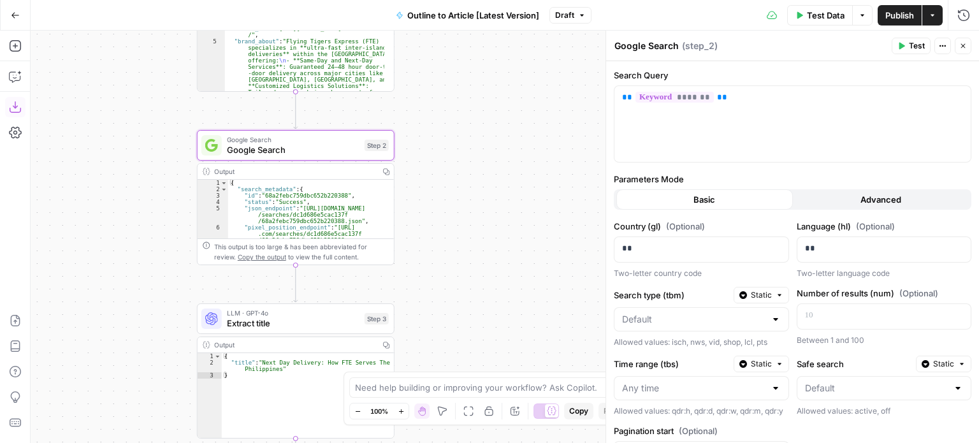
drag, startPoint x: 158, startPoint y: 211, endPoint x: 162, endPoint y: 182, distance: 28.9
click at [162, 182] on div "Workflow Input Settings Inputs Workflow Workflow Step 1 Output Copy 1 2 3 4 5 {…" at bounding box center [505, 237] width 949 height 413
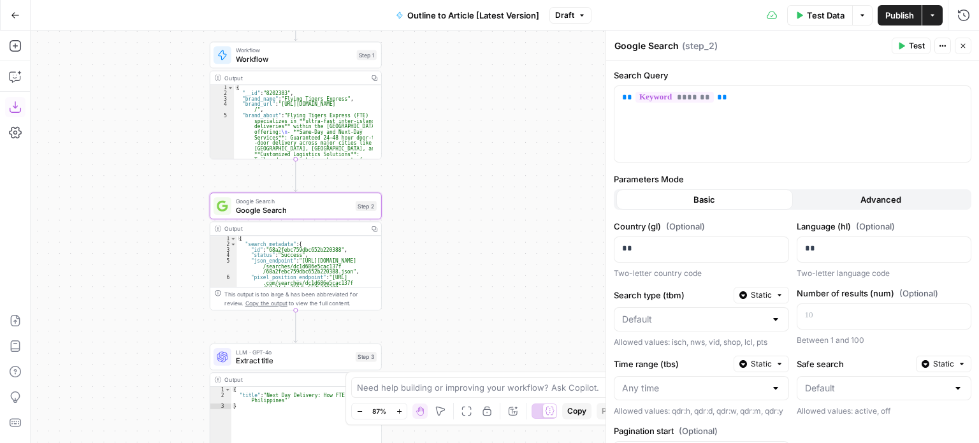
drag, startPoint x: 464, startPoint y: 198, endPoint x: 466, endPoint y: 114, distance: 83.5
click at [466, 114] on div "Workflow Input Settings Inputs Workflow Workflow Step 1 Output Copy 1 2 3 4 5 {…" at bounding box center [505, 237] width 949 height 413
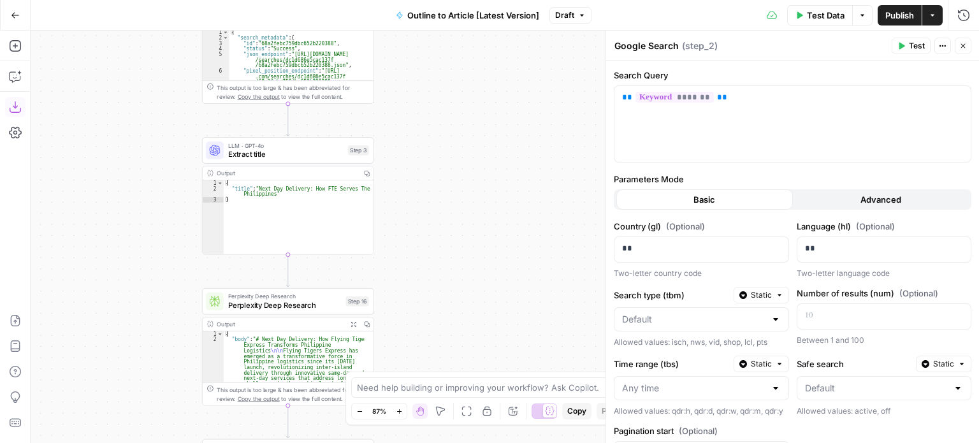
drag, startPoint x: 483, startPoint y: 252, endPoint x: 477, endPoint y: 157, distance: 95.2
click at [477, 157] on div "Workflow Input Settings Inputs Workflow Workflow Step 1 Output Copy 1 2 3 4 5 {…" at bounding box center [505, 237] width 949 height 413
click at [288, 150] on span "Extract title" at bounding box center [285, 153] width 115 height 11
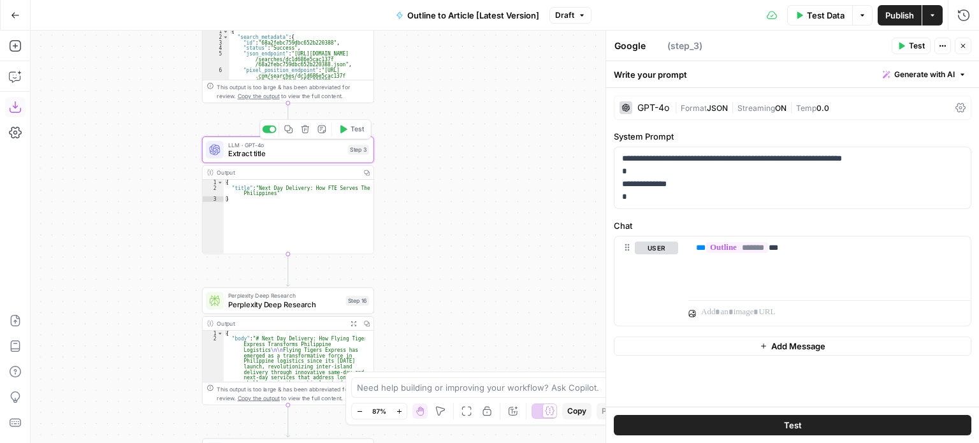
type textarea "Extract title"
click at [744, 173] on p "**********" at bounding box center [793, 177] width 342 height 51
click at [739, 186] on p "**********" at bounding box center [793, 177] width 342 height 51
click at [731, 200] on p "**********" at bounding box center [793, 177] width 342 height 51
click at [732, 186] on p "**********" at bounding box center [793, 177] width 342 height 51
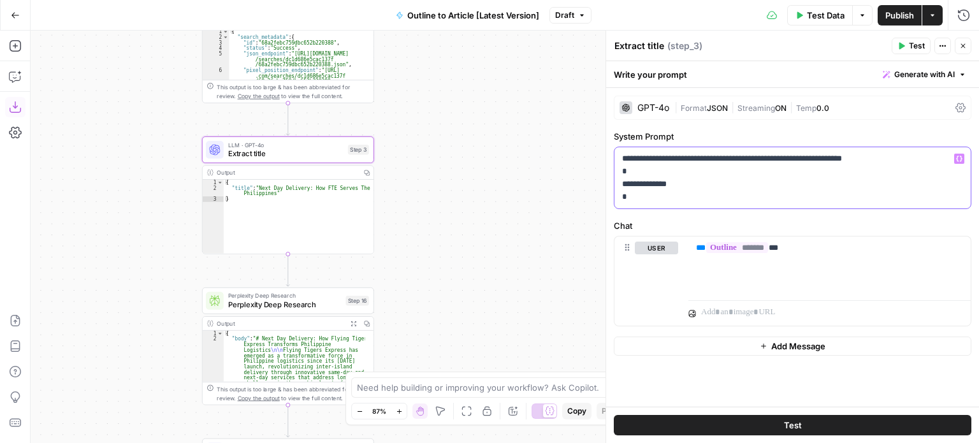
click at [625, 185] on p "**********" at bounding box center [793, 177] width 342 height 51
click at [629, 185] on p "**********" at bounding box center [793, 177] width 342 height 51
click at [632, 186] on p "**********" at bounding box center [793, 177] width 342 height 51
click at [711, 193] on p "**********" at bounding box center [793, 177] width 342 height 51
drag, startPoint x: 664, startPoint y: 201, endPoint x: 625, endPoint y: 196, distance: 38.6
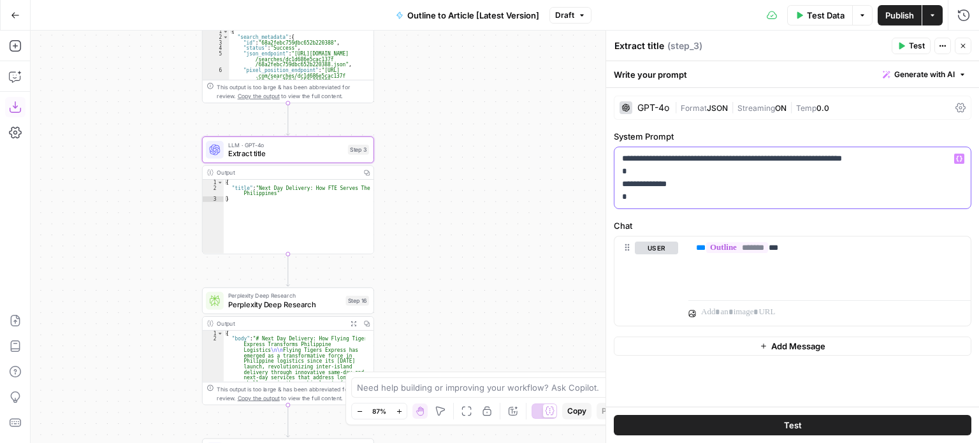
click at [588, 193] on body "All About AI New Home Browse Insights Opportunities Your Data Recent Grids [Kur…" at bounding box center [489, 221] width 979 height 443
drag, startPoint x: 610, startPoint y: 201, endPoint x: 689, endPoint y: 208, distance: 79.4
click at [689, 208] on div "**********" at bounding box center [793, 178] width 358 height 62
click at [696, 188] on p "**********" at bounding box center [793, 177] width 342 height 51
click at [715, 193] on p "**********" at bounding box center [793, 177] width 342 height 51
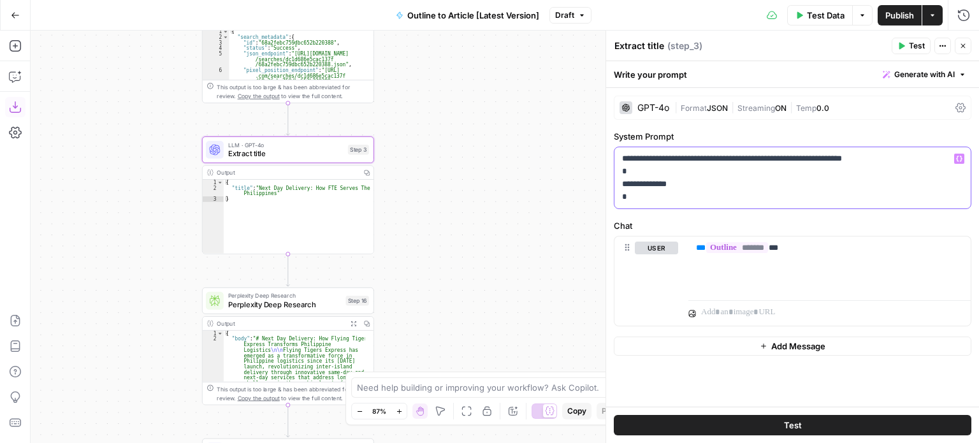
click at [710, 188] on p "**********" at bounding box center [793, 177] width 342 height 51
drag, startPoint x: 457, startPoint y: 244, endPoint x: 446, endPoint y: 210, distance: 34.7
click at [446, 210] on div "Workflow Input Settings Inputs Workflow Workflow Step 1 Output Copy 1 2 3 4 5 {…" at bounding box center [505, 237] width 949 height 413
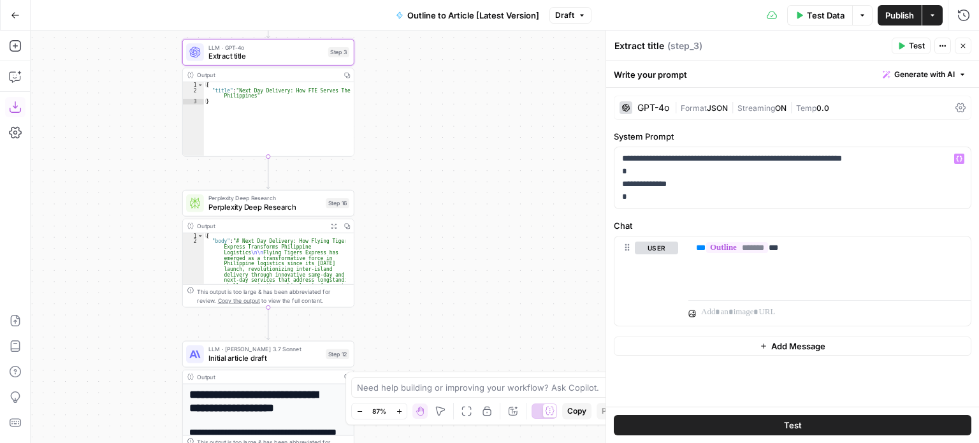
drag, startPoint x: 437, startPoint y: 239, endPoint x: 431, endPoint y: 196, distance: 43.7
click at [431, 196] on div "Workflow Input Settings Inputs Workflow Workflow Step 1 Output Copy 1 2 3 4 5 {…" at bounding box center [505, 237] width 949 height 413
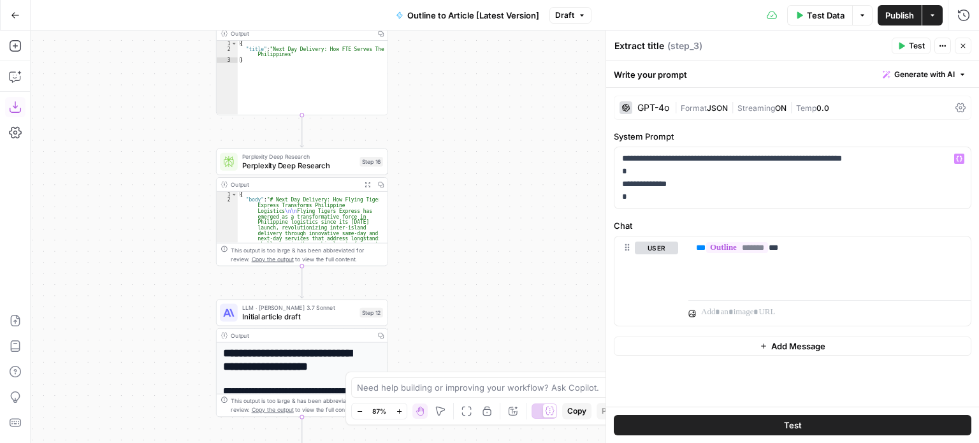
drag, startPoint x: 105, startPoint y: 254, endPoint x: 156, endPoint y: 159, distance: 108.4
click at [156, 159] on div "Workflow Input Settings Inputs Workflow Workflow Step 1 Output Copy 1 2 3 4 5 {…" at bounding box center [505, 237] width 949 height 413
click at [274, 160] on span "Perplexity Deep Research" at bounding box center [298, 165] width 113 height 11
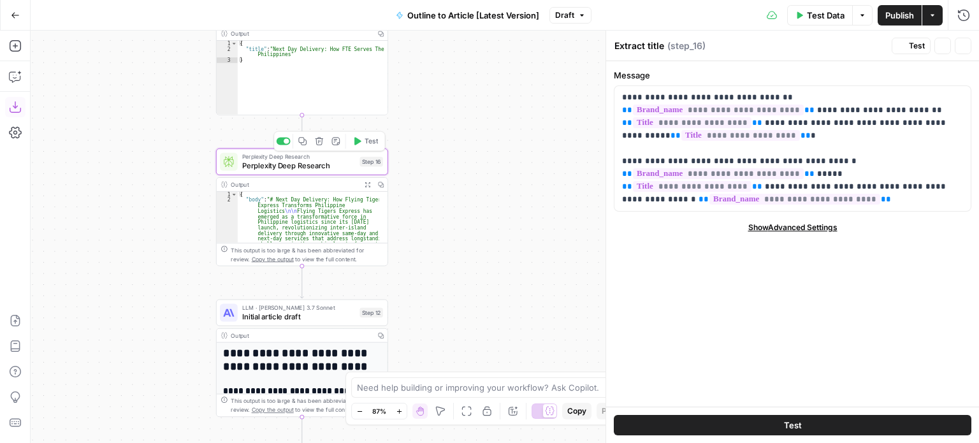
type textarea "Perplexity Deep Research"
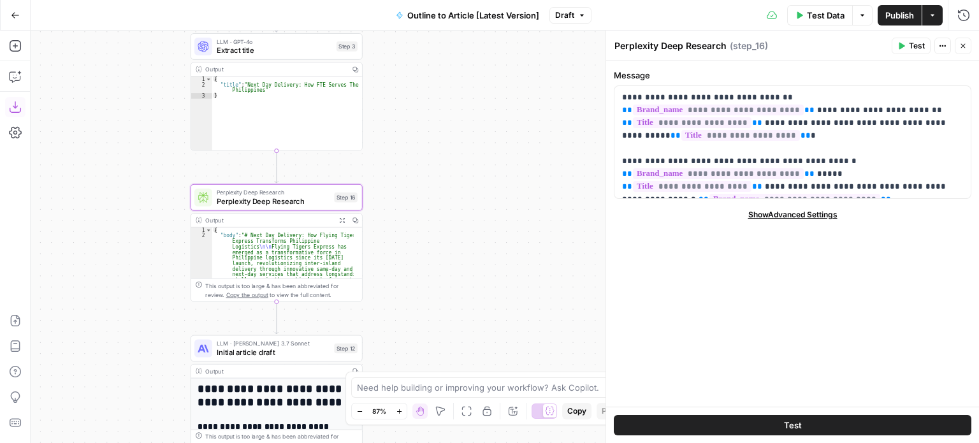
drag, startPoint x: 163, startPoint y: 203, endPoint x: 136, endPoint y: 240, distance: 45.7
click at [136, 240] on div "Workflow Input Settings Inputs Workflow Workflow Step 1 Output Copy 1 2 3 4 5 {…" at bounding box center [505, 237] width 949 height 413
click at [705, 140] on p "**********" at bounding box center [793, 142] width 342 height 102
click at [814, 180] on p "**********" at bounding box center [793, 142] width 342 height 102
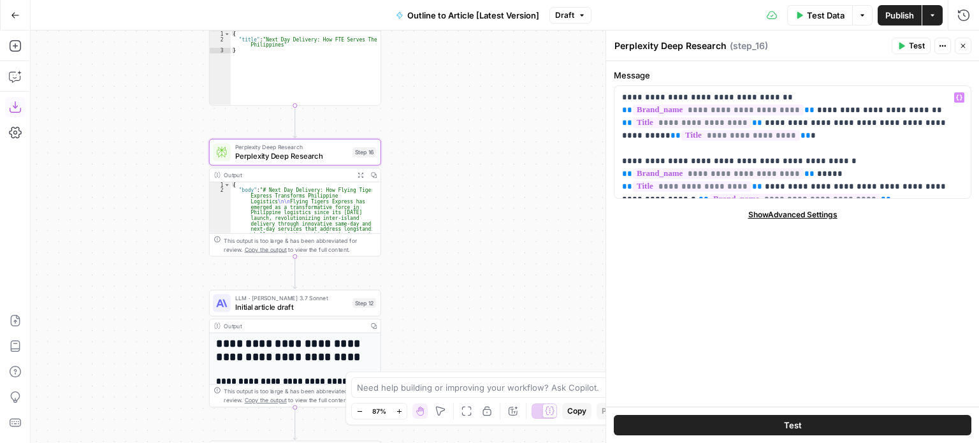
drag, startPoint x: 466, startPoint y: 284, endPoint x: 489, endPoint y: 226, distance: 61.8
click at [489, 226] on div "Workflow Input Settings Inputs Workflow Workflow Step 1 Output Copy 1 2 3 4 5 {…" at bounding box center [505, 237] width 949 height 413
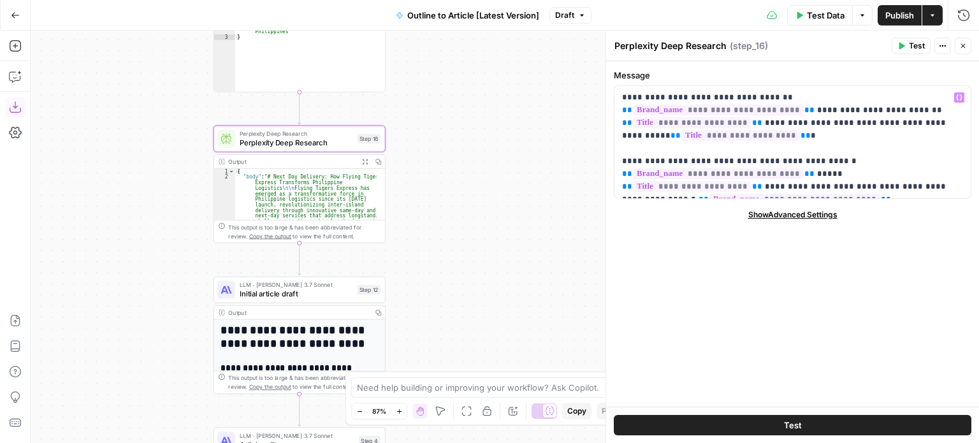
drag, startPoint x: 479, startPoint y: 257, endPoint x: 473, endPoint y: 203, distance: 53.9
click at [474, 200] on div "Workflow Input Settings Inputs Workflow Workflow Step 1 Output Copy 1 2 3 4 5 {…" at bounding box center [505, 237] width 949 height 413
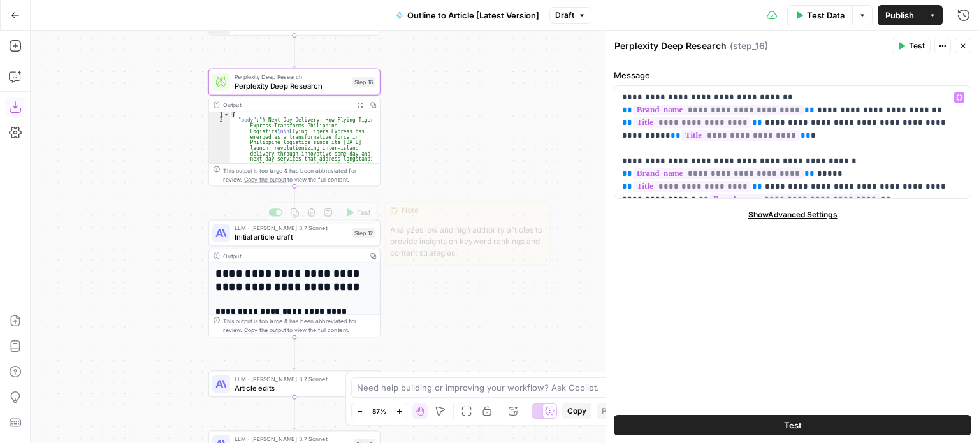
click at [319, 236] on span "Initial article draft" at bounding box center [291, 236] width 113 height 11
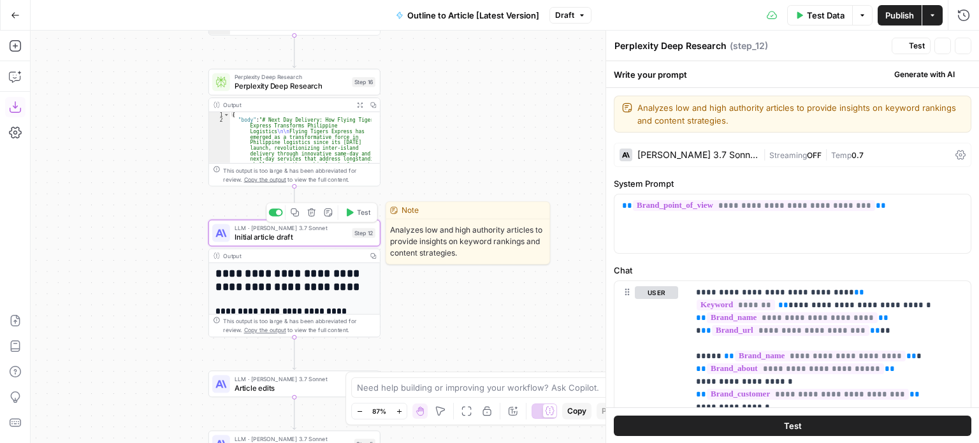
type textarea "Initial article draft"
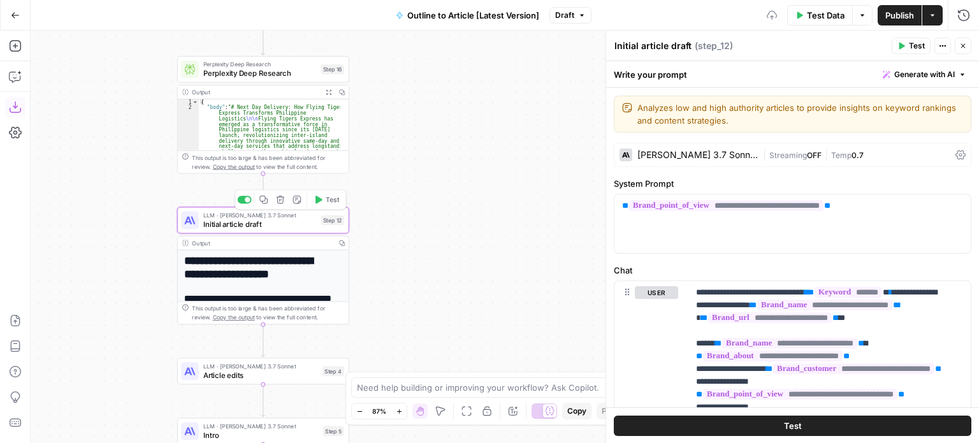
drag, startPoint x: 135, startPoint y: 208, endPoint x: 142, endPoint y: 155, distance: 54.0
click at [136, 160] on div "Workflow Input Settings Inputs Workflow Workflow Step 1 Output Copy 1 2 3 4 5 {…" at bounding box center [505, 237] width 949 height 413
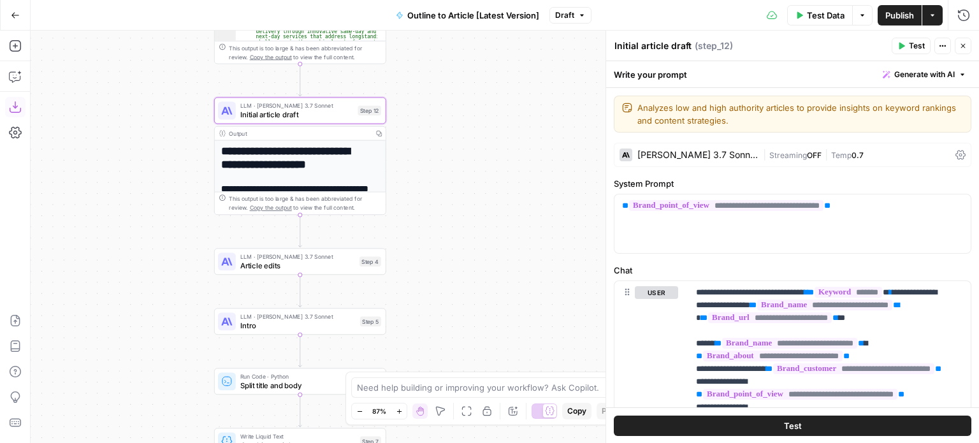
drag, startPoint x: 490, startPoint y: 325, endPoint x: 505, endPoint y: 277, distance: 50.8
click at [505, 277] on div "Workflow Input Settings Inputs Workflow Workflow Step 1 Output Copy 1 2 3 4 5 {…" at bounding box center [505, 237] width 949 height 413
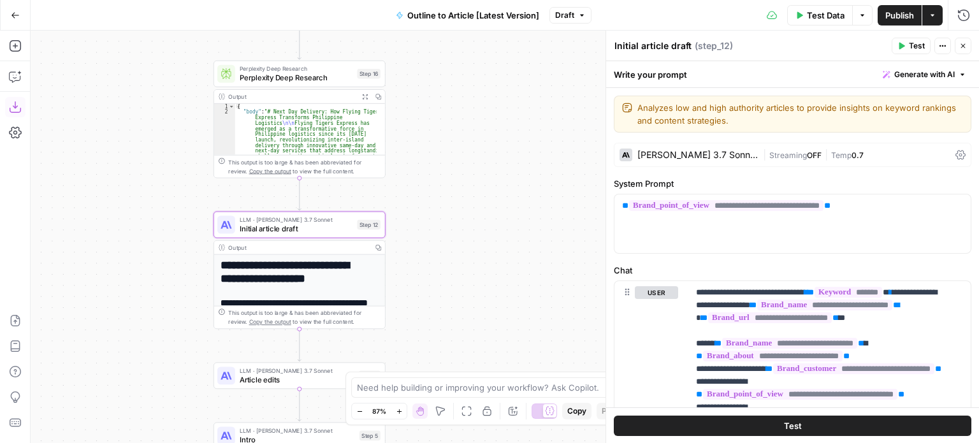
drag, startPoint x: 486, startPoint y: 239, endPoint x: 487, endPoint y: 322, distance: 82.9
click at [487, 344] on div "Workflow Input Settings Inputs Workflow Workflow Step 1 Output Copy 1 2 3 4 5 {…" at bounding box center [505, 237] width 949 height 413
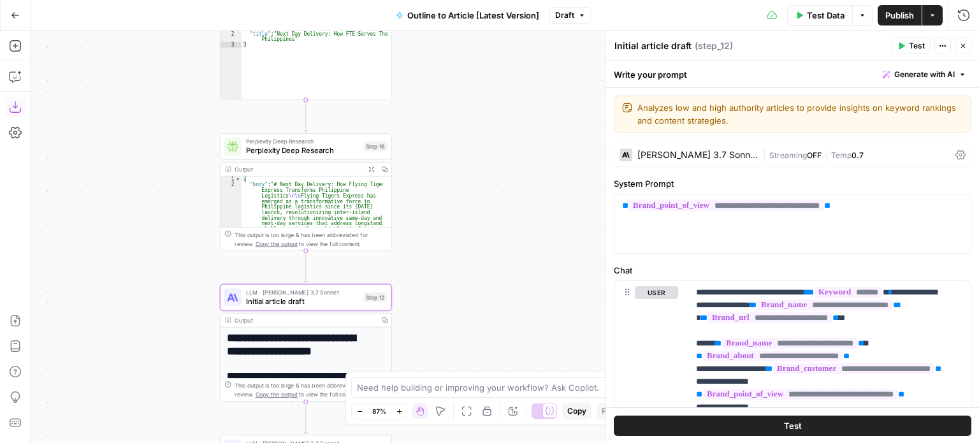
drag, startPoint x: 463, startPoint y: 164, endPoint x: 448, endPoint y: 171, distance: 16.0
click at [448, 171] on div "Workflow Input Settings Inputs Workflow Workflow Step 1 Output Copy 1 2 3 4 5 {…" at bounding box center [505, 237] width 949 height 413
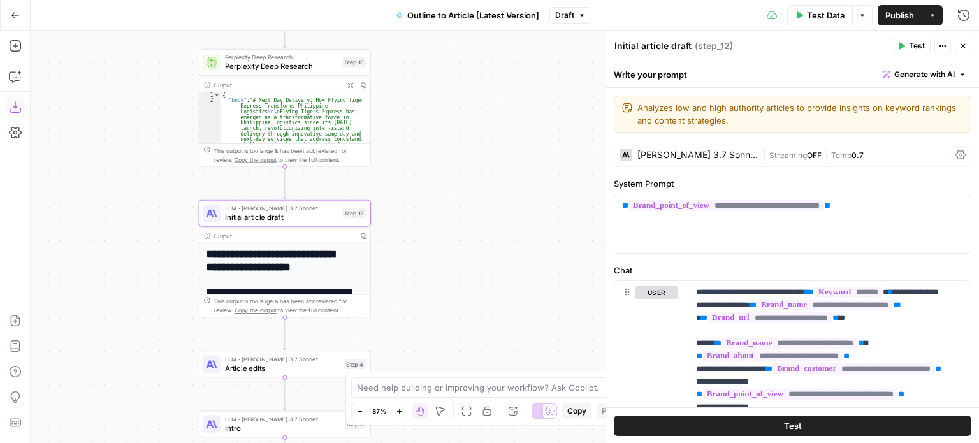
click at [134, 237] on div "Workflow Input Settings Inputs Workflow Workflow Step 1 Output Copy 1 2 3 4 5 {…" at bounding box center [505, 237] width 949 height 413
drag, startPoint x: 387, startPoint y: 173, endPoint x: 385, endPoint y: 121, distance: 51.7
click at [385, 121] on div "Workflow Input Settings Inputs Workflow Workflow Step 1 Output Copy 1 2 3 4 5 {…" at bounding box center [505, 237] width 949 height 413
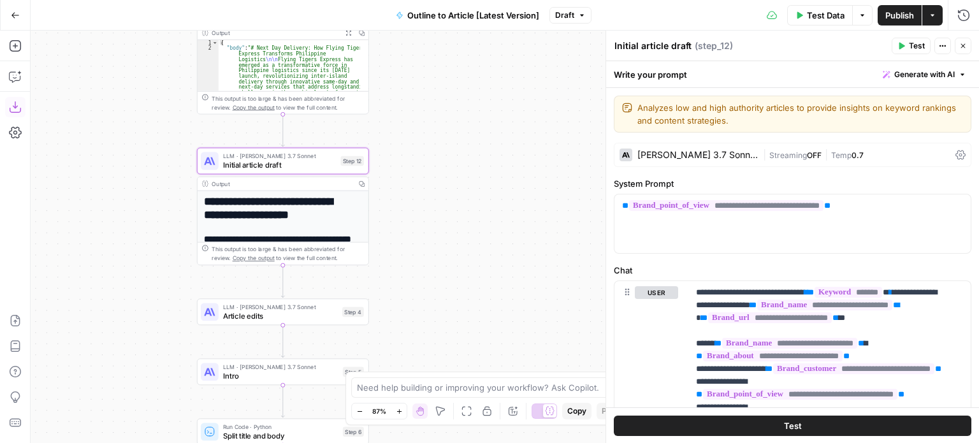
click at [451, 249] on div "Workflow Input Settings Inputs Workflow Workflow Step 1 Output Copy 1 2 3 4 5 {…" at bounding box center [505, 237] width 949 height 413
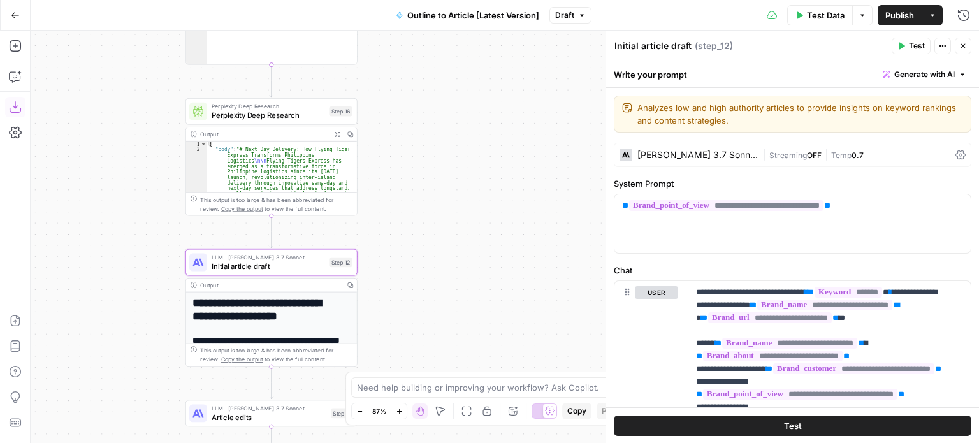
drag, startPoint x: 497, startPoint y: 173, endPoint x: 495, endPoint y: 112, distance: 61.9
click at [495, 128] on div "Workflow Input Settings Inputs Workflow Workflow Step 1 Output Copy 1 2 3 4 5 {…" at bounding box center [505, 237] width 949 height 413
